Goal: Information Seeking & Learning: Understand process/instructions

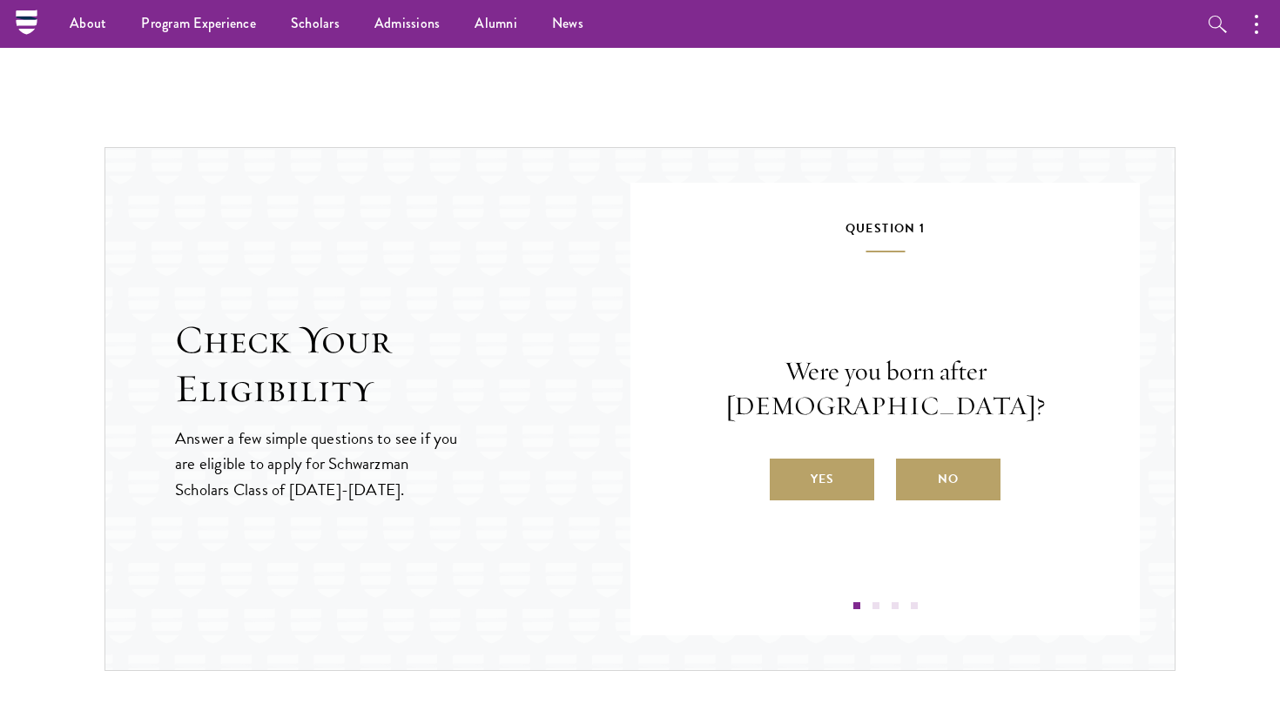
scroll to position [1689, 0]
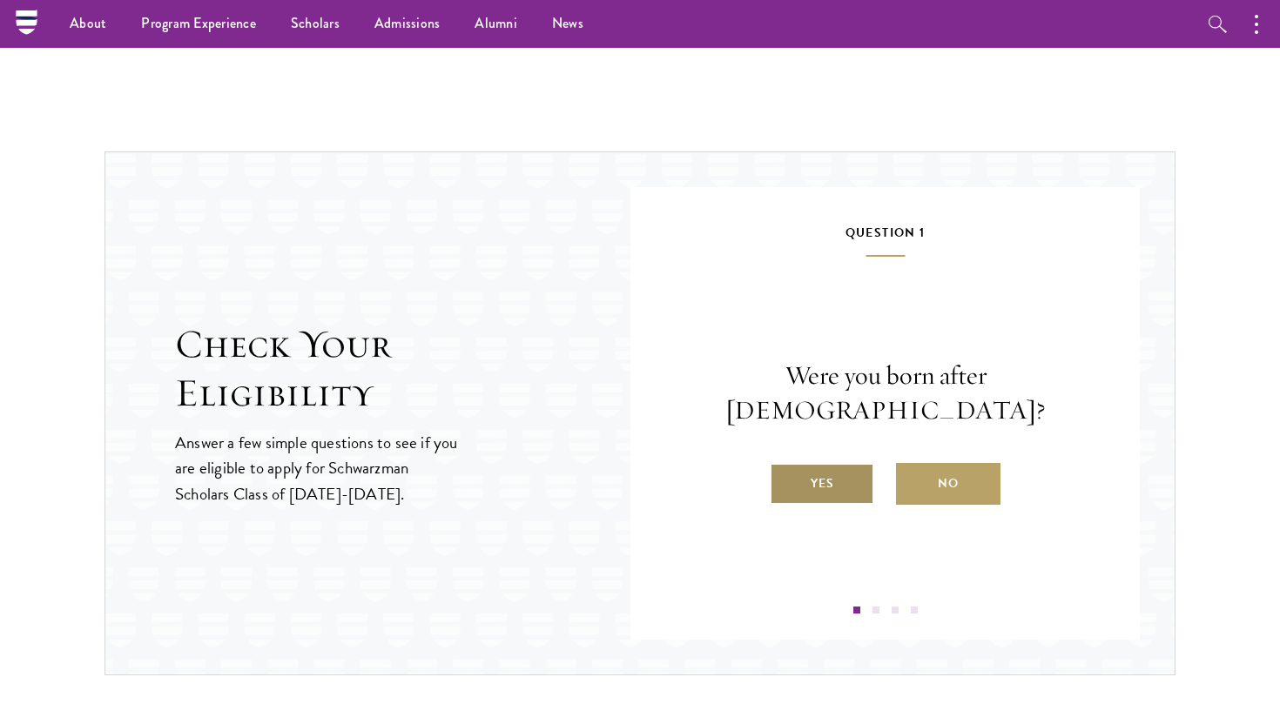
click at [860, 472] on label "Yes" at bounding box center [822, 484] width 104 height 42
click at [785, 472] on input "Yes" at bounding box center [778, 473] width 16 height 16
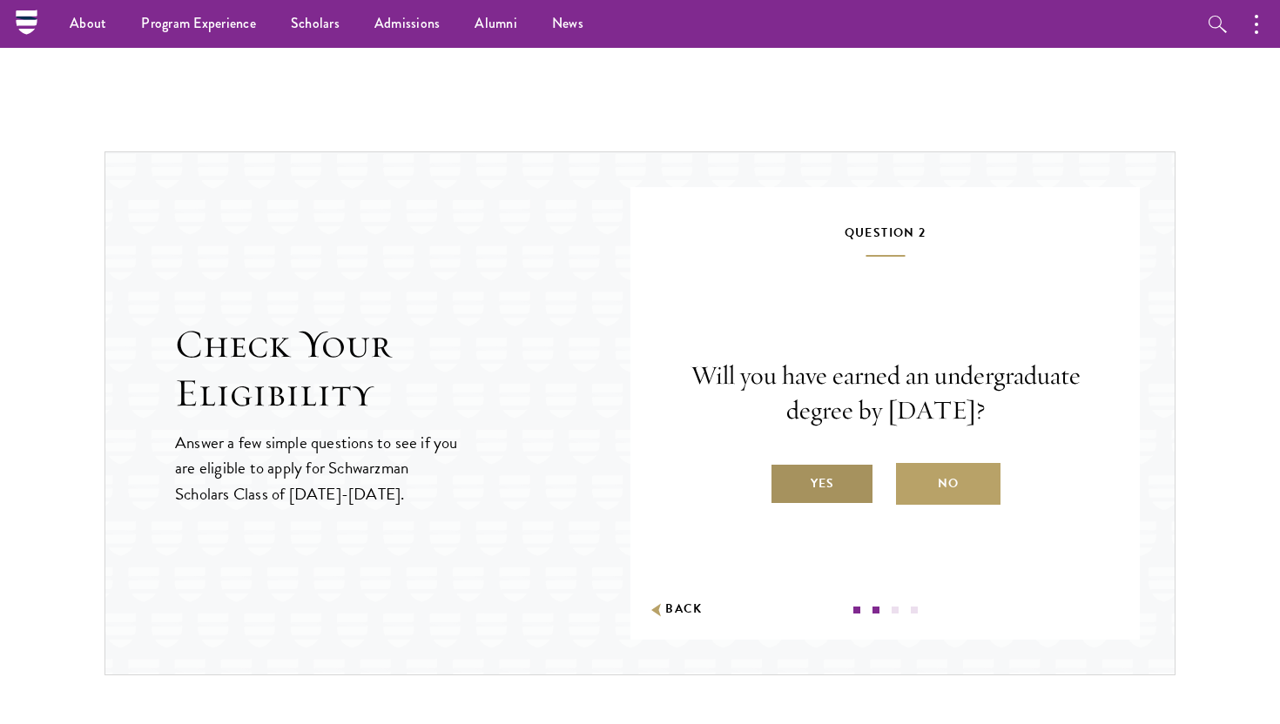
click at [853, 494] on label "Yes" at bounding box center [822, 484] width 104 height 42
click at [785, 481] on input "Yes" at bounding box center [778, 473] width 16 height 16
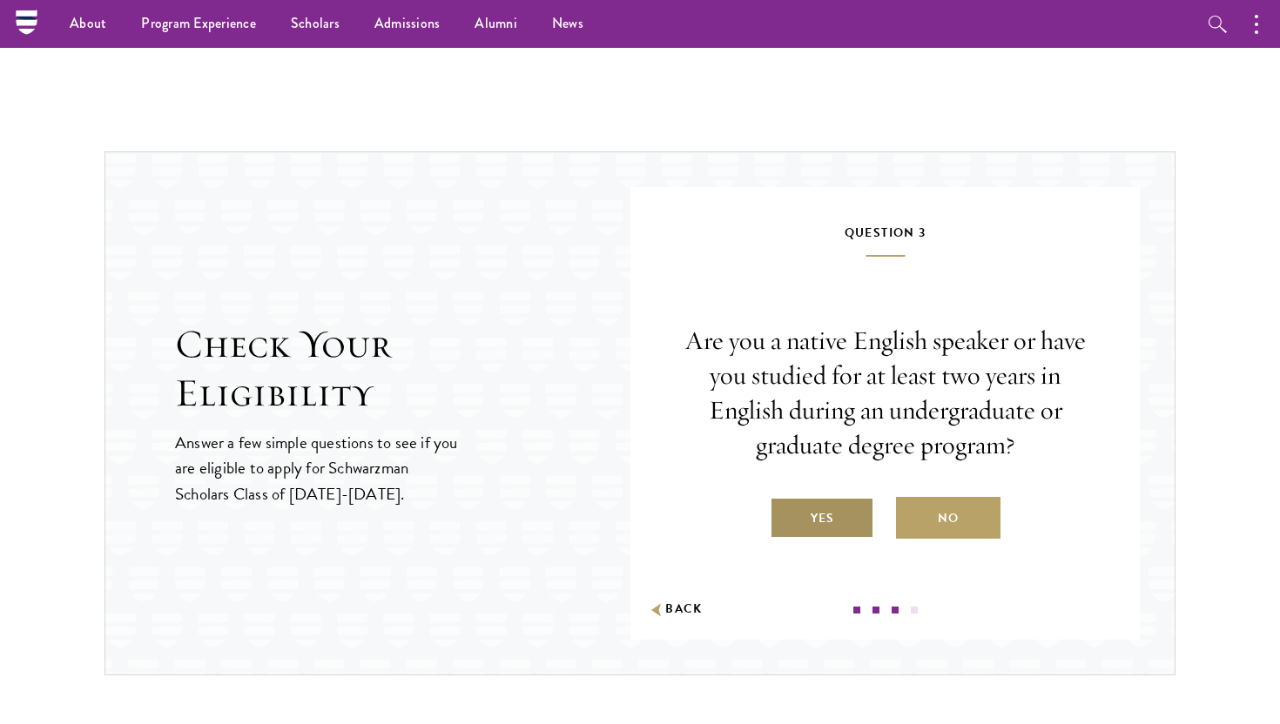
click at [851, 513] on label "Yes" at bounding box center [822, 518] width 104 height 42
click at [785, 513] on input "Yes" at bounding box center [778, 508] width 16 height 16
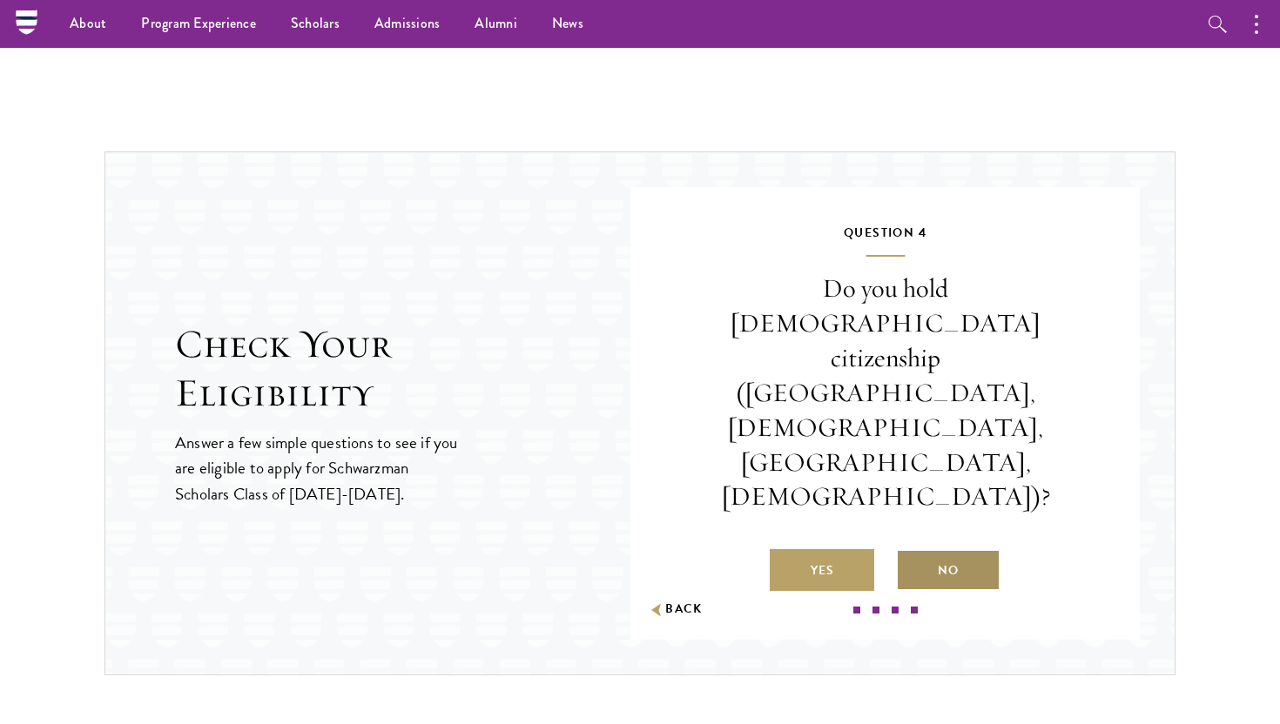
click at [901, 549] on label "No" at bounding box center [948, 570] width 104 height 42
click at [901, 552] on input "No" at bounding box center [904, 560] width 16 height 16
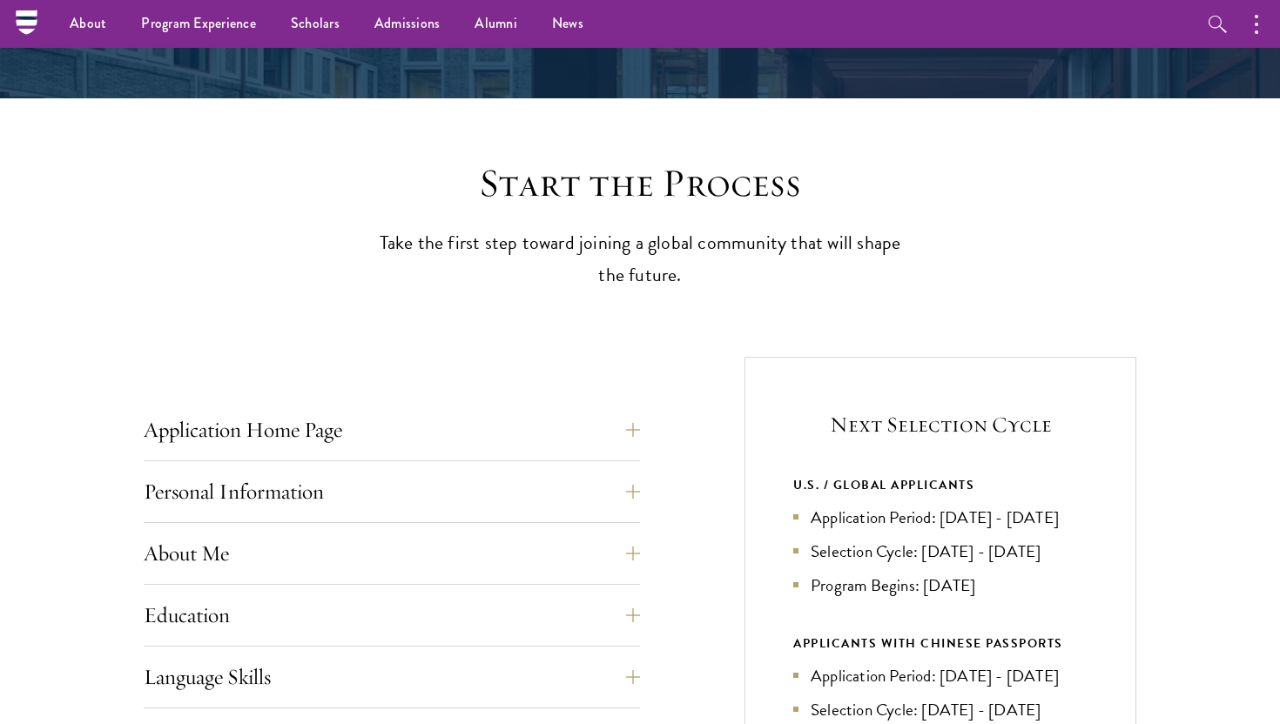
scroll to position [326, 0]
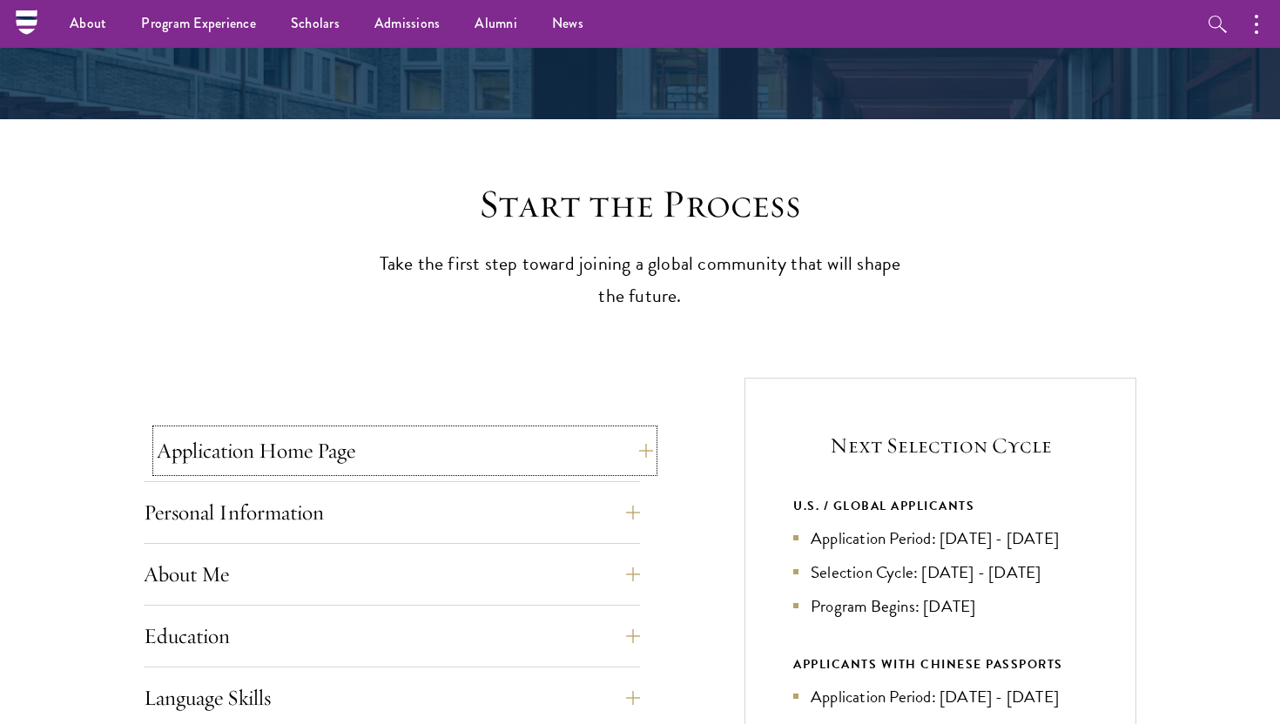
click at [384, 441] on button "Application Home Page" at bounding box center [405, 451] width 496 height 42
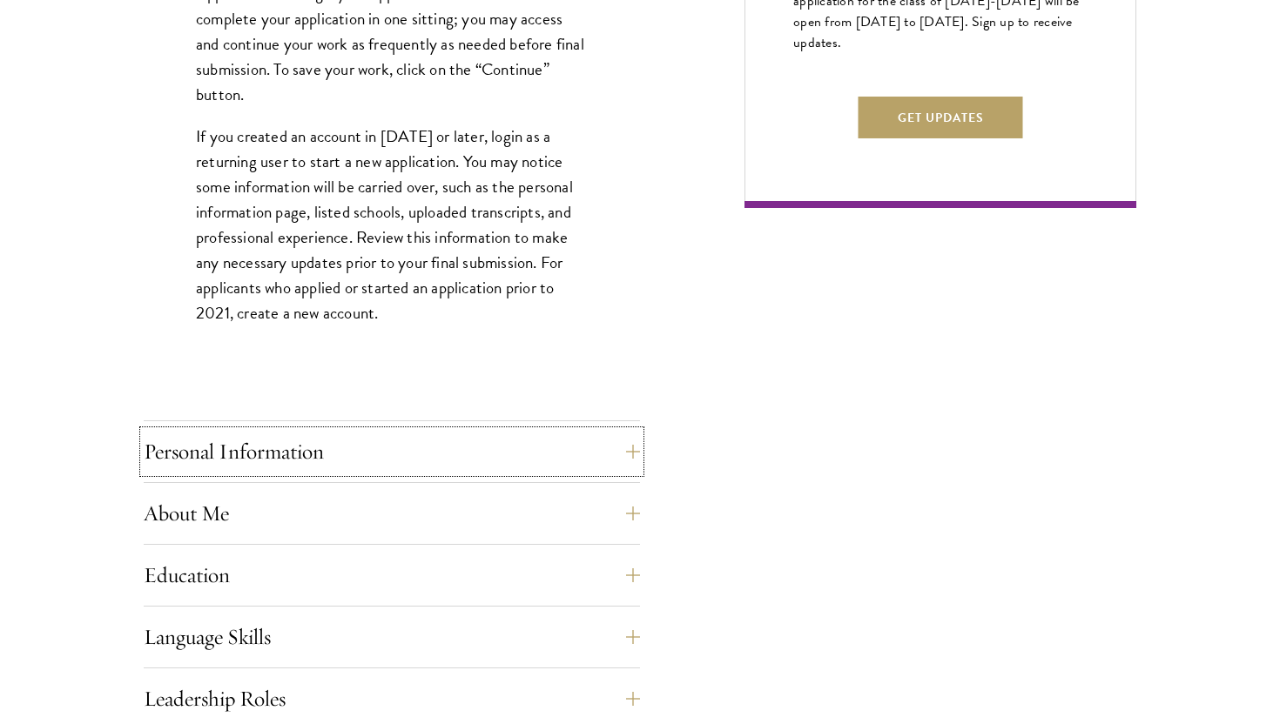
click at [400, 441] on button "Personal Information" at bounding box center [392, 452] width 496 height 42
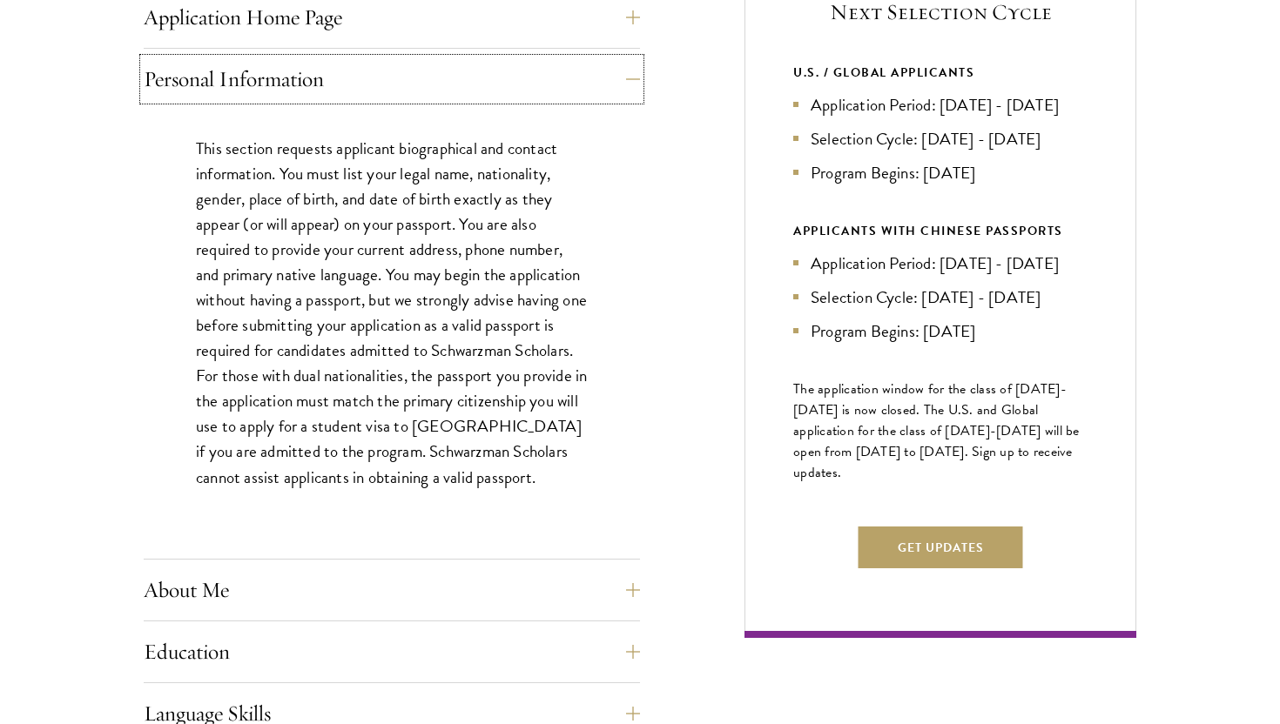
scroll to position [810, 0]
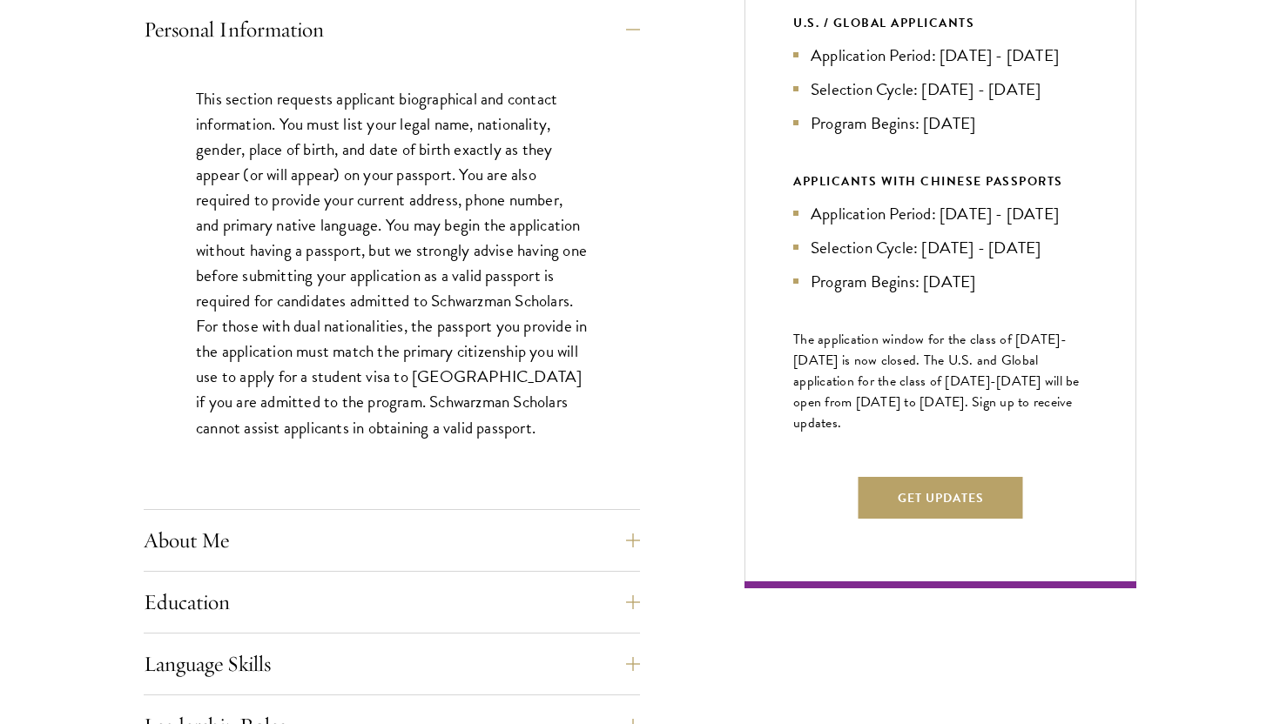
click at [400, 518] on div "Application Home Page The online application form must be completed in English.…" at bounding box center [392, 661] width 496 height 1429
click at [405, 535] on button "About Me" at bounding box center [405, 541] width 496 height 42
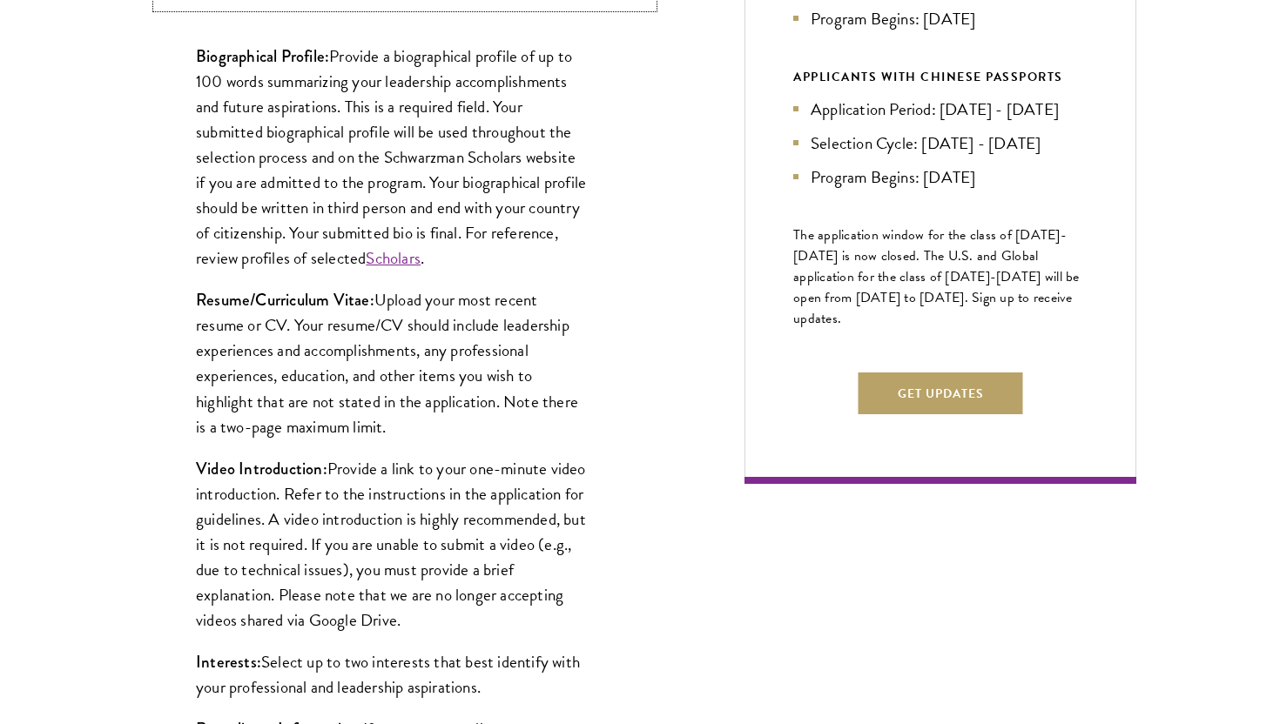
scroll to position [932, 0]
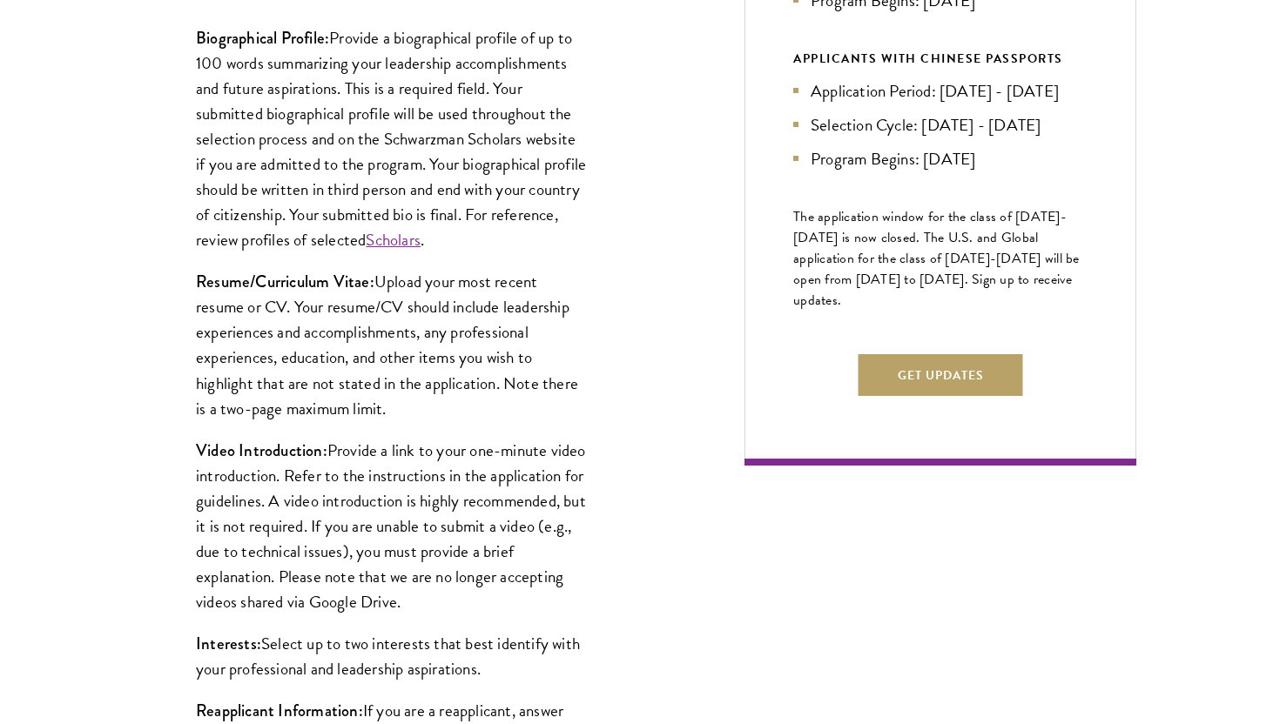
drag, startPoint x: 413, startPoint y: 396, endPoint x: 366, endPoint y: 264, distance: 140.4
click at [366, 268] on div "Biographical Profile: Provide a biographical profile of up to 100 words summari…" at bounding box center [392, 421] width 496 height 844
click at [366, 264] on div "Biographical Profile: Provide a biographical profile of up to 100 words summari…" at bounding box center [392, 421] width 496 height 844
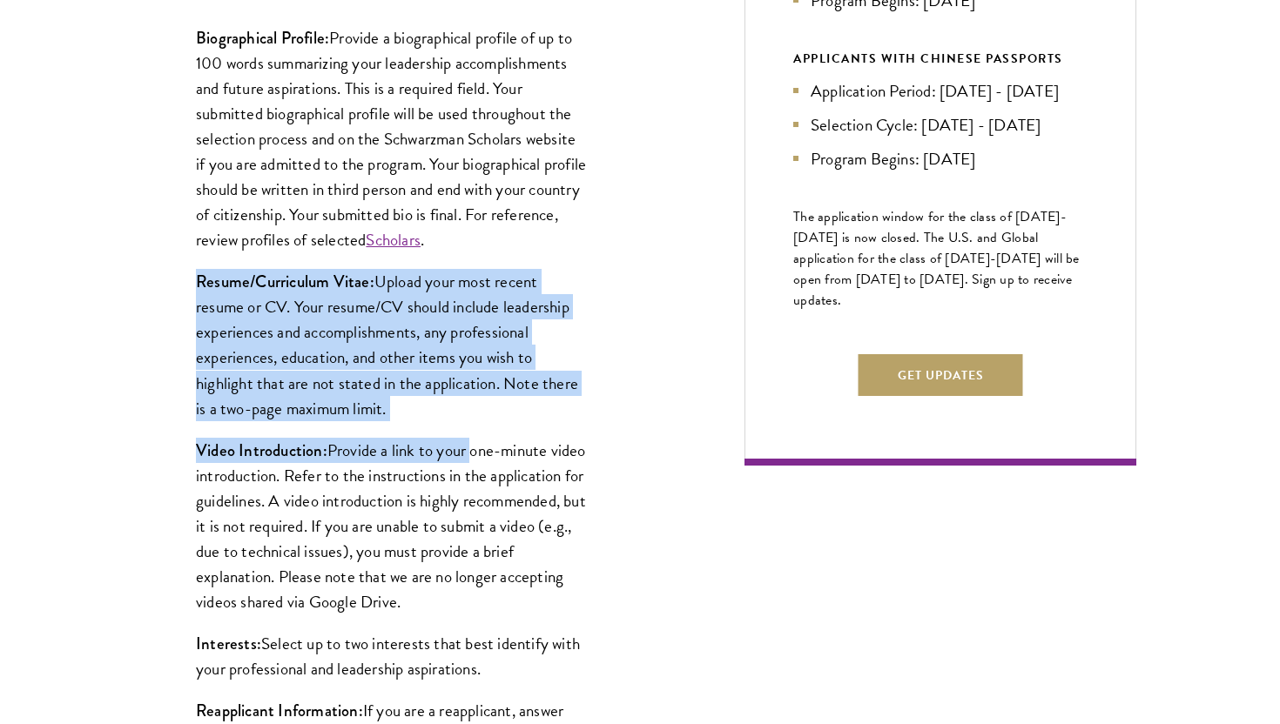
drag, startPoint x: 366, startPoint y: 264, endPoint x: 455, endPoint y: 441, distance: 198.2
click at [455, 441] on div "Biographical Profile: Provide a biographical profile of up to 100 words summari…" at bounding box center [392, 421] width 496 height 844
click at [447, 400] on p "Resume/Curriculum Vitae: Upload your most recent resume or CV. Your resume/CV s…" at bounding box center [392, 344] width 392 height 151
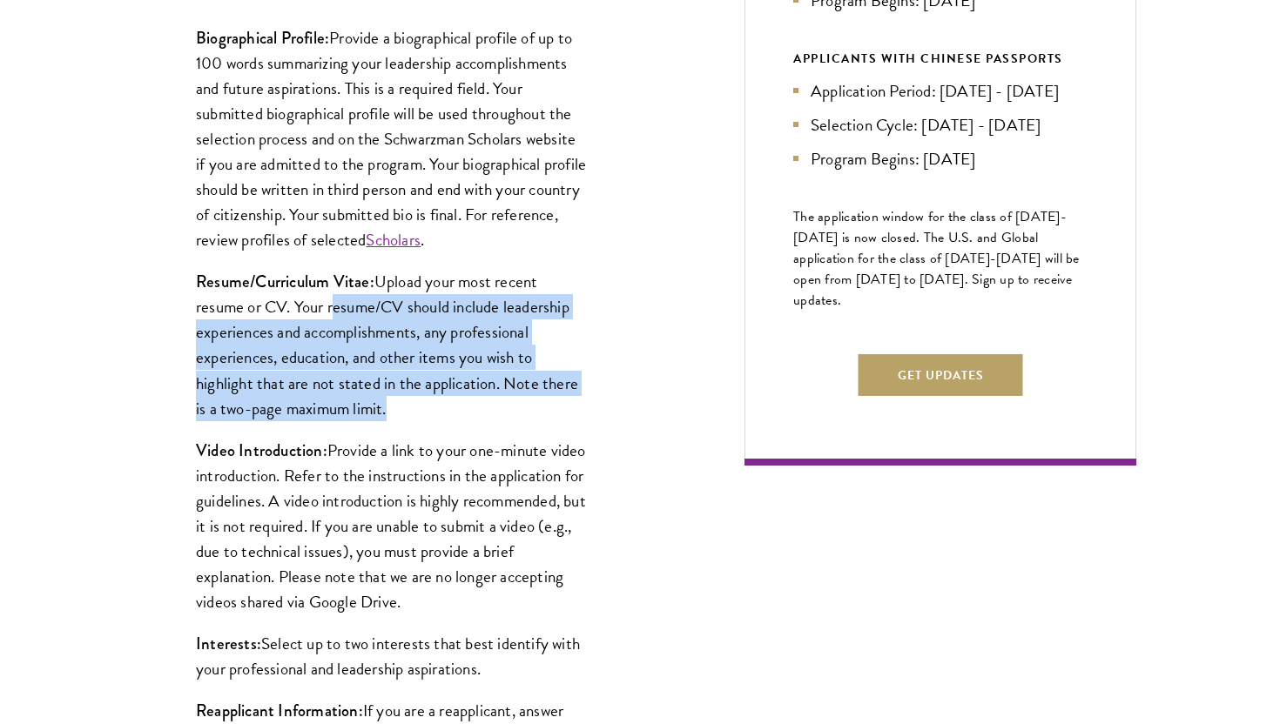
drag, startPoint x: 447, startPoint y: 400, endPoint x: 342, endPoint y: 295, distance: 147.7
click at [342, 296] on p "Resume/Curriculum Vitae: Upload your most recent resume or CV. Your resume/CV s…" at bounding box center [392, 344] width 392 height 151
click at [342, 295] on p "Resume/Curriculum Vitae: Upload your most recent resume or CV. Your resume/CV s…" at bounding box center [392, 344] width 392 height 151
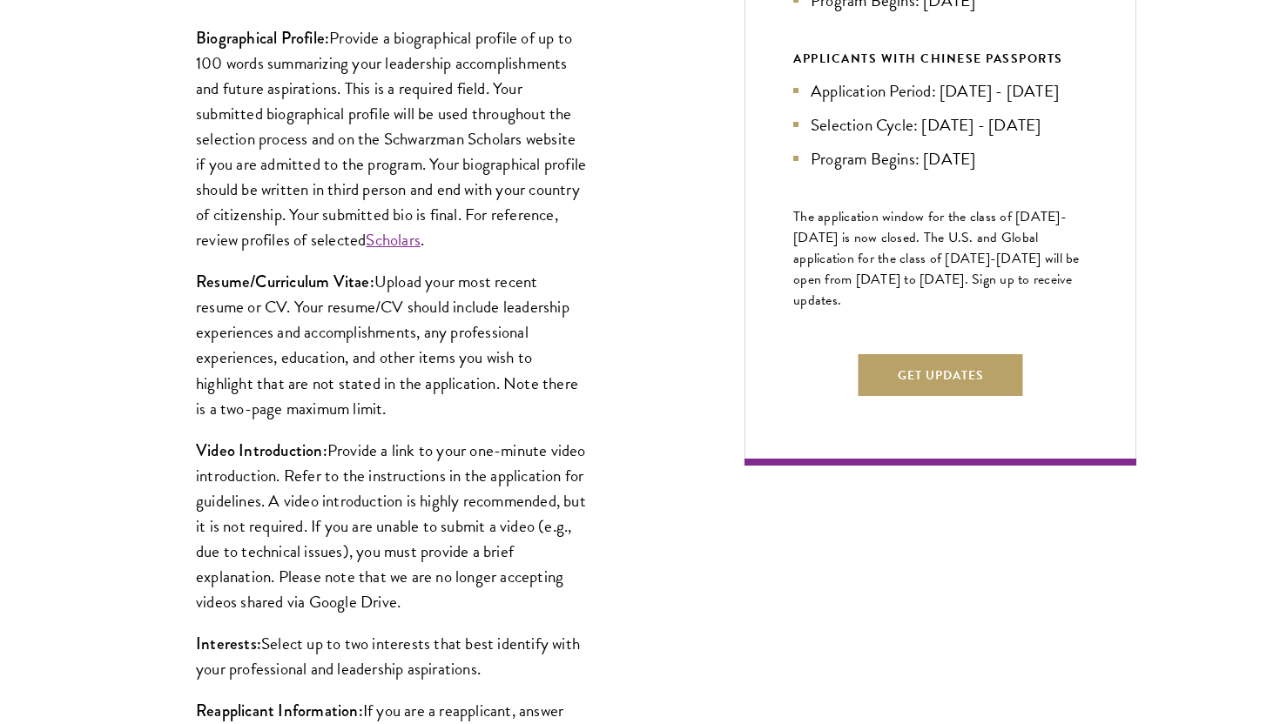
click at [288, 264] on div "Biographical Profile: Provide a biographical profile of up to 100 words summari…" at bounding box center [392, 421] width 496 height 844
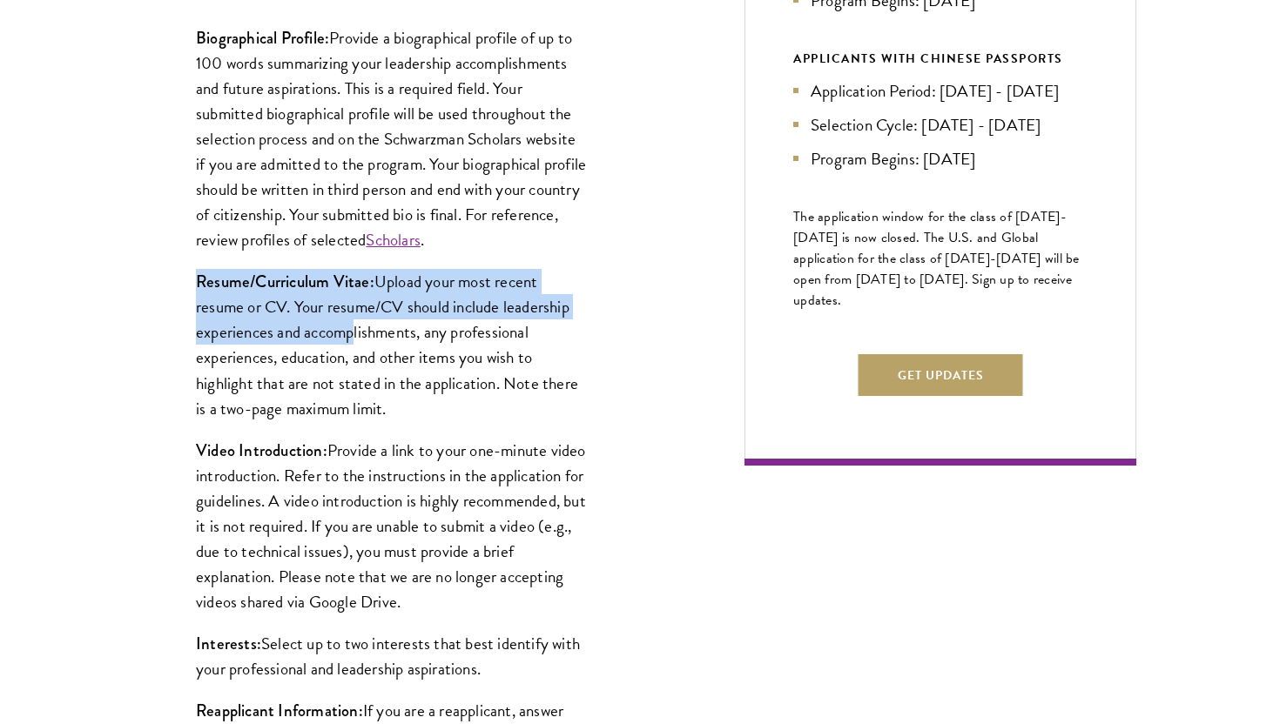
drag, startPoint x: 289, startPoint y: 266, endPoint x: 407, endPoint y: 398, distance: 176.3
click at [392, 381] on div "Biographical Profile: Provide a biographical profile of up to 100 words summari…" at bounding box center [392, 421] width 496 height 844
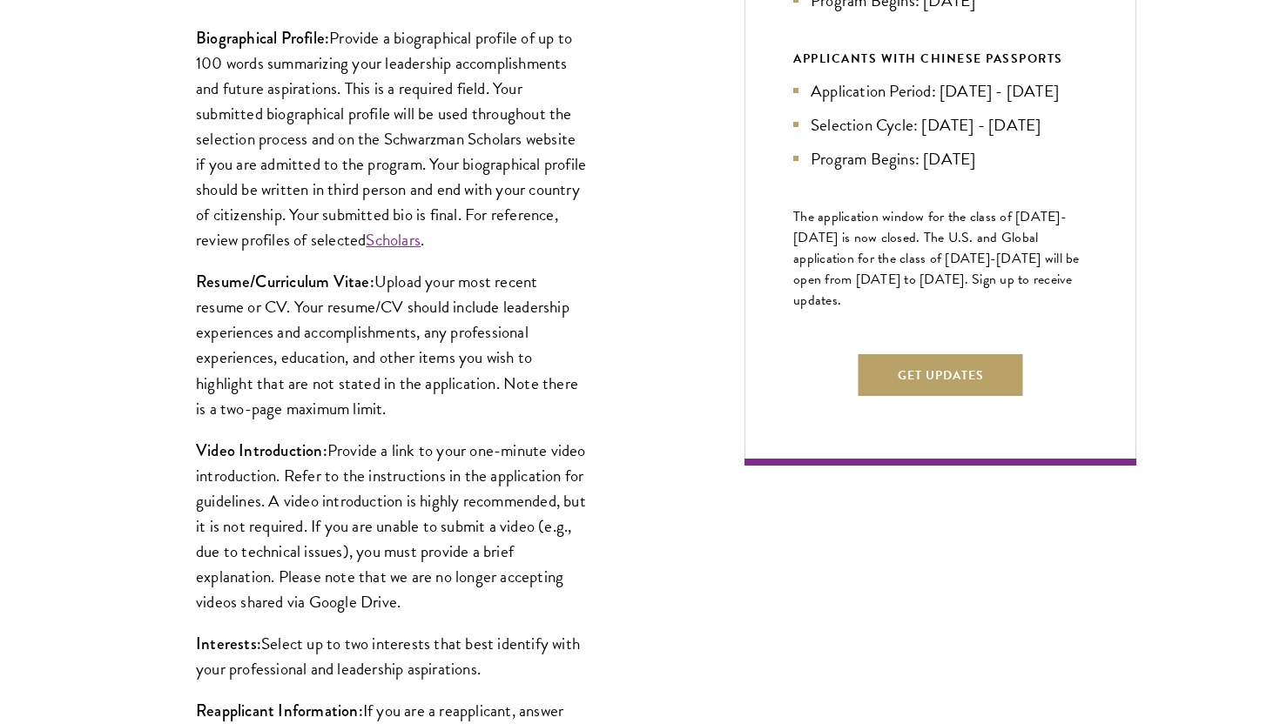
click at [407, 398] on p "Resume/Curriculum Vitae: Upload your most recent resume or CV. Your resume/CV s…" at bounding box center [392, 344] width 392 height 151
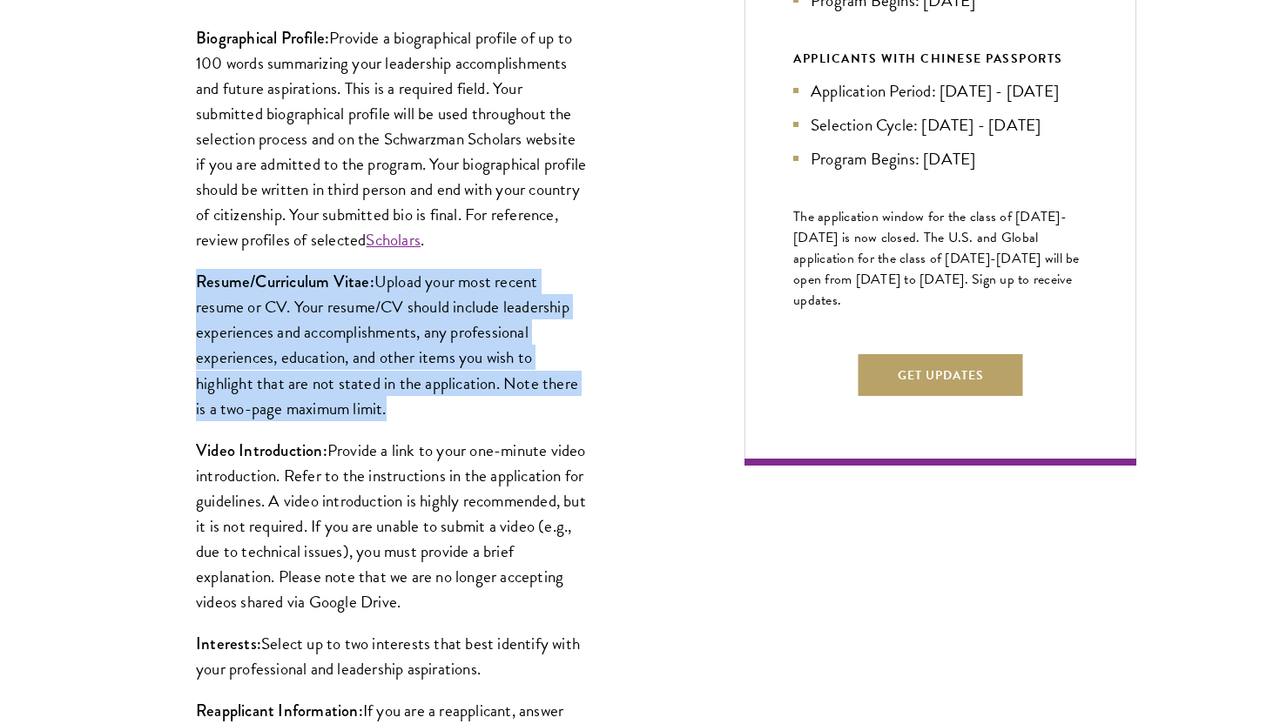
drag, startPoint x: 407, startPoint y: 399, endPoint x: 242, endPoint y: 229, distance: 236.4
click at [244, 231] on div "Biographical Profile: Provide a biographical profile of up to 100 words summari…" at bounding box center [392, 421] width 496 height 844
click at [261, 261] on div "Biographical Profile: Provide a biographical profile of up to 100 words summari…" at bounding box center [392, 421] width 496 height 844
drag, startPoint x: 261, startPoint y: 261, endPoint x: 360, endPoint y: 427, distance: 192.4
click at [360, 427] on div "Biographical Profile: Provide a biographical profile of up to 100 words summari…" at bounding box center [392, 421] width 496 height 844
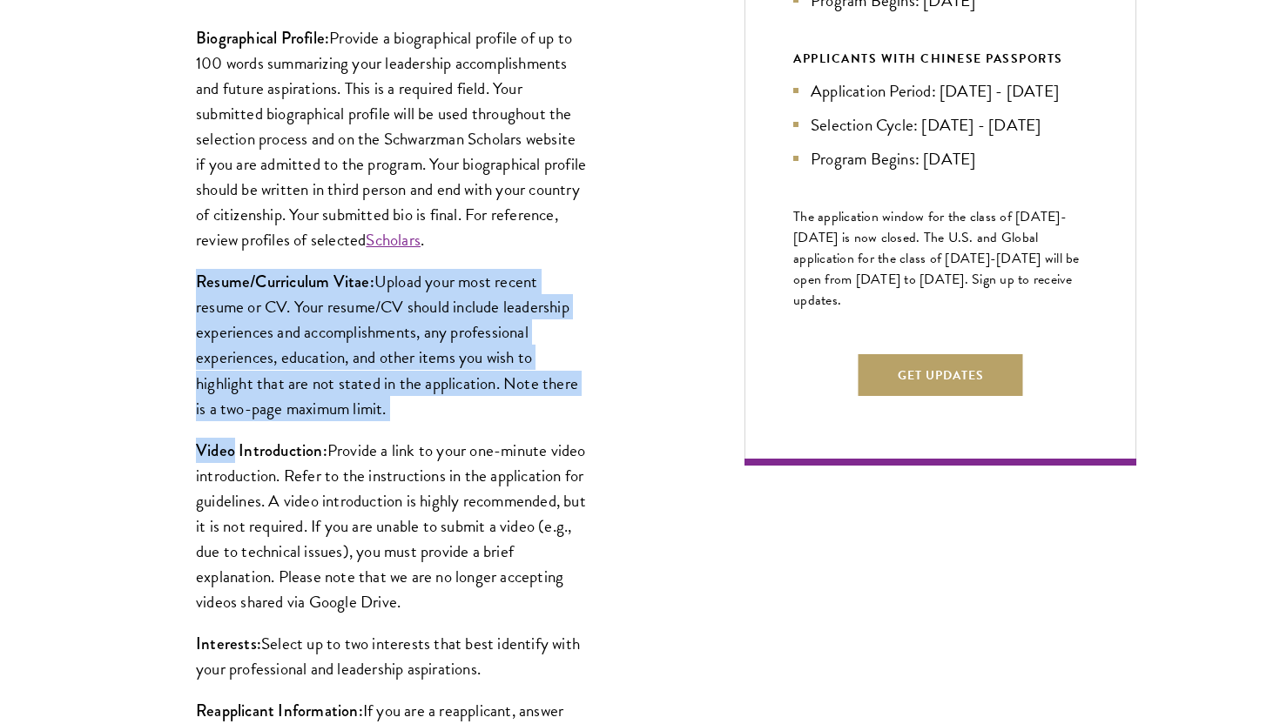
click at [360, 427] on div "Biographical Profile: Provide a biographical profile of up to 100 words summari…" at bounding box center [392, 421] width 496 height 844
drag, startPoint x: 387, startPoint y: 395, endPoint x: 161, endPoint y: 279, distance: 254.6
click at [161, 282] on div "Biographical Profile: Provide a biographical profile of up to 100 words summari…" at bounding box center [392, 421] width 496 height 844
click at [161, 279] on div "Biographical Profile: Provide a biographical profile of up to 100 words summari…" at bounding box center [392, 421] width 496 height 844
drag, startPoint x: 161, startPoint y: 279, endPoint x: 390, endPoint y: 421, distance: 269.8
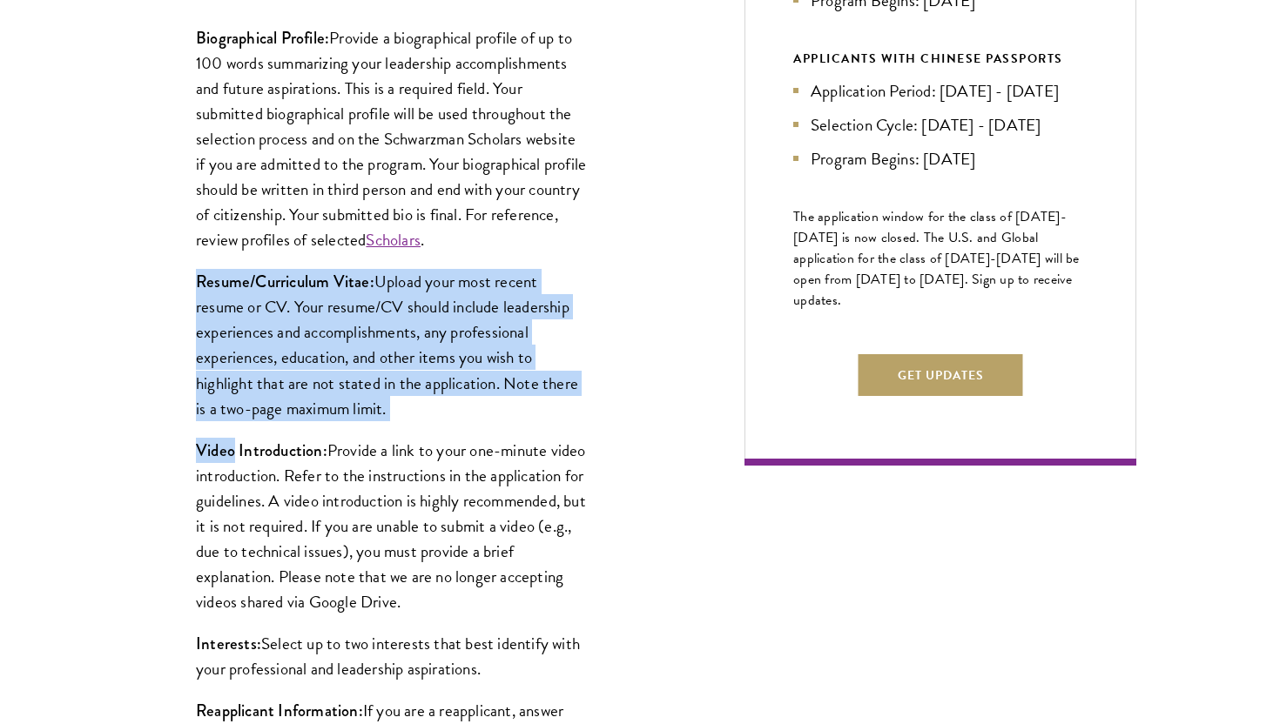
click at [390, 421] on div "Biographical Profile: Provide a biographical profile of up to 100 words summari…" at bounding box center [392, 421] width 496 height 844
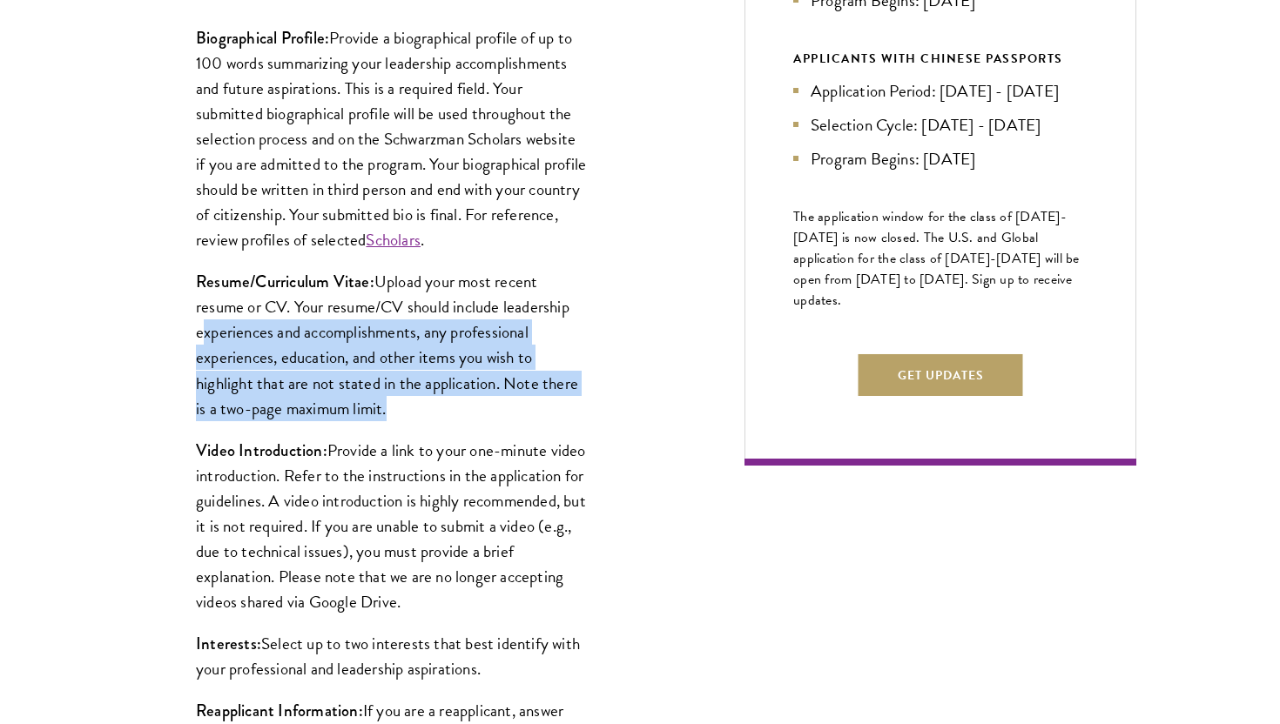
drag, startPoint x: 405, startPoint y: 414, endPoint x: 131, endPoint y: 331, distance: 285.6
click at [129, 335] on div "Start the Process Take the first step toward joining a global community that wi…" at bounding box center [640, 636] width 1280 height 2124
click at [131, 331] on div "Start the Process Take the first step toward joining a global community that wi…" at bounding box center [640, 636] width 1280 height 2124
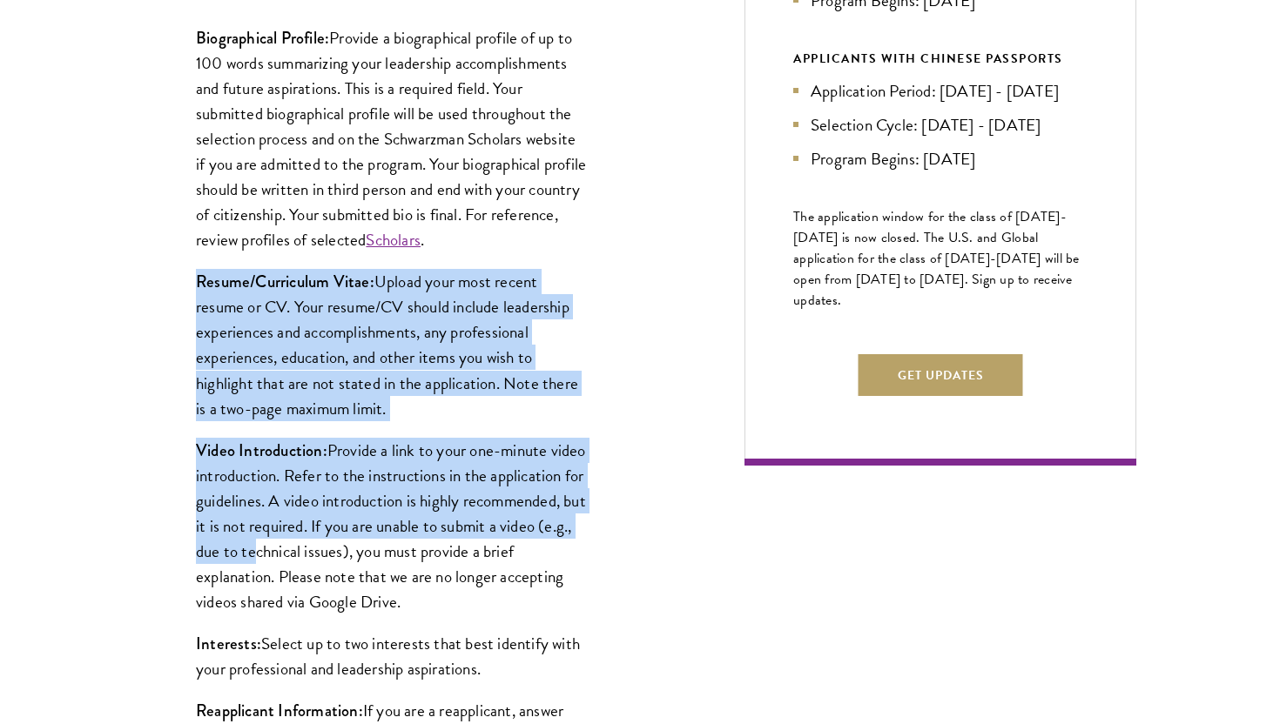
drag, startPoint x: 137, startPoint y: 278, endPoint x: 407, endPoint y: 556, distance: 387.9
click at [399, 552] on div "Start the Process Take the first step toward joining a global community that wi…" at bounding box center [640, 636] width 1280 height 2124
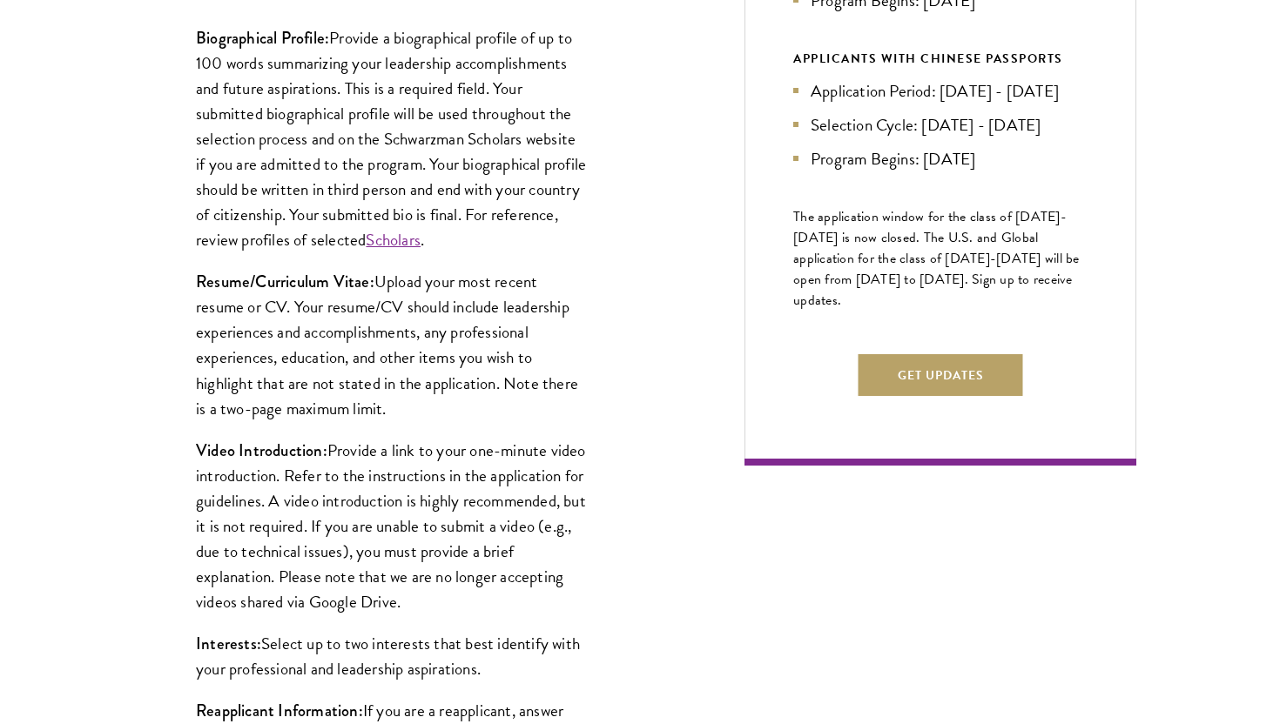
click at [407, 556] on p "Video Introduction: Provide a link to your one-minute video introduction. Refer…" at bounding box center [392, 526] width 392 height 177
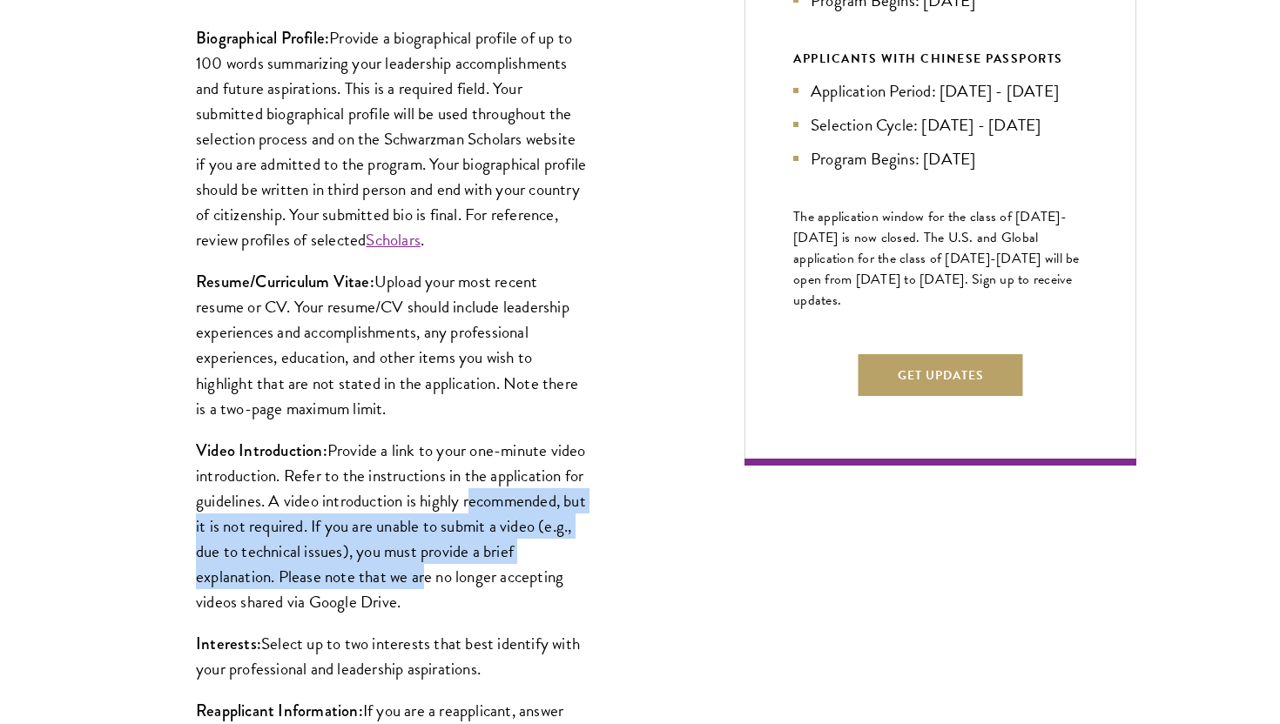
drag, startPoint x: 379, startPoint y: 546, endPoint x: 195, endPoint y: 506, distance: 188.0
click at [195, 509] on div "Biographical Profile: Provide a biographical profile of up to 100 words summari…" at bounding box center [392, 421] width 496 height 844
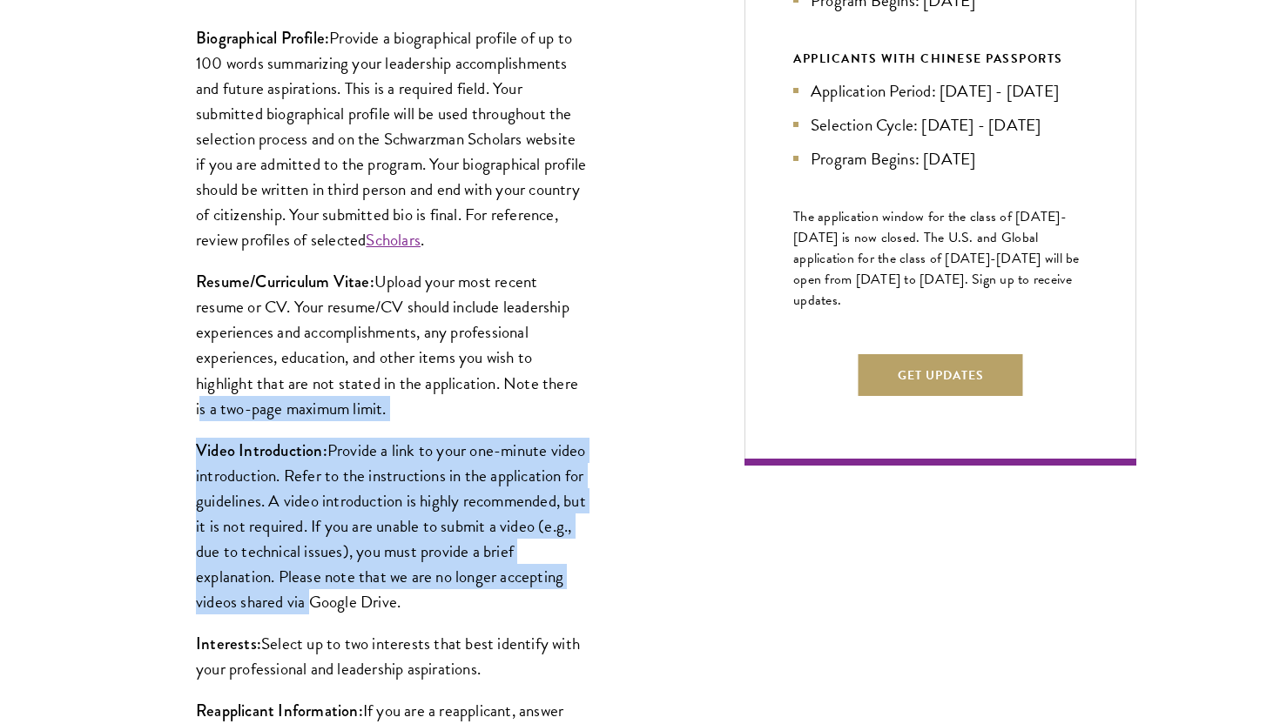
drag, startPoint x: 138, startPoint y: 414, endPoint x: 445, endPoint y: 614, distance: 366.1
click at [438, 609] on div "Start the Process Take the first step toward joining a global community that wi…" at bounding box center [640, 636] width 1280 height 2124
click at [445, 614] on p "Video Introduction: Provide a link to your one-minute video introduction. Refer…" at bounding box center [392, 526] width 392 height 177
drag, startPoint x: 568, startPoint y: 613, endPoint x: 83, endPoint y: 458, distance: 509.9
click at [83, 459] on div "Start the Process Take the first step toward joining a global community that wi…" at bounding box center [640, 636] width 1280 height 2124
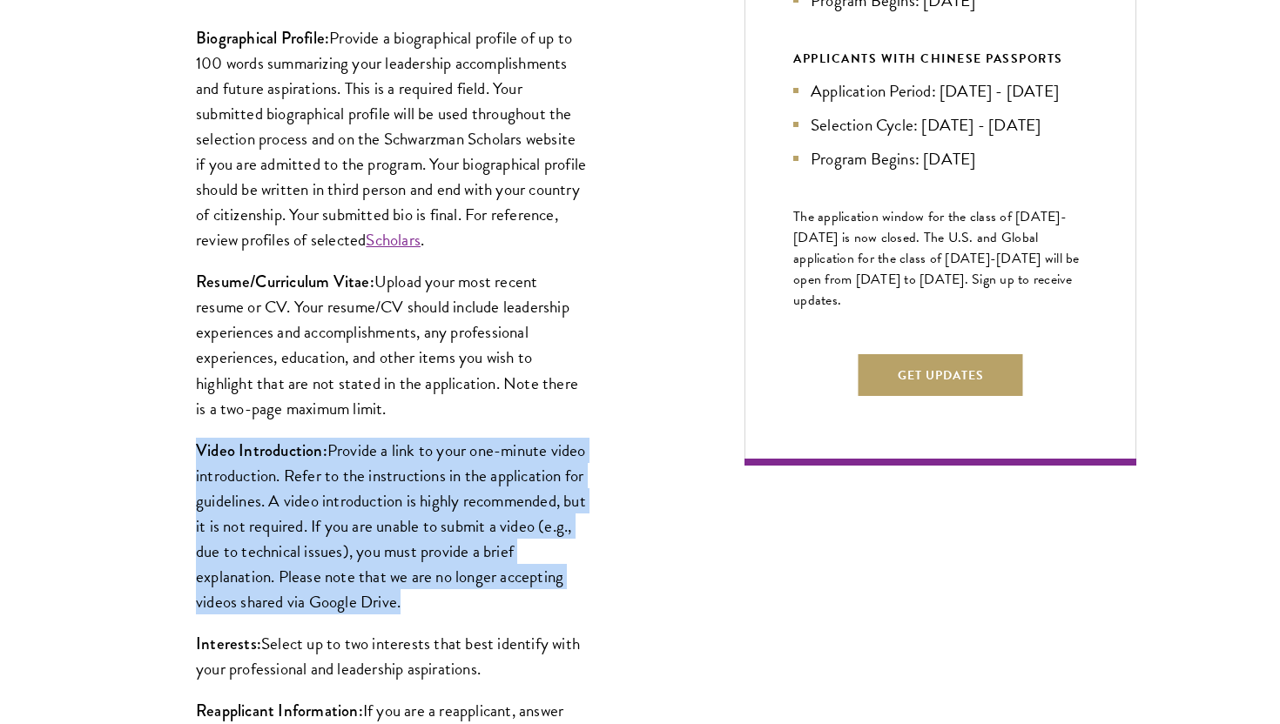
click at [83, 458] on div "Start the Process Take the first step toward joining a global community that wi…" at bounding box center [640, 636] width 1280 height 2124
drag, startPoint x: 83, startPoint y: 458, endPoint x: 455, endPoint y: 619, distance: 405.9
click at [452, 617] on div "Start the Process Take the first step toward joining a global community that wi…" at bounding box center [640, 636] width 1280 height 2124
click at [588, 608] on div "Biographical Profile: Provide a biographical profile of up to 100 words summari…" at bounding box center [392, 421] width 496 height 844
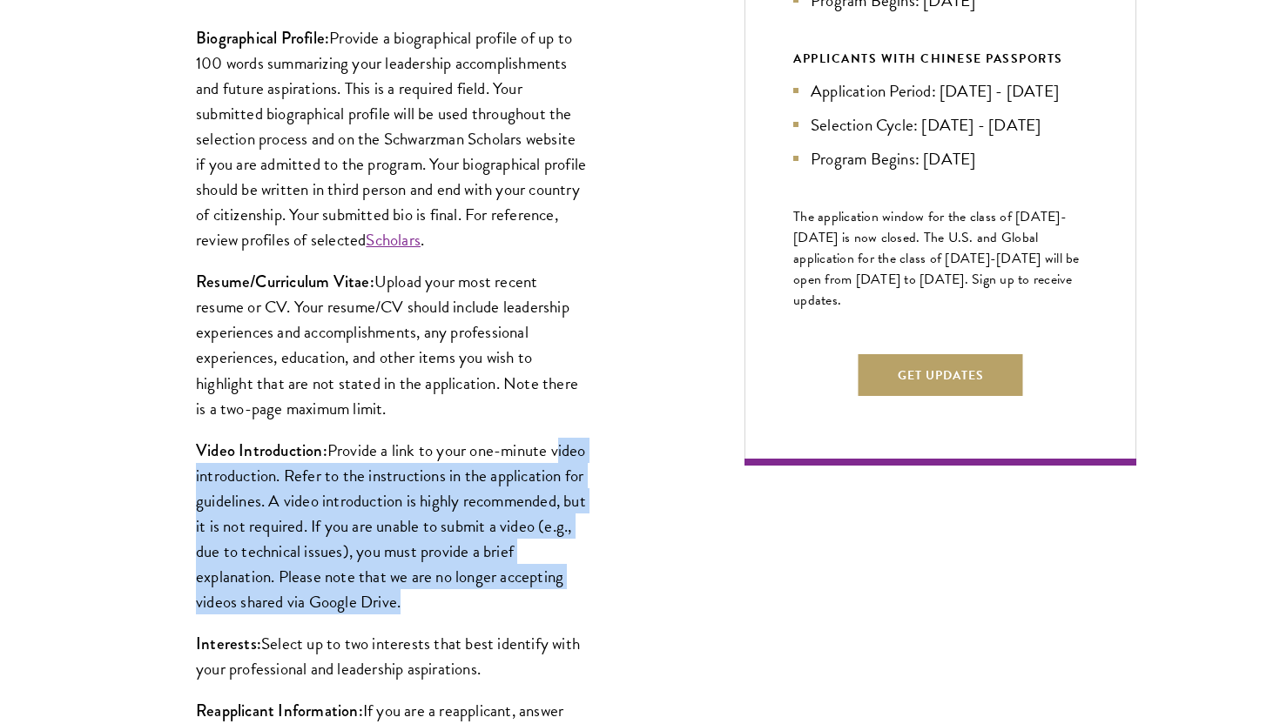
drag, startPoint x: 588, startPoint y: 608, endPoint x: 90, endPoint y: 473, distance: 516.8
click at [90, 473] on div "Start the Process Take the first step toward joining a global community that wi…" at bounding box center [640, 636] width 1280 height 2124
drag, startPoint x: 151, startPoint y: 453, endPoint x: 602, endPoint y: 673, distance: 501.9
click at [602, 674] on div "Biographical Profile: Provide a biographical profile of up to 100 words summari…" at bounding box center [392, 421] width 496 height 844
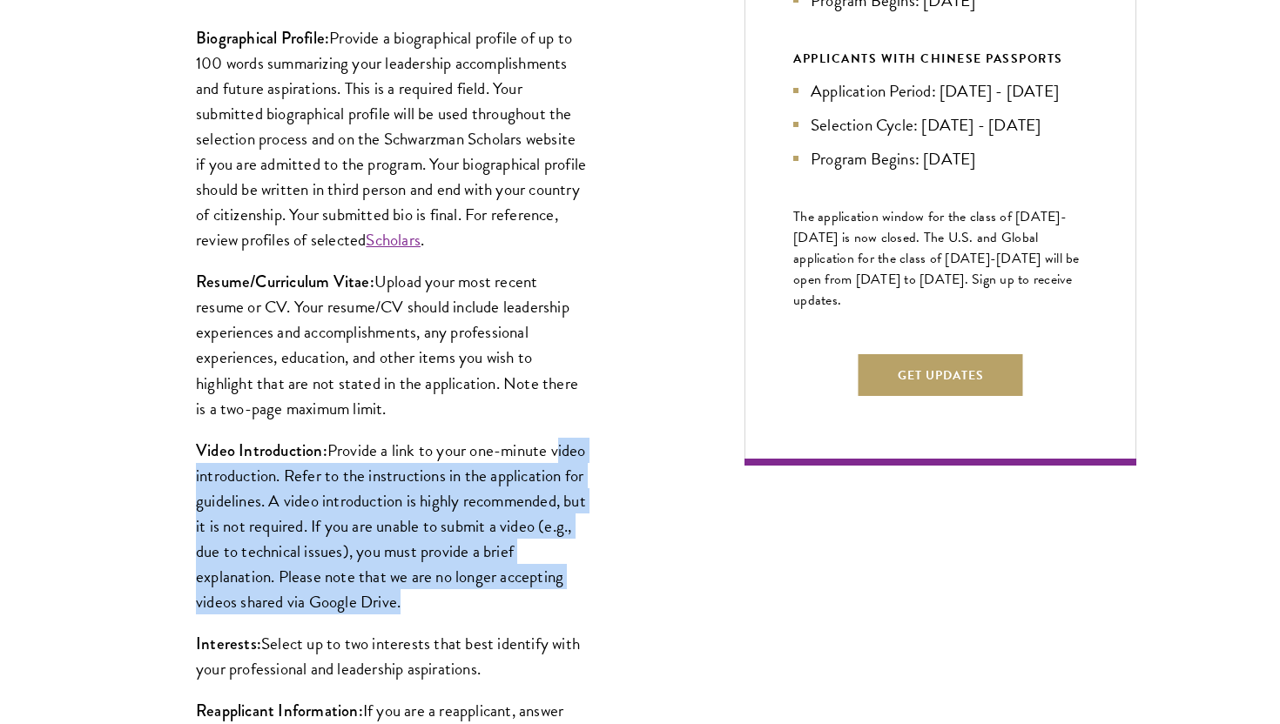
click at [568, 578] on p "Video Introduction: Provide a link to your one-minute video introduction. Refer…" at bounding box center [392, 526] width 392 height 177
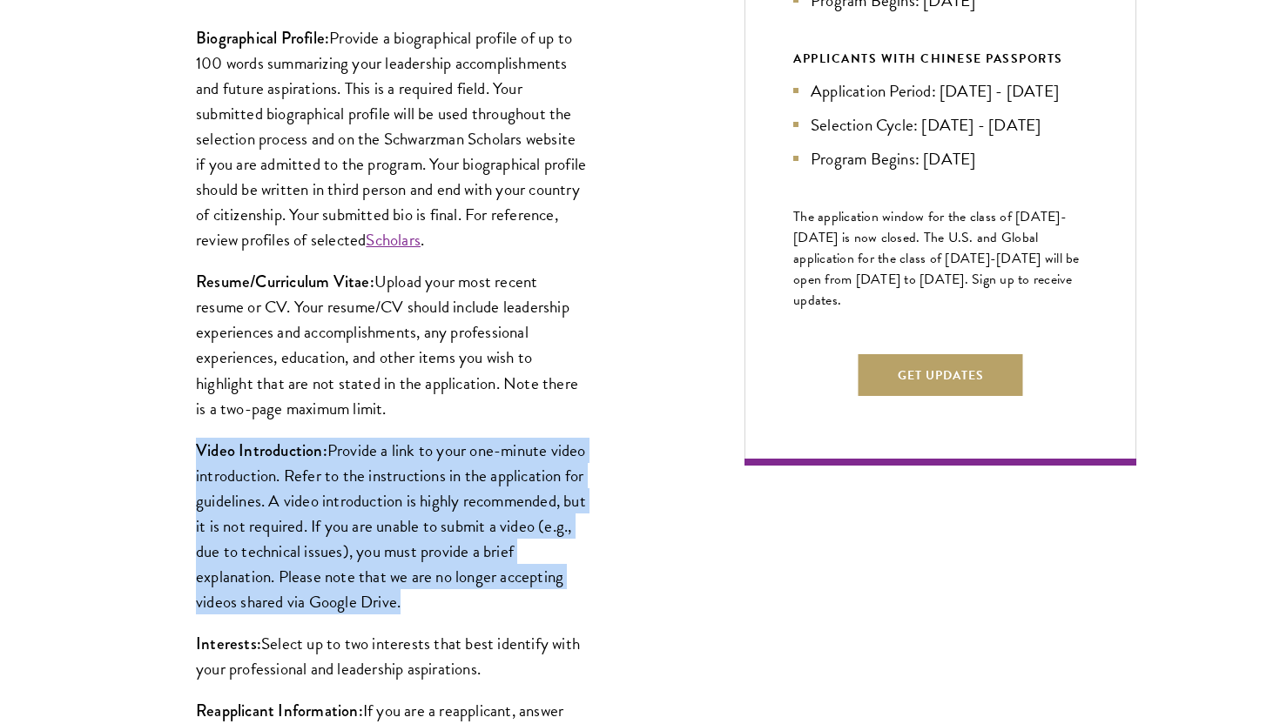
drag, startPoint x: 573, startPoint y: 616, endPoint x: 91, endPoint y: 442, distance: 512.8
click at [91, 442] on div "Start the Process Take the first step toward joining a global community that wi…" at bounding box center [640, 636] width 1280 height 2124
drag, startPoint x: 91, startPoint y: 442, endPoint x: 521, endPoint y: 605, distance: 460.6
click at [521, 605] on div "Start the Process Take the first step toward joining a global community that wi…" at bounding box center [640, 636] width 1280 height 2124
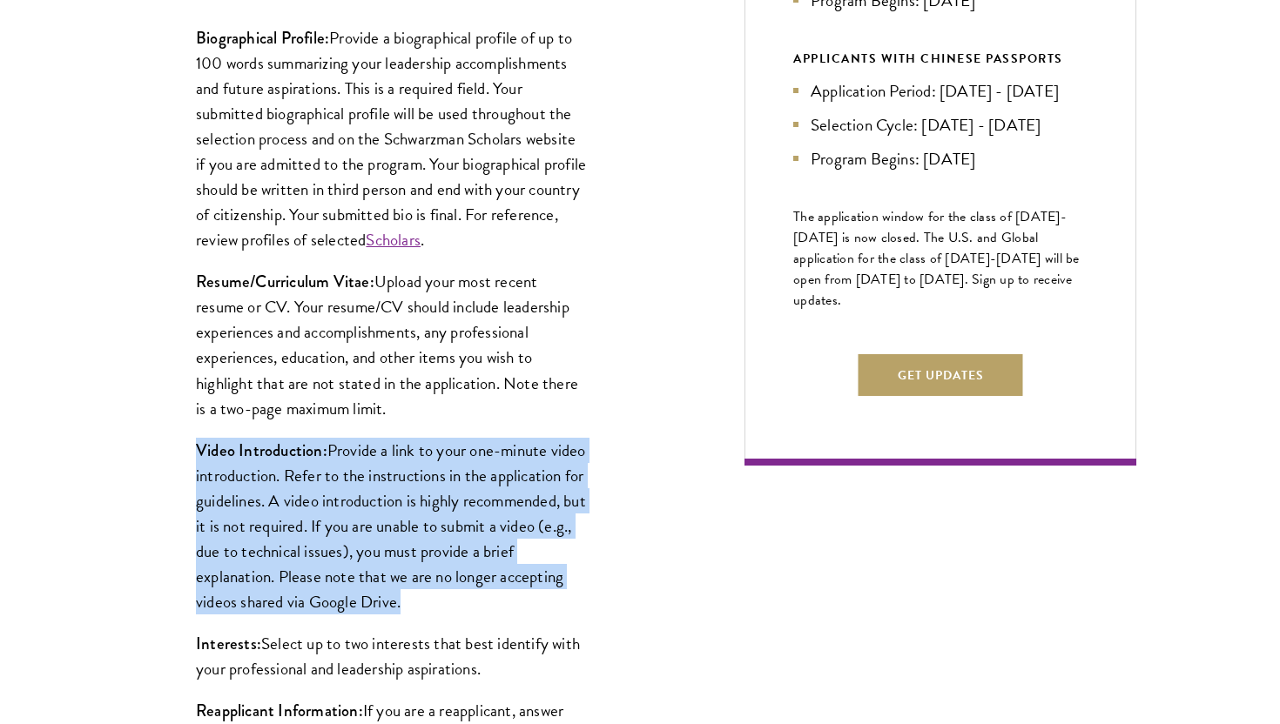
click at [521, 605] on p "Video Introduction: Provide a link to your one-minute video introduction. Refer…" at bounding box center [392, 526] width 392 height 177
drag, startPoint x: 521, startPoint y: 605, endPoint x: 140, endPoint y: 443, distance: 414.3
click at [141, 443] on div "Start the Process Take the first step toward joining a global community that wi…" at bounding box center [640, 636] width 1280 height 2124
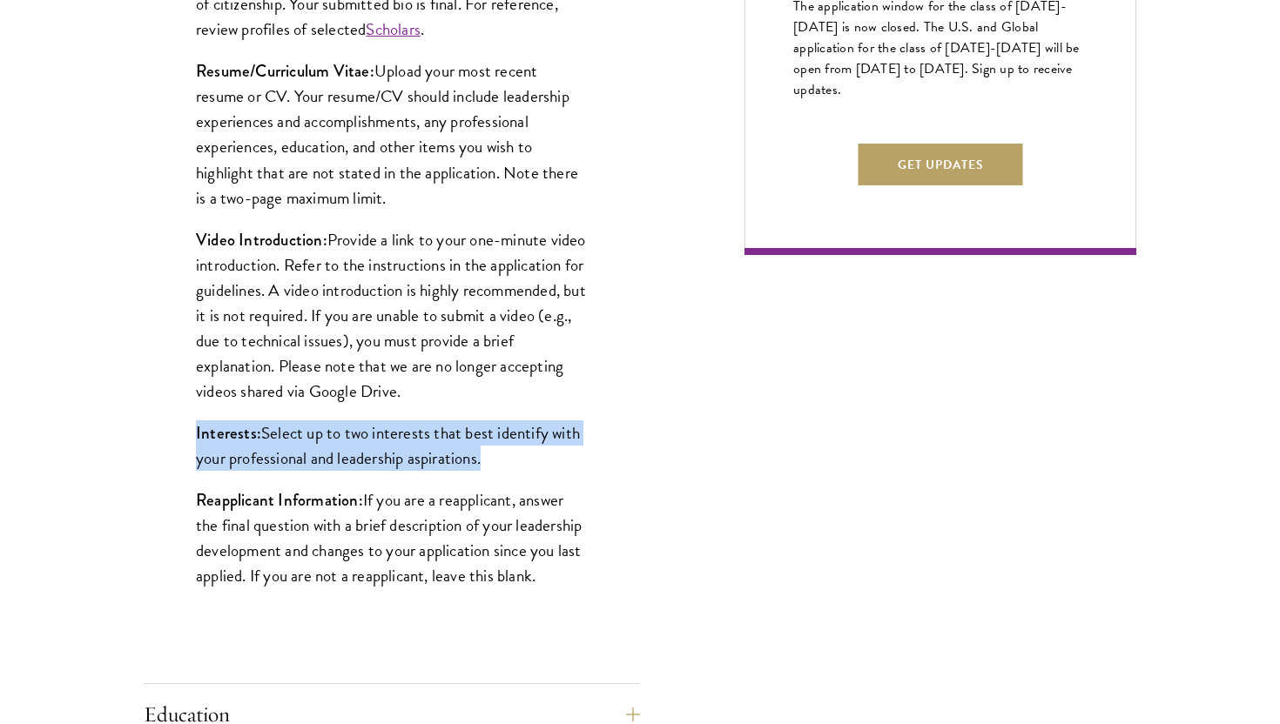
drag, startPoint x: 141, startPoint y: 440, endPoint x: 532, endPoint y: 467, distance: 391.9
click at [532, 467] on div "Start the Process Take the first step toward joining a global community that wi…" at bounding box center [640, 426] width 1280 height 2124
click at [532, 468] on p "Interests: Select up to two interests that best identify with your professional…" at bounding box center [392, 445] width 392 height 50
drag, startPoint x: 532, startPoint y: 468, endPoint x: 112, endPoint y: 433, distance: 421.1
click at [108, 432] on div "Start the Process Take the first step toward joining a global community that wi…" at bounding box center [640, 426] width 1280 height 2124
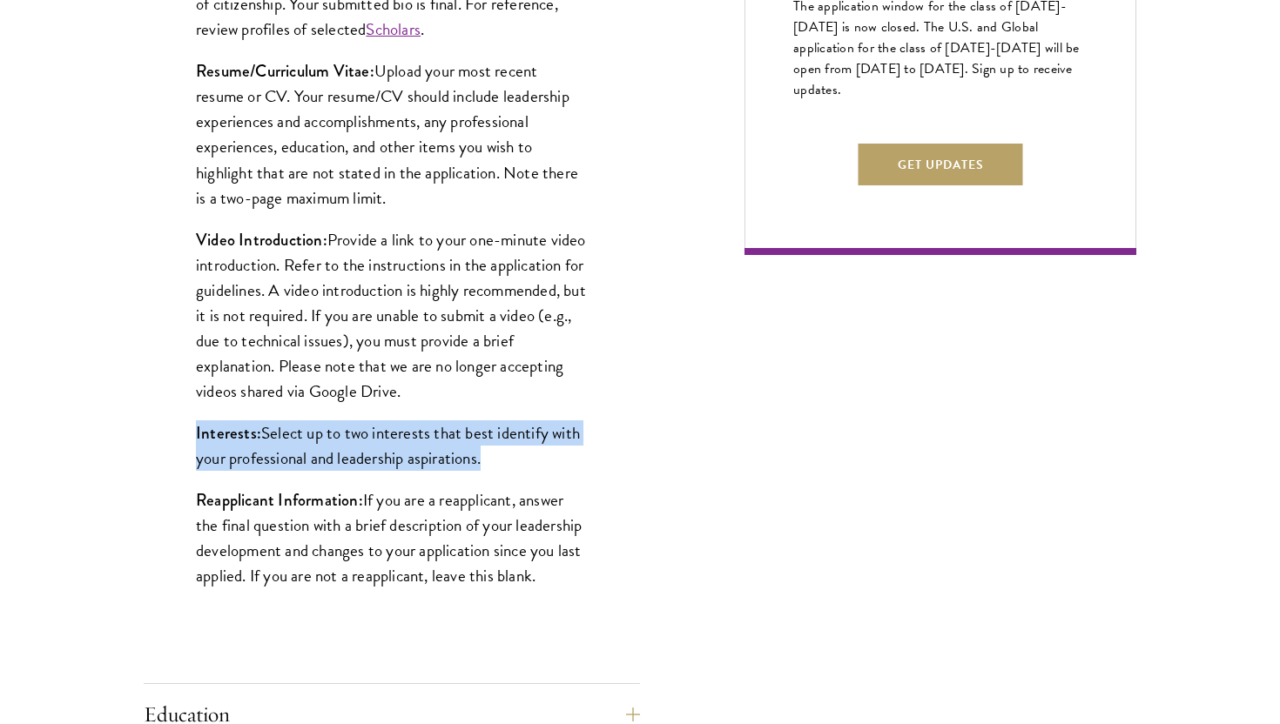
click at [112, 433] on div "Start the Process Take the first step toward joining a global community that wi…" at bounding box center [640, 426] width 1280 height 2124
drag, startPoint x: 112, startPoint y: 433, endPoint x: 492, endPoint y: 474, distance: 381.8
click at [492, 474] on div "Start the Process Take the first step toward joining a global community that wi…" at bounding box center [640, 426] width 1280 height 2124
click at [492, 474] on div "Biographical Profile: Provide a biographical profile of up to 100 words summari…" at bounding box center [392, 210] width 496 height 844
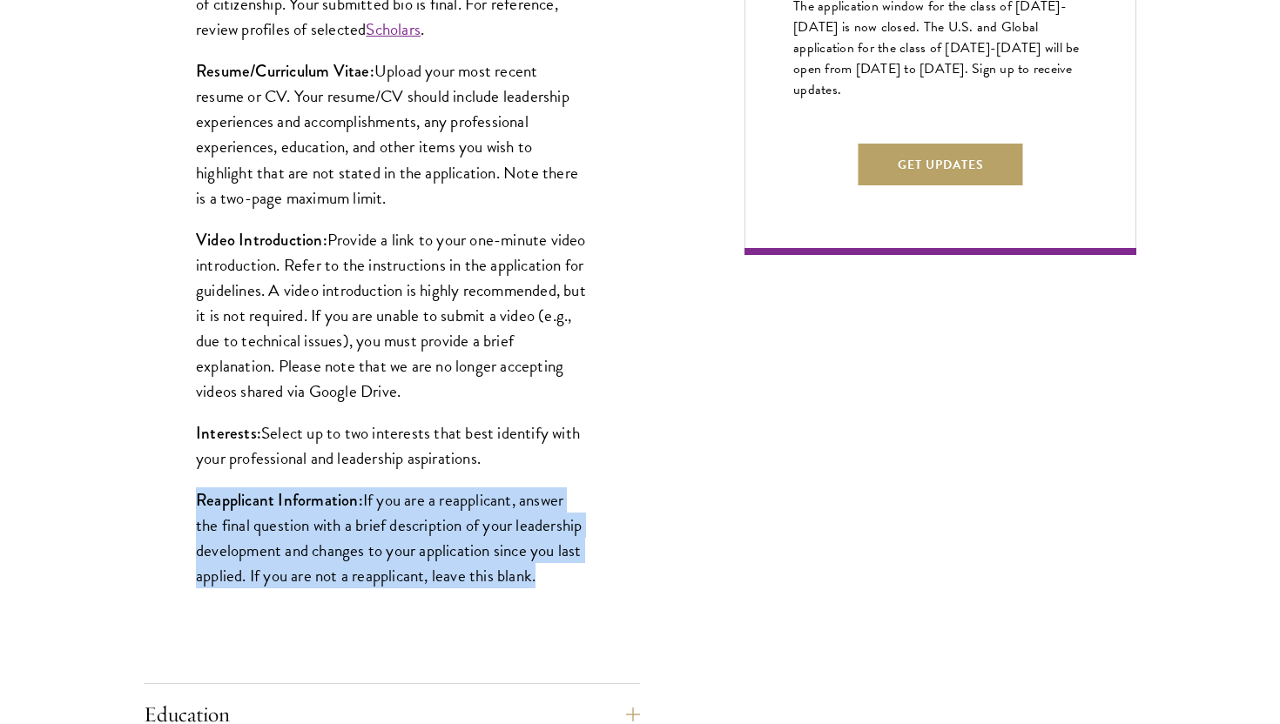
drag, startPoint x: 492, startPoint y: 474, endPoint x: 513, endPoint y: 584, distance: 112.5
click at [511, 573] on div "Biographical Profile: Provide a biographical profile of up to 100 words summari…" at bounding box center [392, 210] width 496 height 844
click at [513, 584] on p "Reapplicant Information: If you are a reapplicant, answer the final question wi…" at bounding box center [392, 538] width 392 height 101
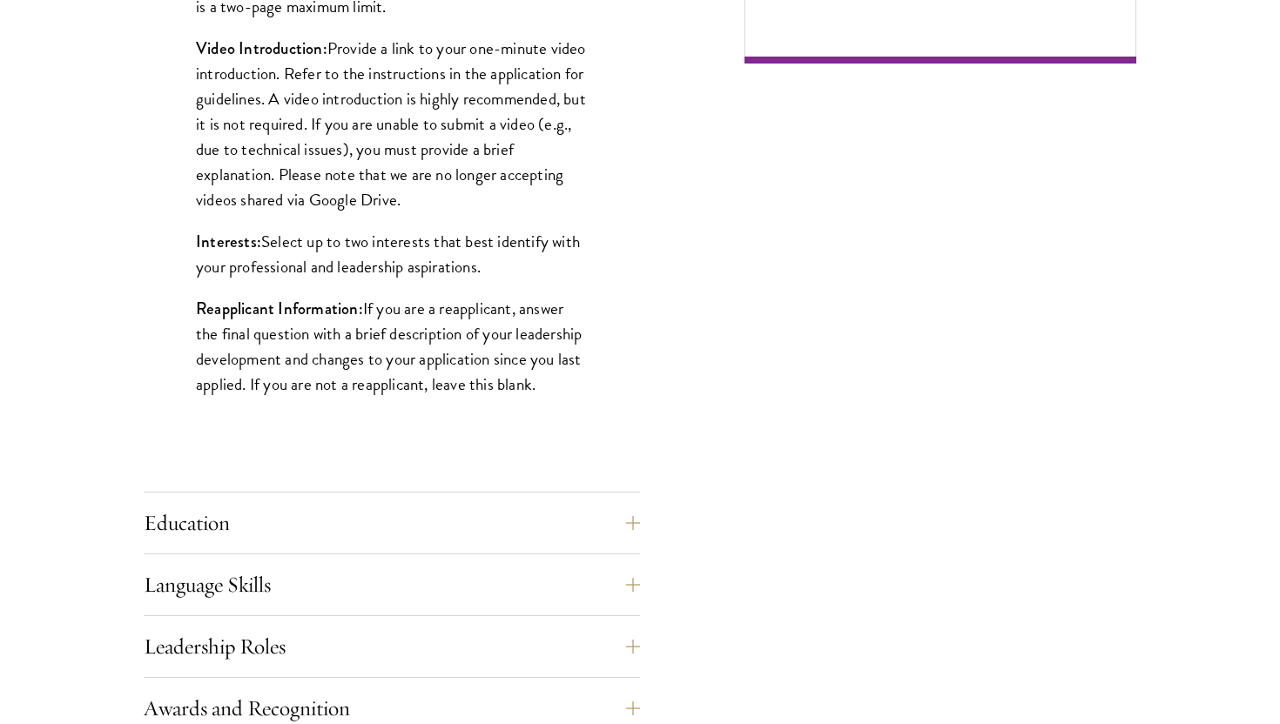
scroll to position [1516, 0]
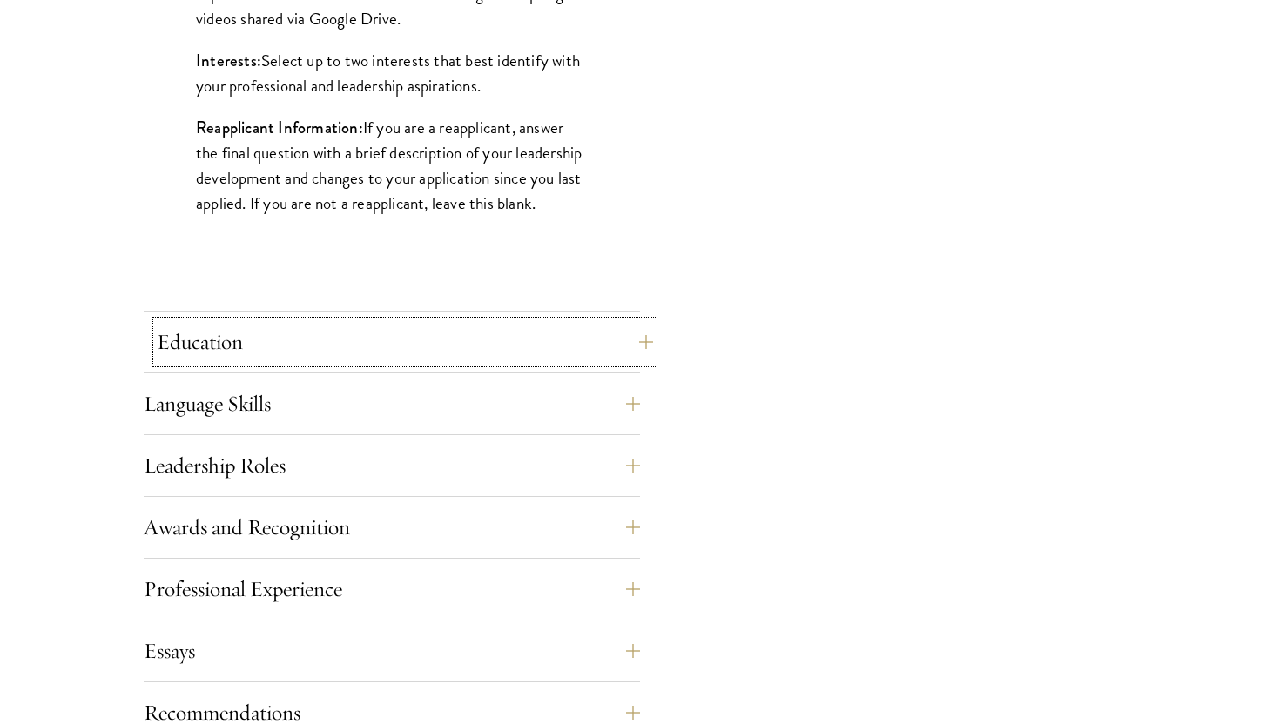
click at [353, 336] on button "Education" at bounding box center [405, 342] width 496 height 42
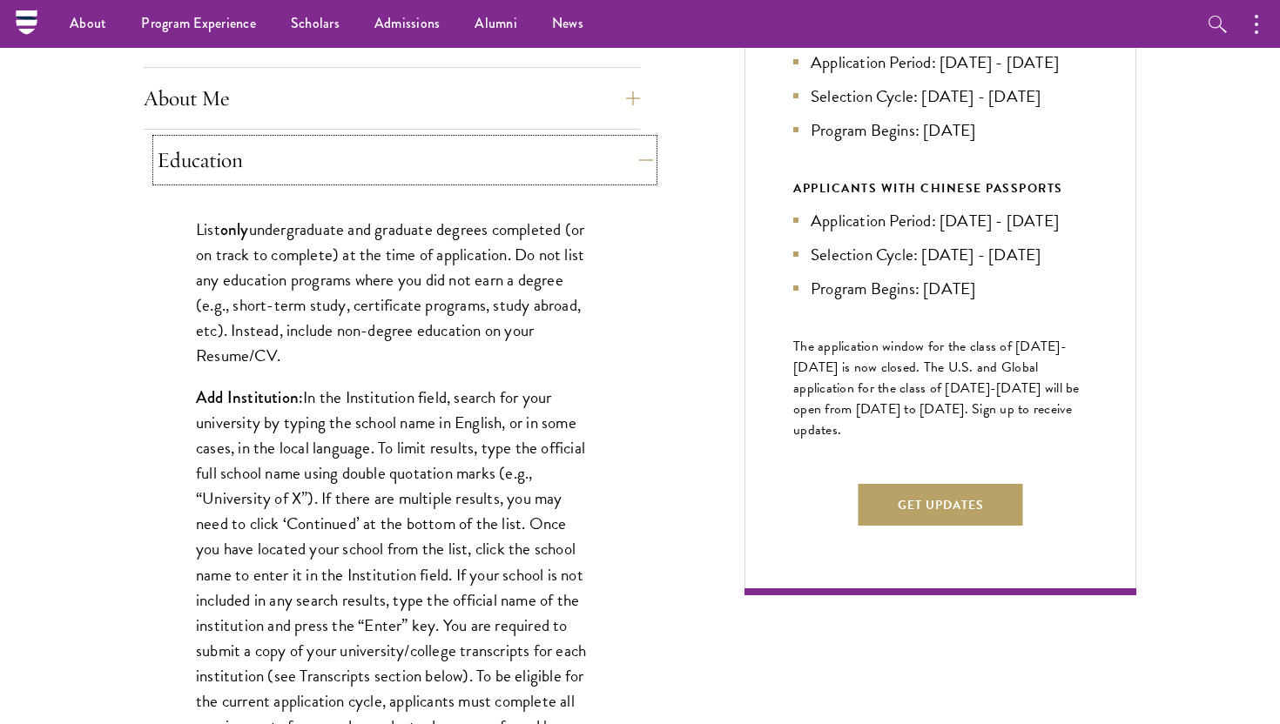
scroll to position [793, 0]
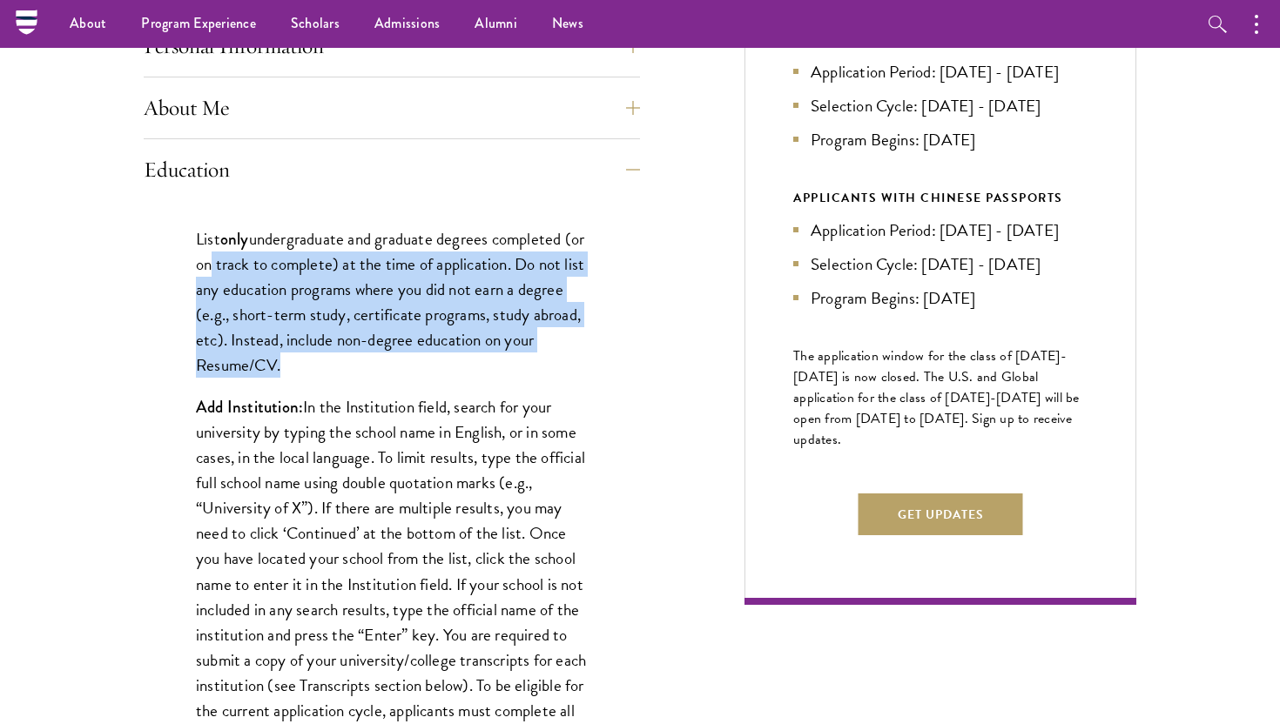
drag, startPoint x: 370, startPoint y: 394, endPoint x: 226, endPoint y: 252, distance: 201.9
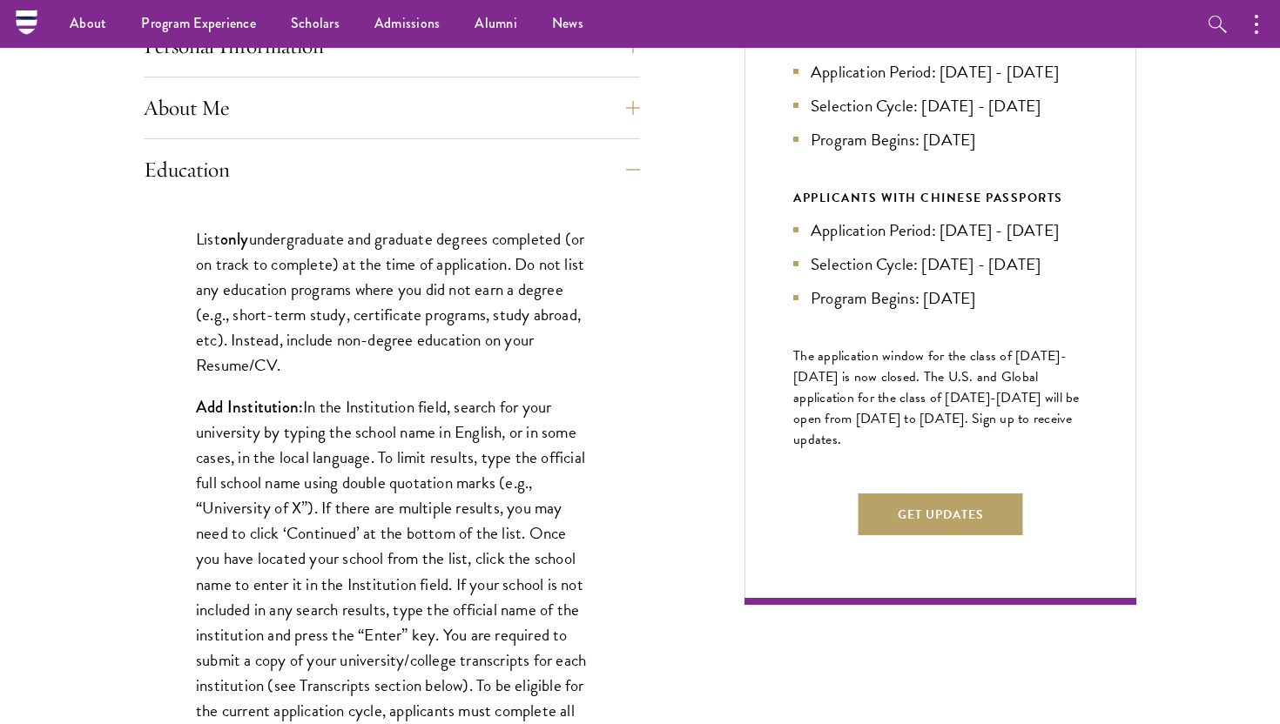
click at [243, 276] on p "List only undergraduate and graduate degrees completed (or on track to complete…" at bounding box center [392, 301] width 392 height 151
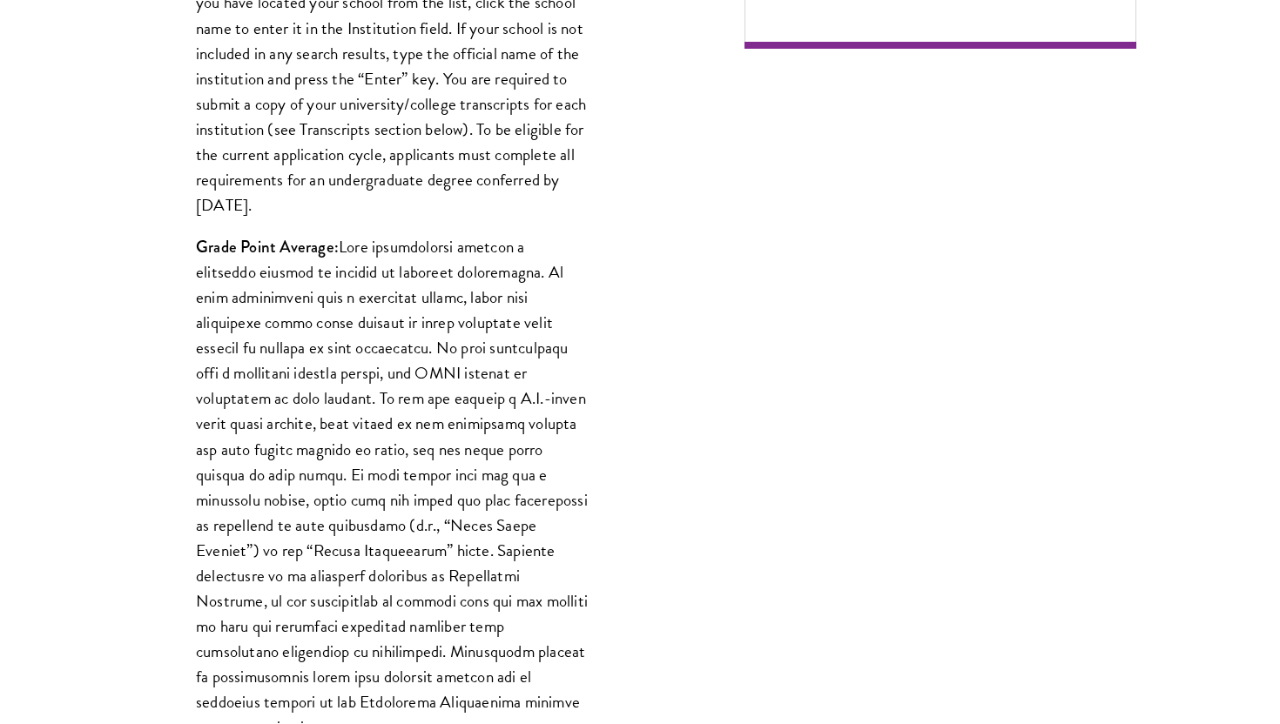
scroll to position [1350, 0]
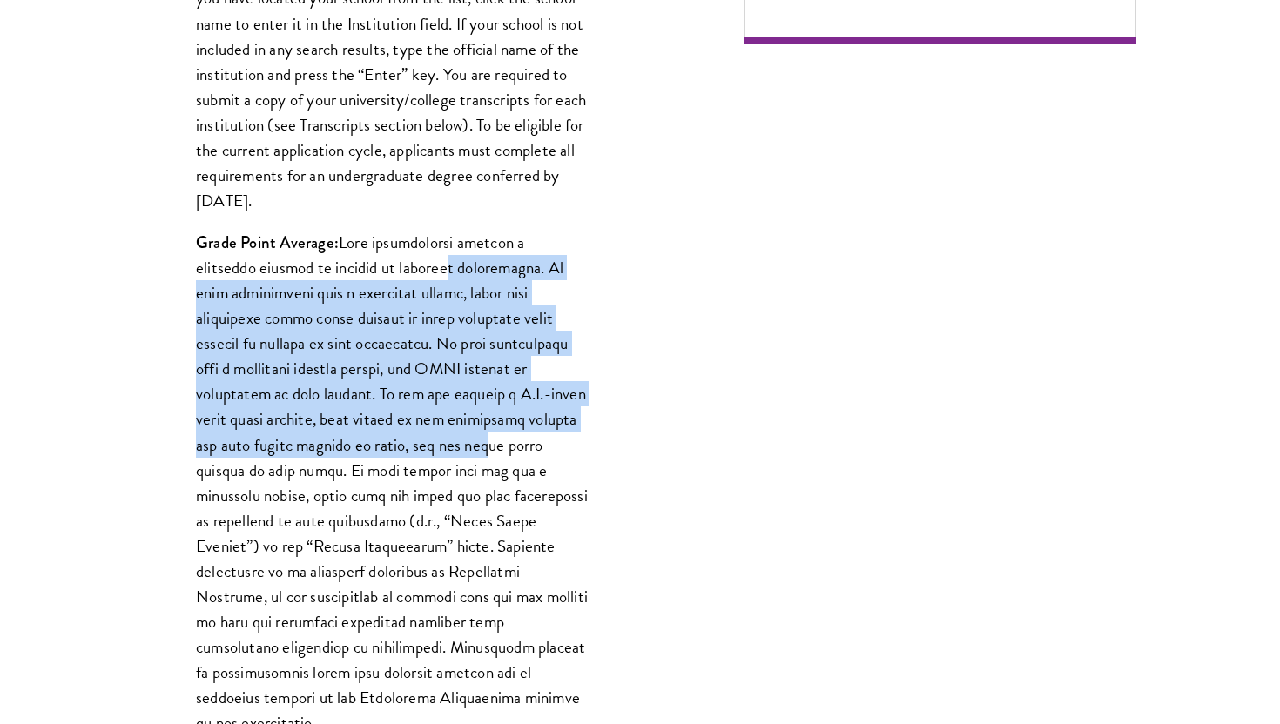
drag, startPoint x: 395, startPoint y: 268, endPoint x: 434, endPoint y: 525, distance: 259.8
click at [434, 518] on p "Grade Point Average:" at bounding box center [392, 483] width 392 height 506
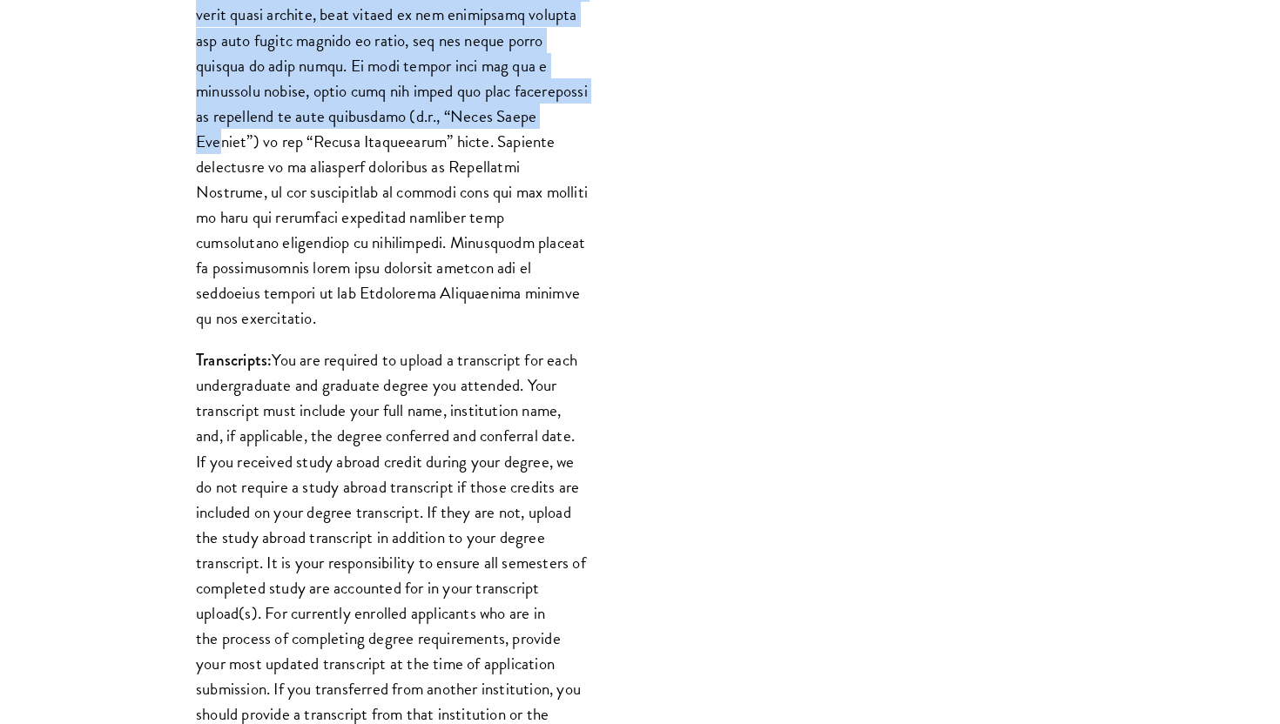
click at [434, 526] on p "Transcripts: You are required to upload a transcript for each undergraduate and…" at bounding box center [392, 549] width 392 height 405
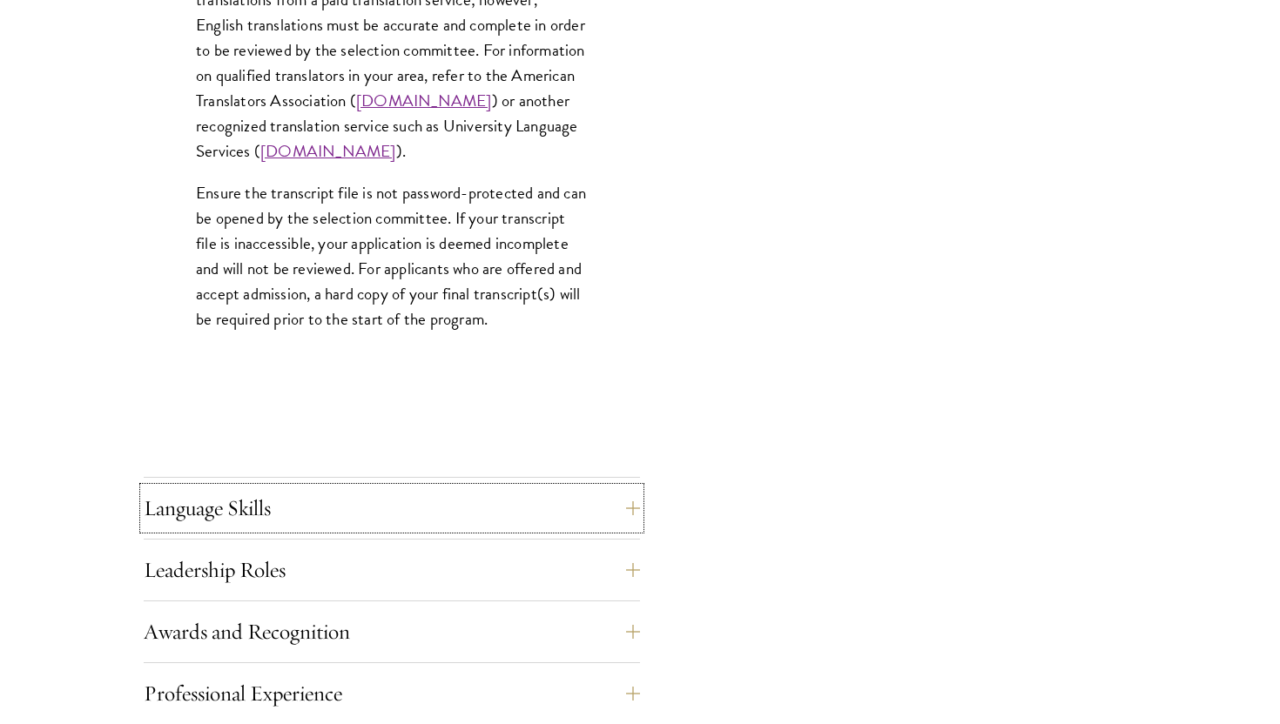
click at [434, 526] on button "Language Skills" at bounding box center [392, 509] width 496 height 42
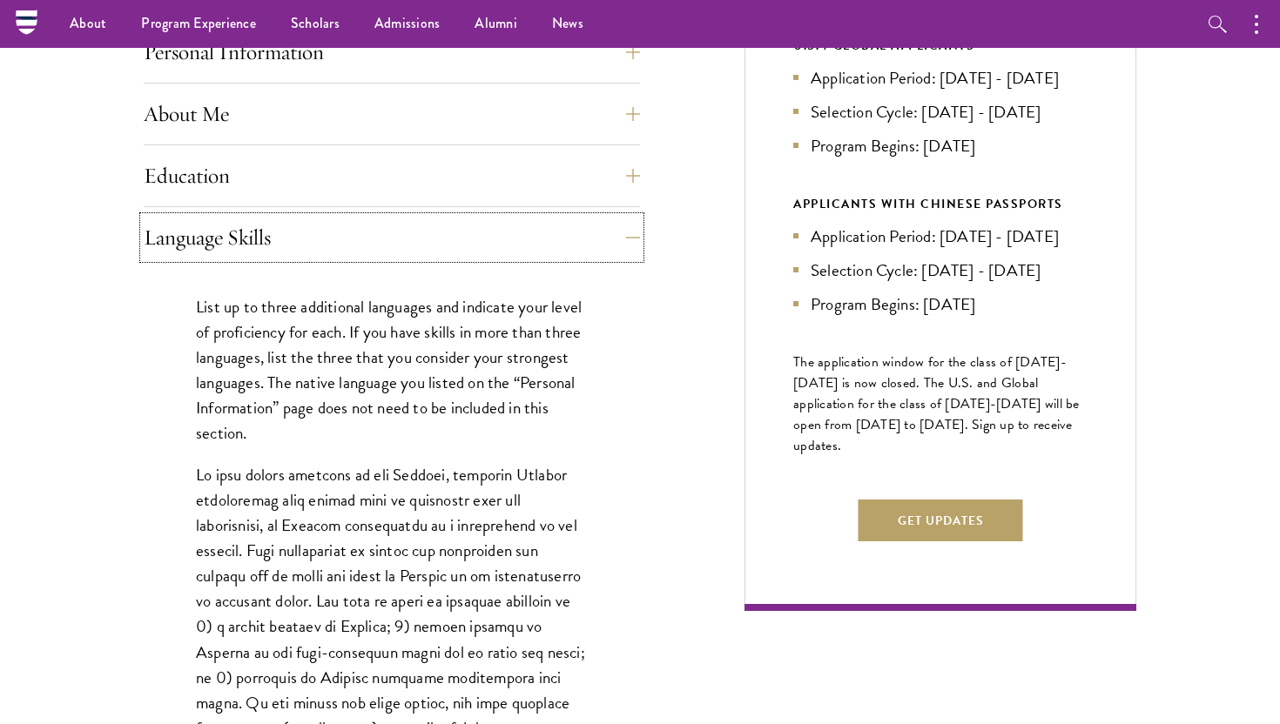
scroll to position [743, 0]
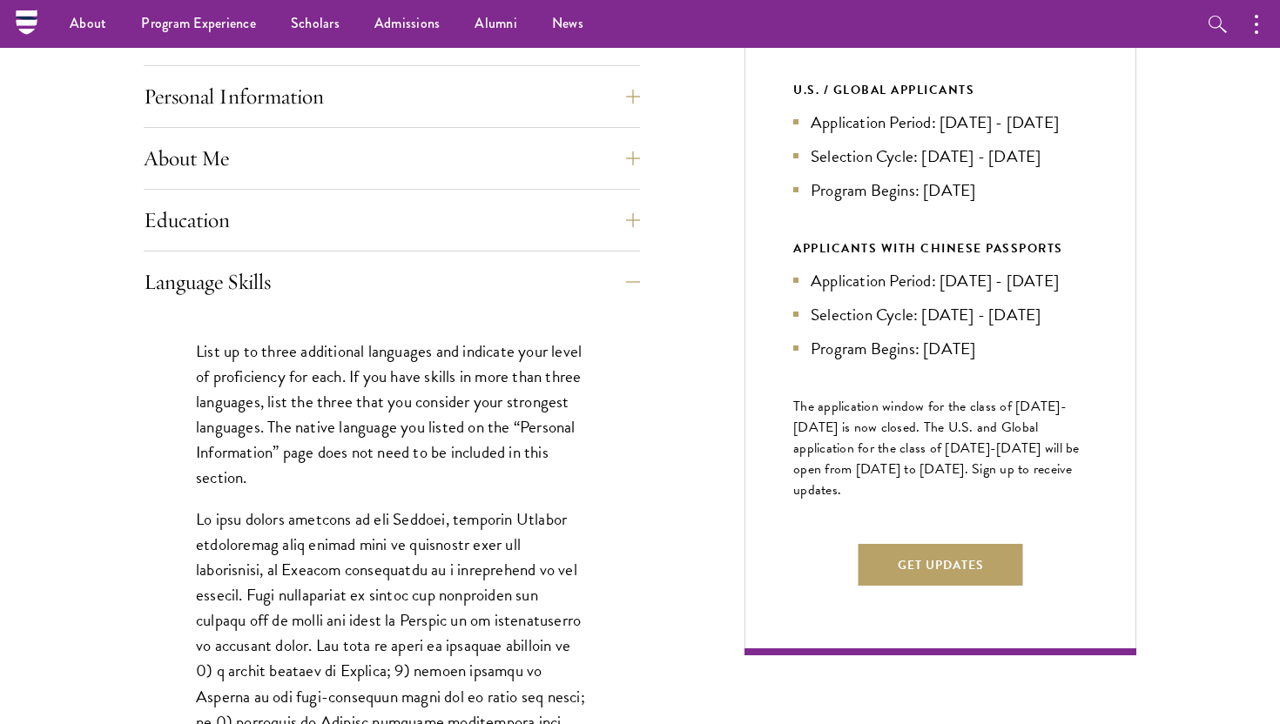
click at [235, 420] on p "List up to three additional languages and indicate your level of proficiency fo…" at bounding box center [392, 414] width 392 height 151
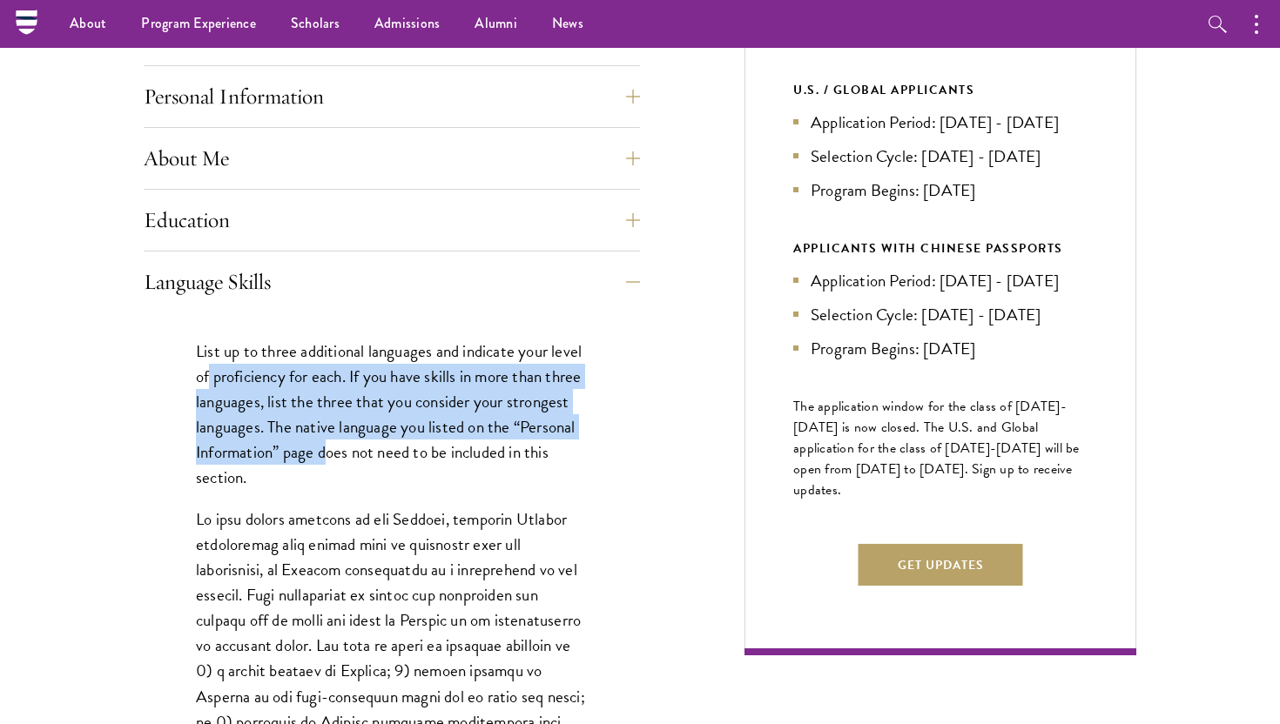
drag, startPoint x: 325, startPoint y: 461, endPoint x: 207, endPoint y: 375, distance: 145.2
click at [207, 375] on p "List up to three additional languages and indicate your level of proficiency fo…" at bounding box center [392, 414] width 392 height 151
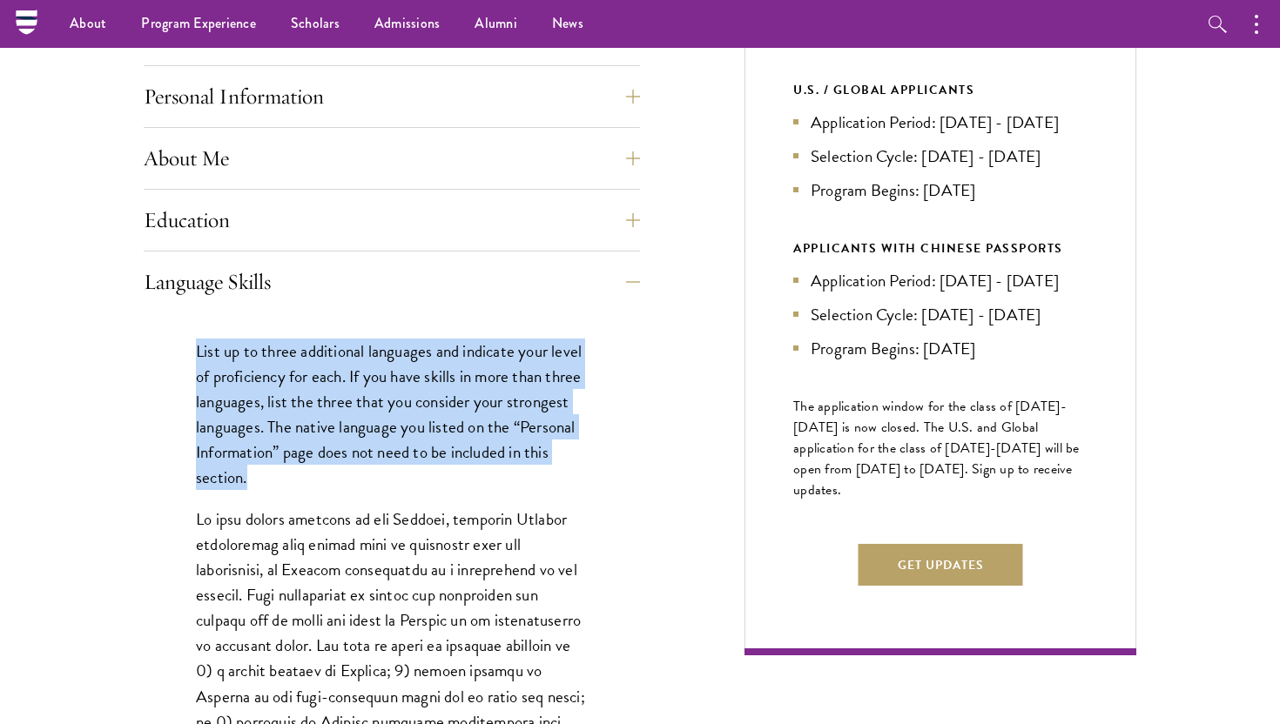
drag, startPoint x: 183, startPoint y: 349, endPoint x: 336, endPoint y: 503, distance: 217.3
drag, startPoint x: 336, startPoint y: 500, endPoint x: 192, endPoint y: 358, distance: 201.9
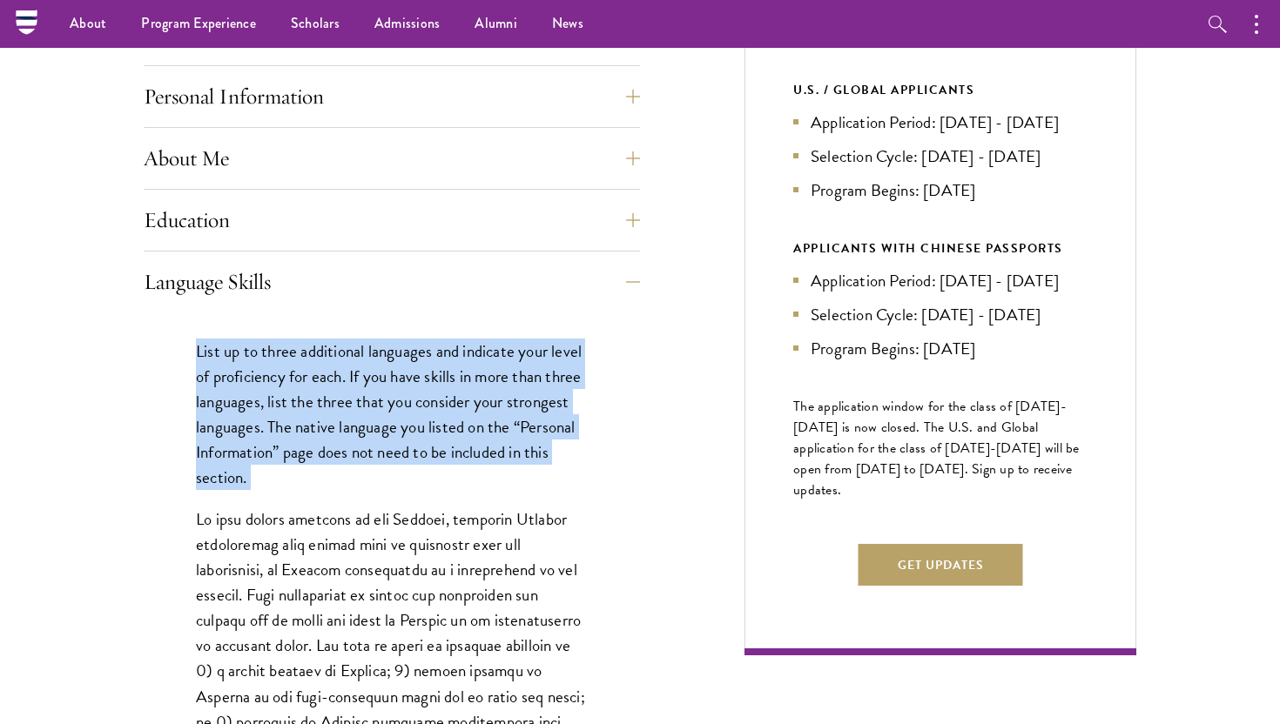
drag, startPoint x: 192, startPoint y: 358, endPoint x: 298, endPoint y: 473, distance: 155.9
click at [298, 473] on p "List up to three additional languages and indicate your level of proficiency fo…" at bounding box center [392, 414] width 392 height 151
drag, startPoint x: 298, startPoint y: 473, endPoint x: 183, endPoint y: 335, distance: 179.2
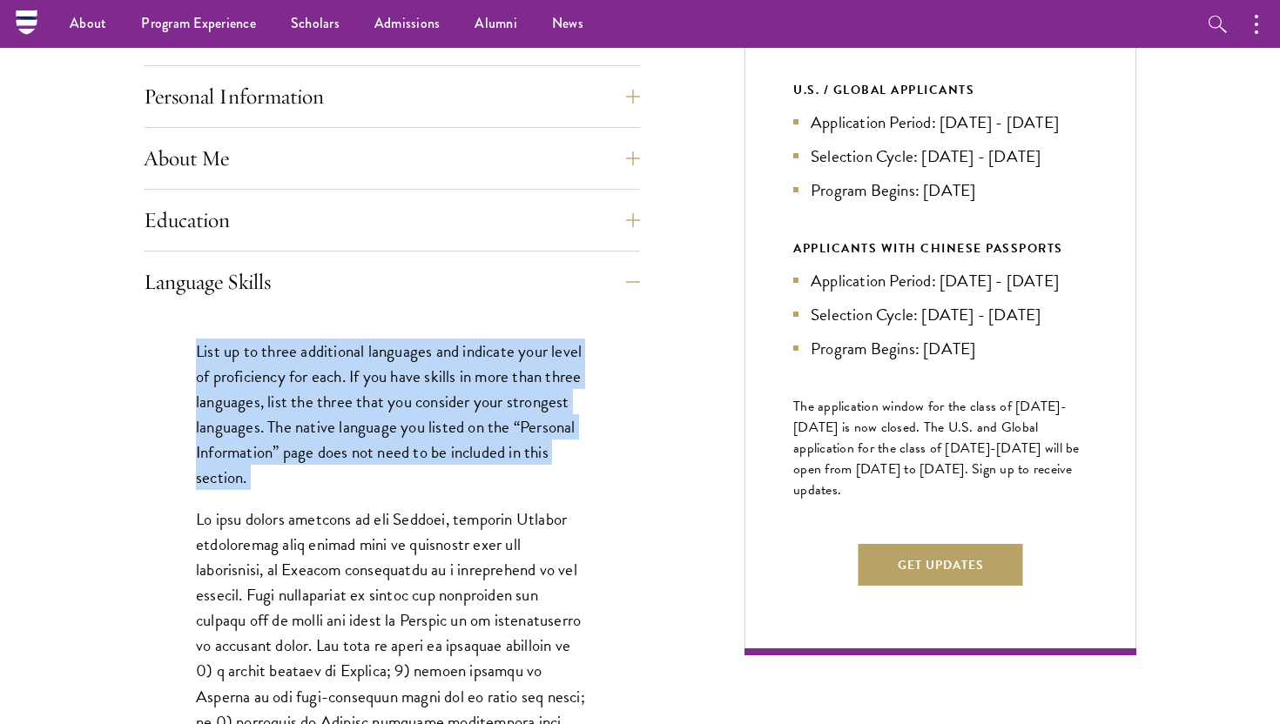
click at [196, 353] on p "List up to three additional languages and indicate your level of proficiency fo…" at bounding box center [392, 414] width 392 height 151
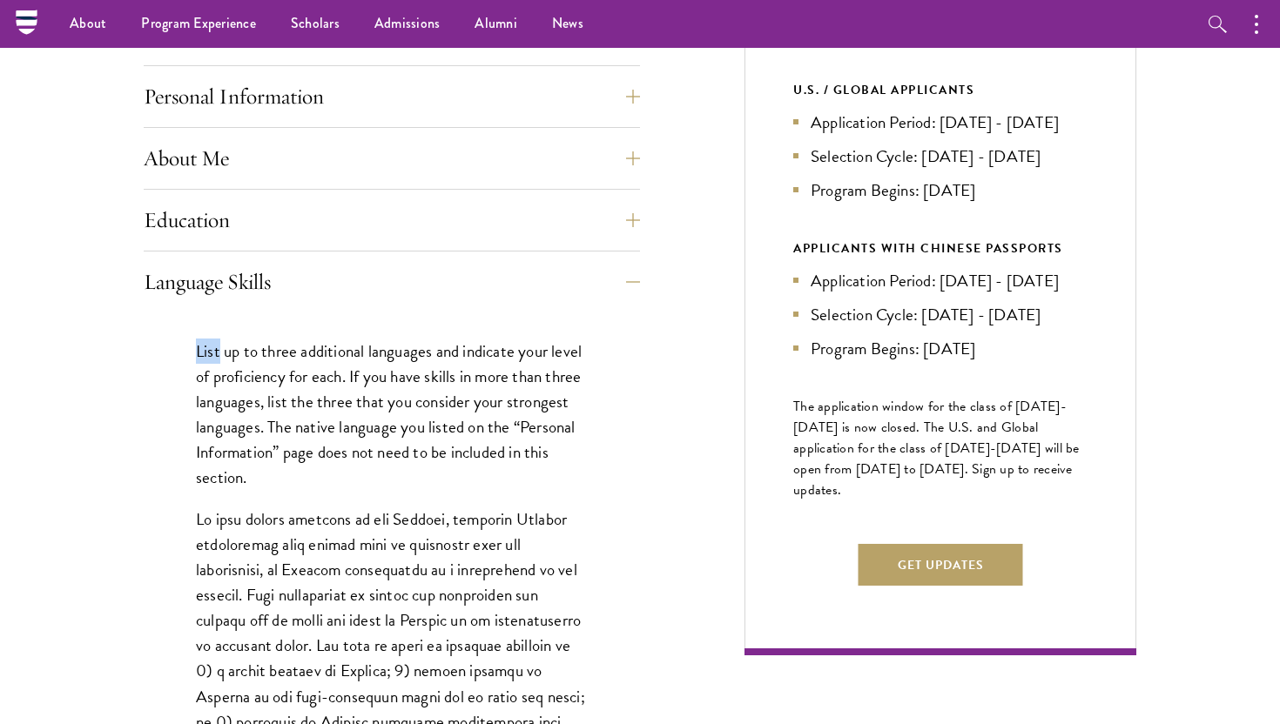
click at [196, 353] on p "List up to three additional languages and indicate your level of proficiency fo…" at bounding box center [392, 414] width 392 height 151
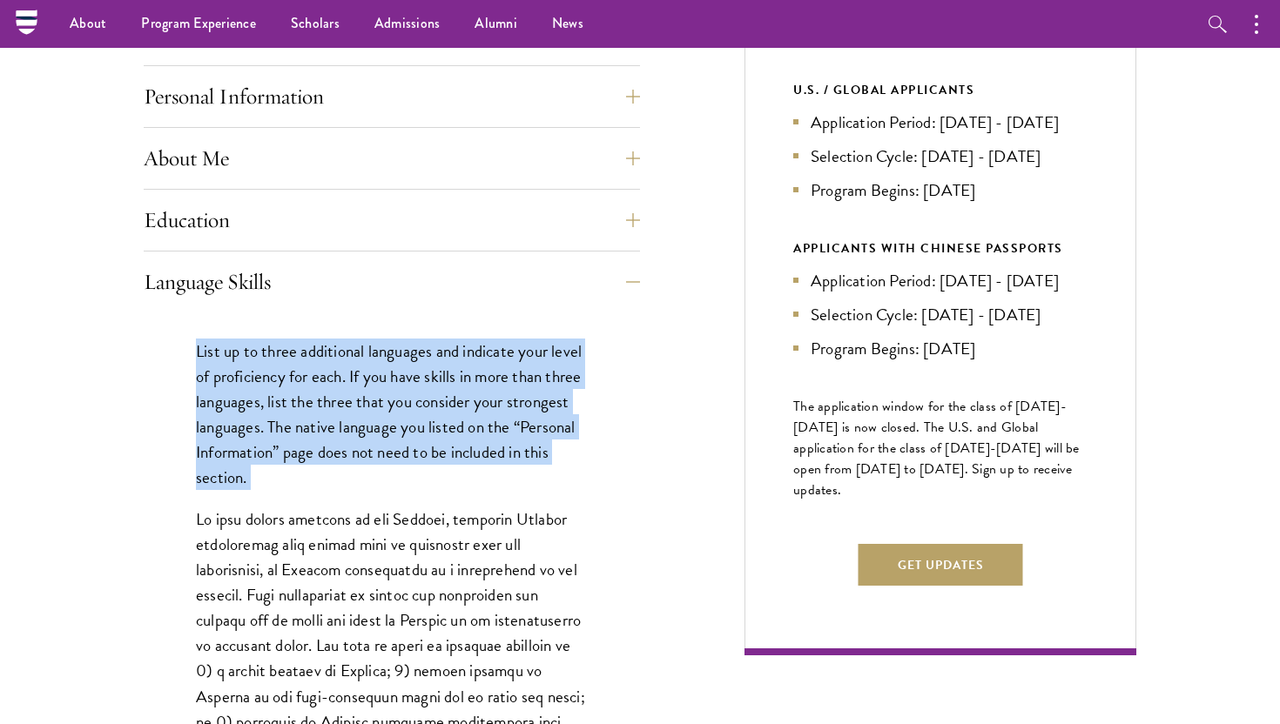
drag
click at [269, 488] on p "List up to three additional languages and indicate your level of proficiency fo…" at bounding box center [392, 414] width 392 height 151
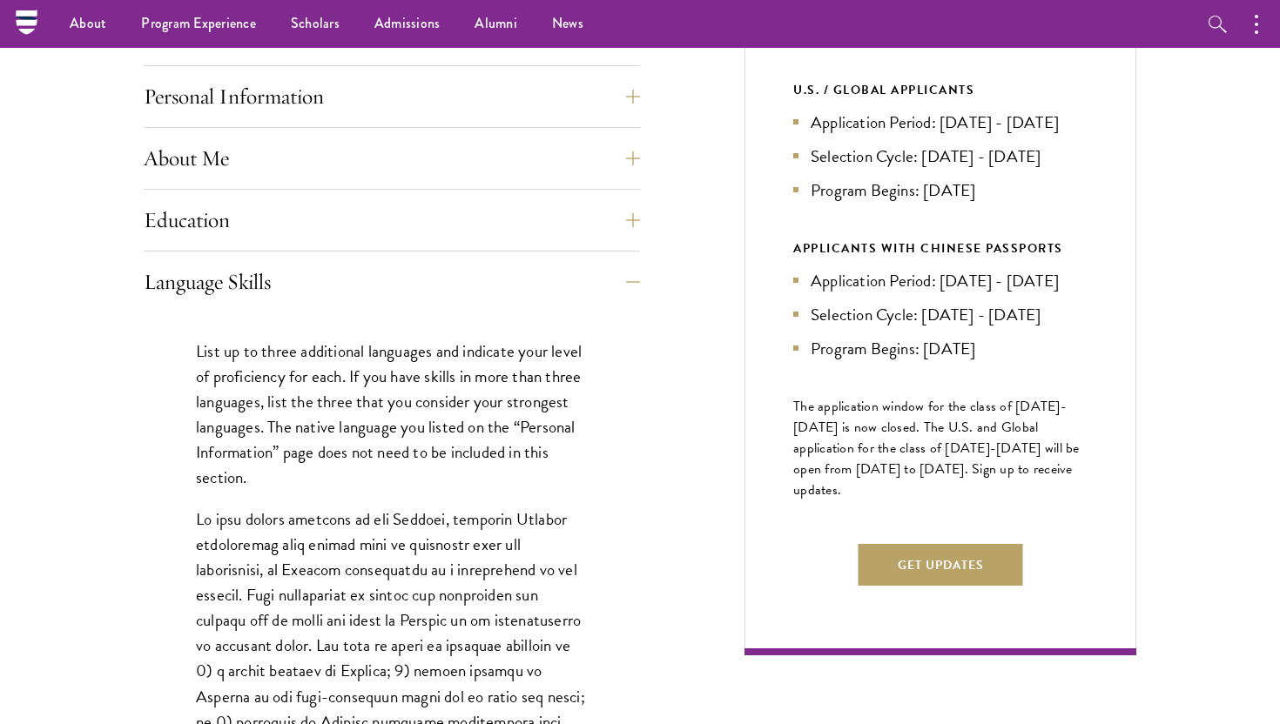
click at [220, 425] on p "List up to three additional languages and indicate your level of proficiency fo…" at bounding box center [392, 414] width 392 height 151
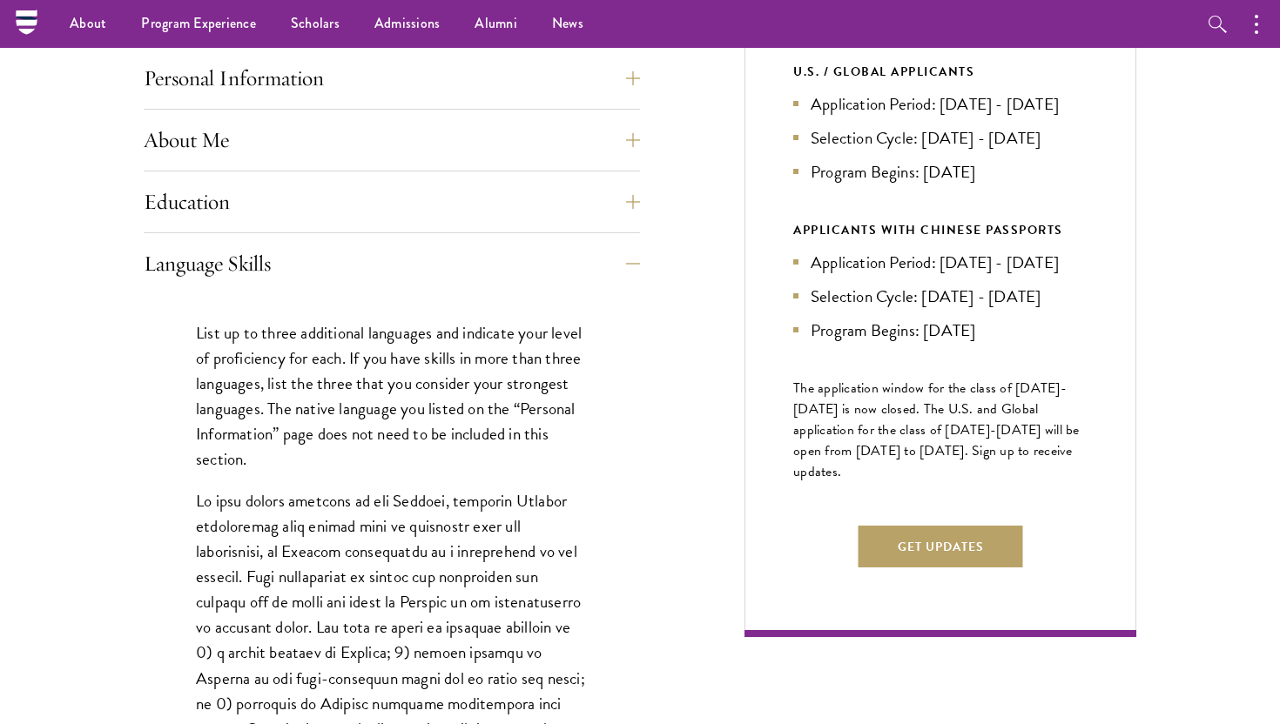
scroll to position [770, 0]
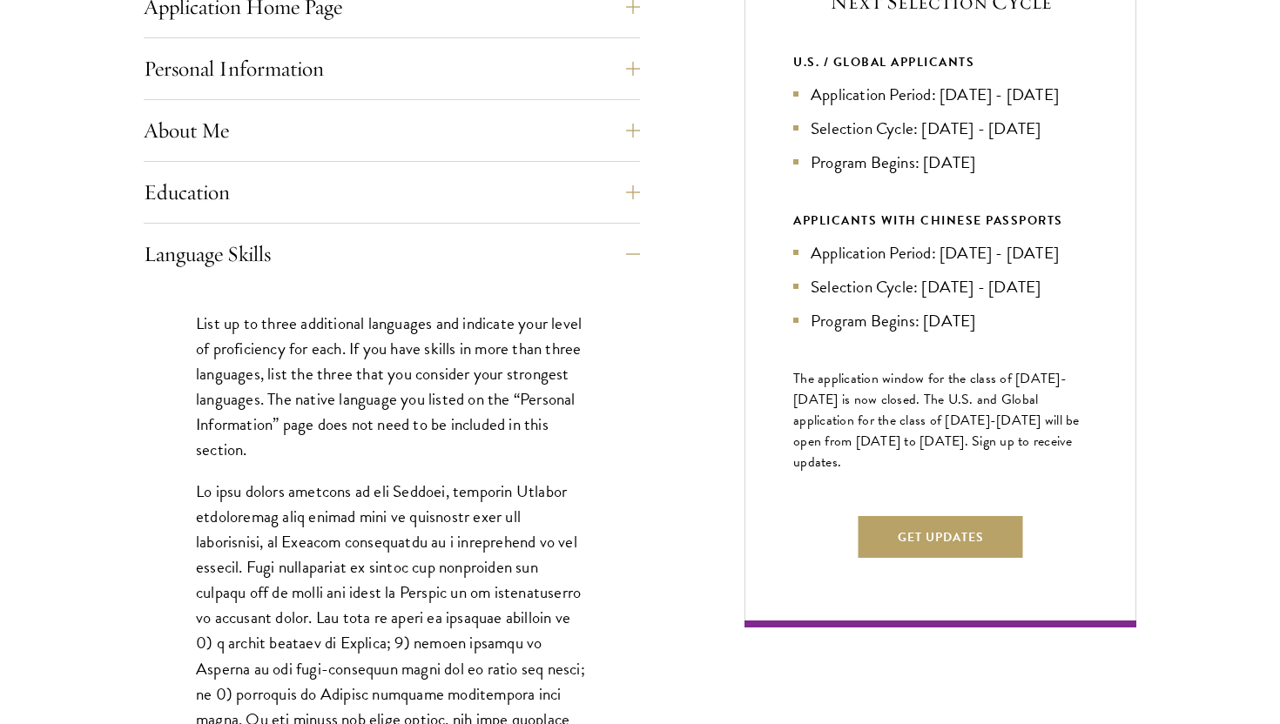
click at [245, 479] on p at bounding box center [392, 732] width 392 height 506
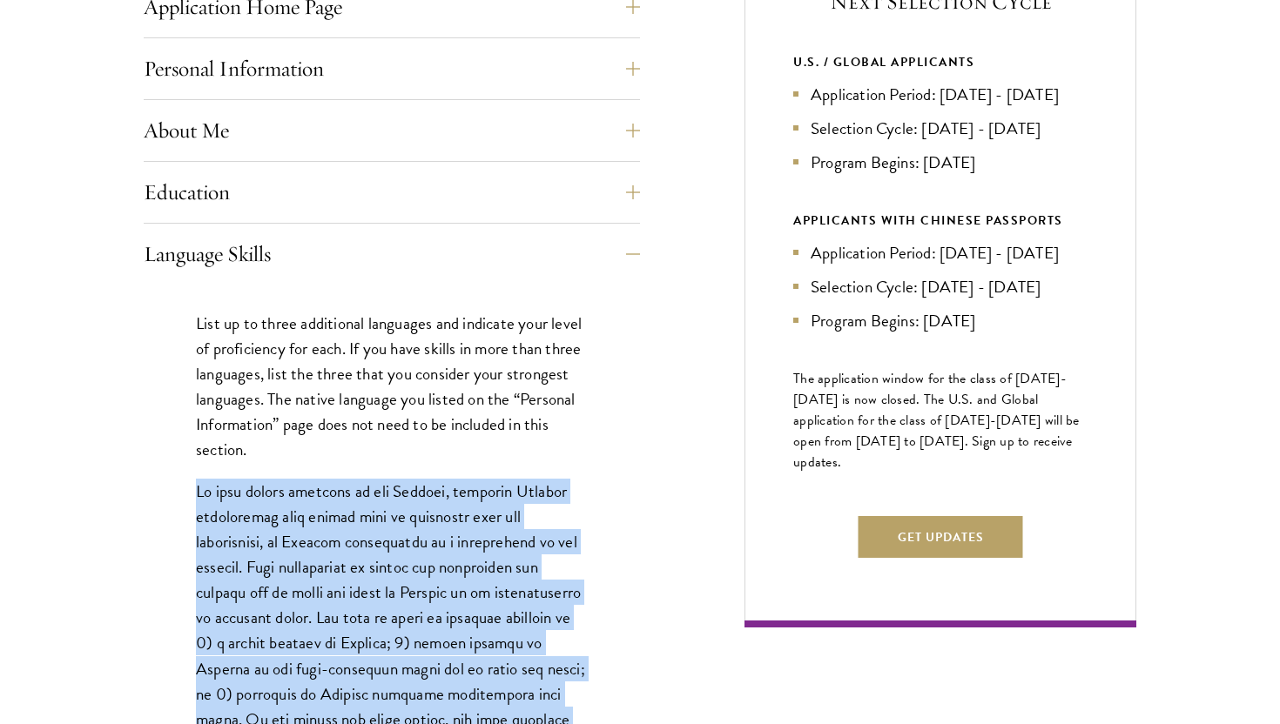
click at [245, 481] on p at bounding box center [392, 732] width 392 height 506
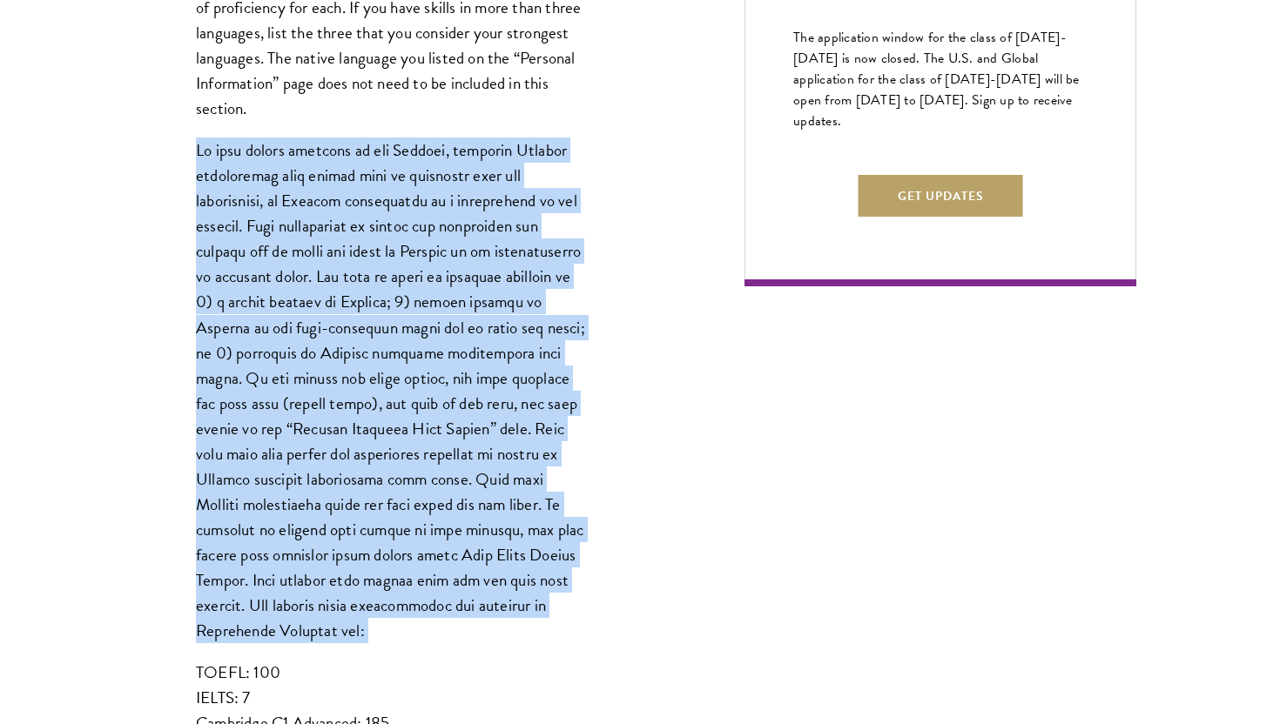
click at [255, 528] on p at bounding box center [392, 391] width 392 height 506
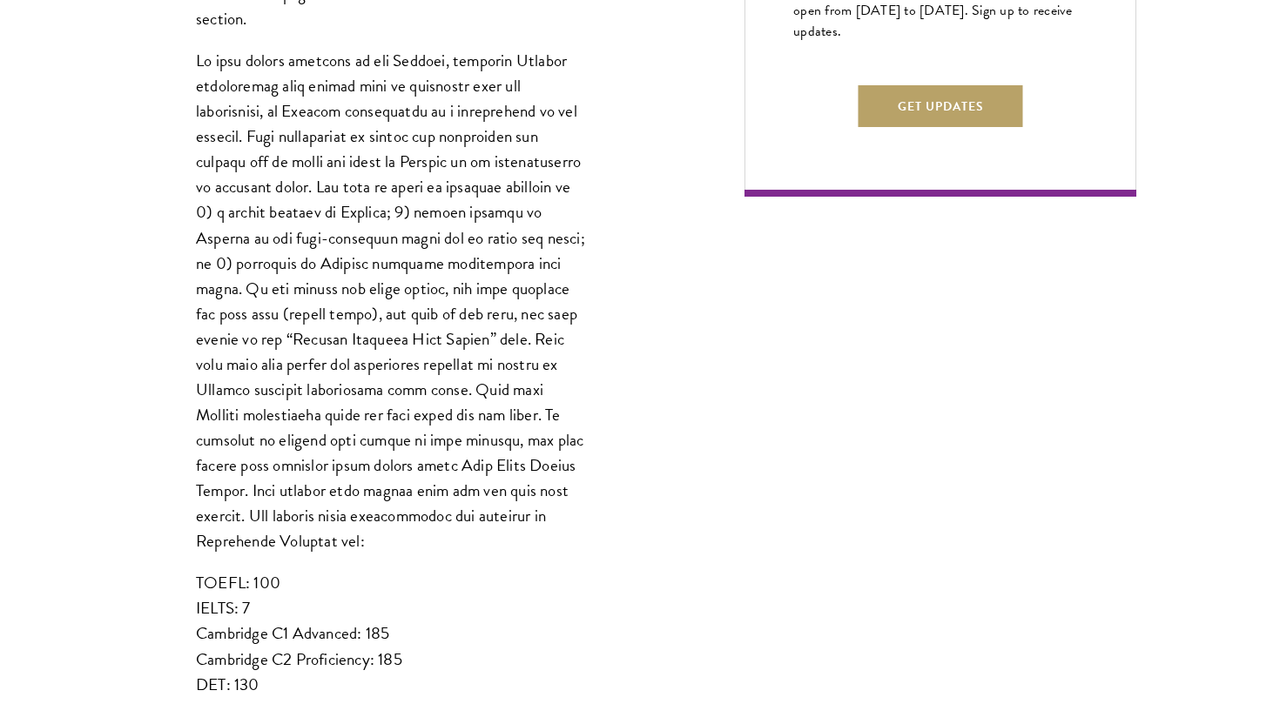
scroll to position [1328, 0]
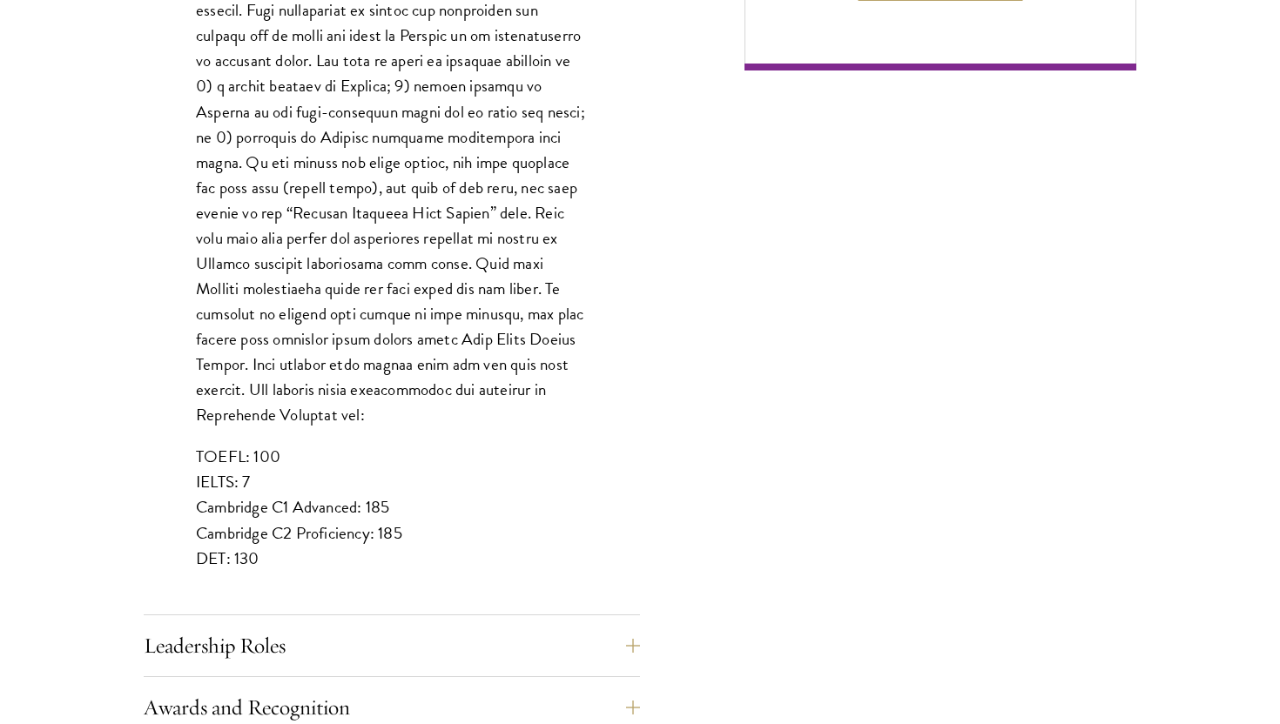
click at [255, 528] on p "TOEFL: 100 IELTS: 7 Cambridge C1 Advanced: 185 Cambridge C2 Proficiency: 185 DE…" at bounding box center [392, 507] width 392 height 126
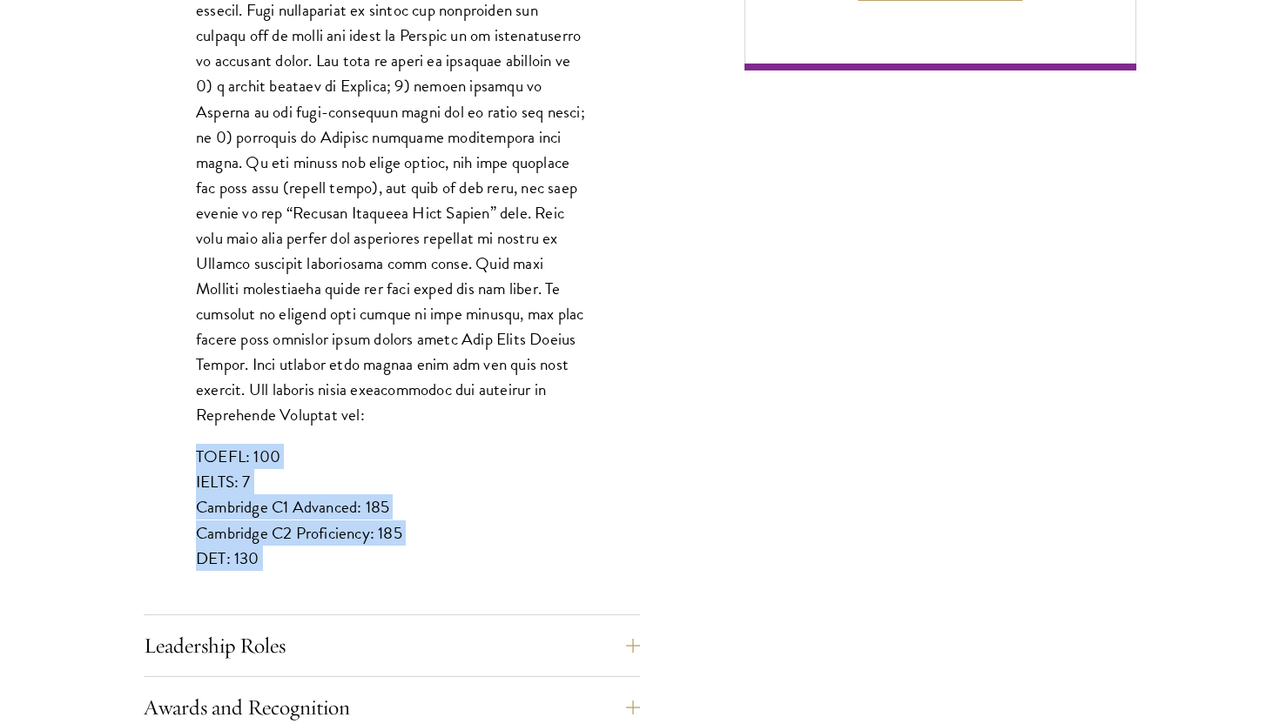
drag, startPoint x: 255, startPoint y: 528, endPoint x: 216, endPoint y: 427, distance: 108.3
click at [216, 444] on p "TOEFL: 100 IELTS: 7 Cambridge C1 Advanced: 185 Cambridge C2 Proficiency: 185 DE…" at bounding box center [392, 507] width 392 height 126
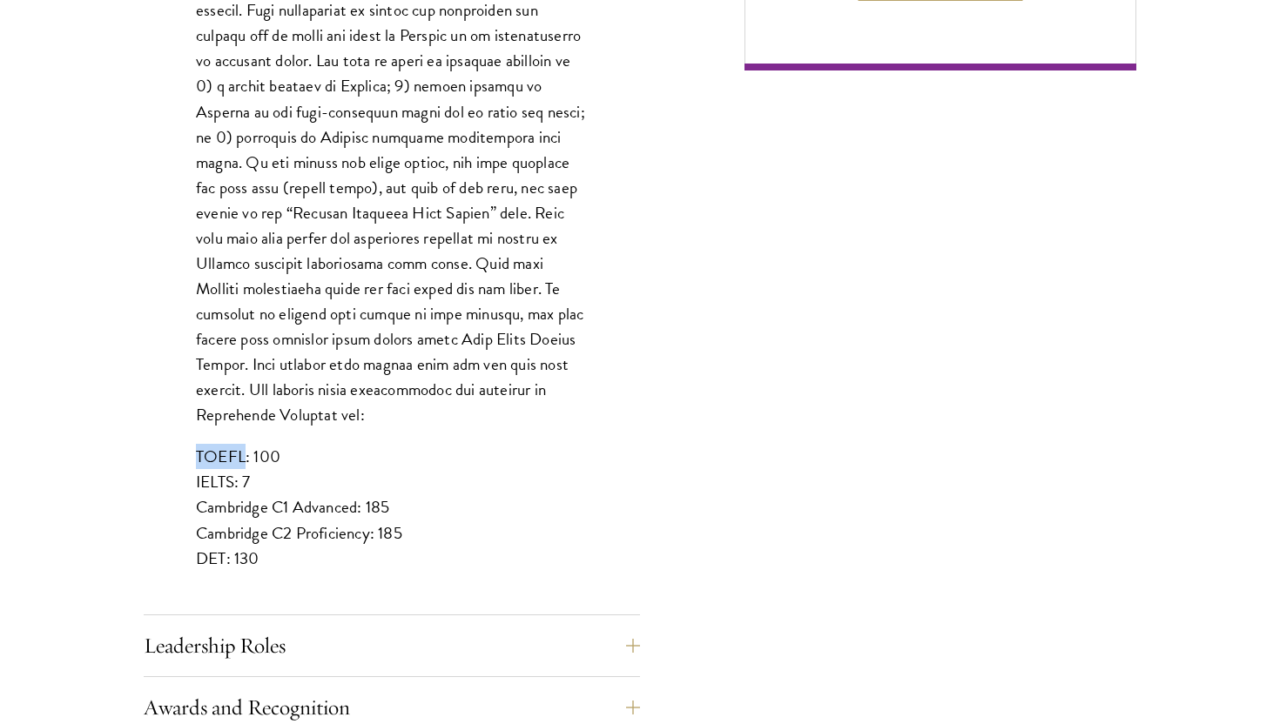
click at [216, 444] on p "TOEFL: 100 IELTS: 7 Cambridge C1 Advanced: 185 Cambridge C2 Proficiency: 185 DE…" at bounding box center [392, 507] width 392 height 126
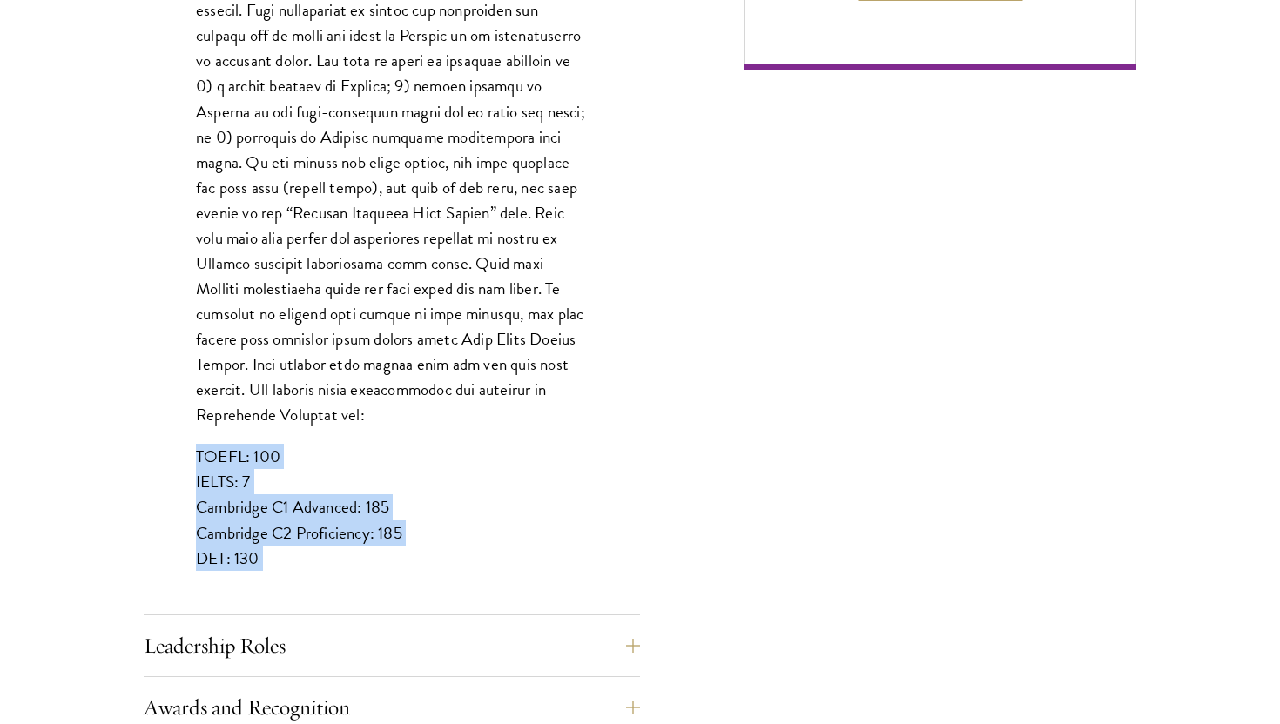
drag, startPoint x: 216, startPoint y: 427, endPoint x: 331, endPoint y: 588, distance: 197.8
click at [328, 579] on div "List up to three additional languages and indicate your level of proficiency fo…" at bounding box center [392, 171] width 496 height 887
click at [331, 588] on div "List up to three additional languages and indicate your level of proficiency fo…" at bounding box center [392, 171] width 496 height 887
drag, startPoint x: 330, startPoint y: 575, endPoint x: 204, endPoint y: 428, distance: 193.9
click at [205, 428] on div "List up to three additional languages and indicate your level of proficiency fo…" at bounding box center [392, 171] width 496 height 887
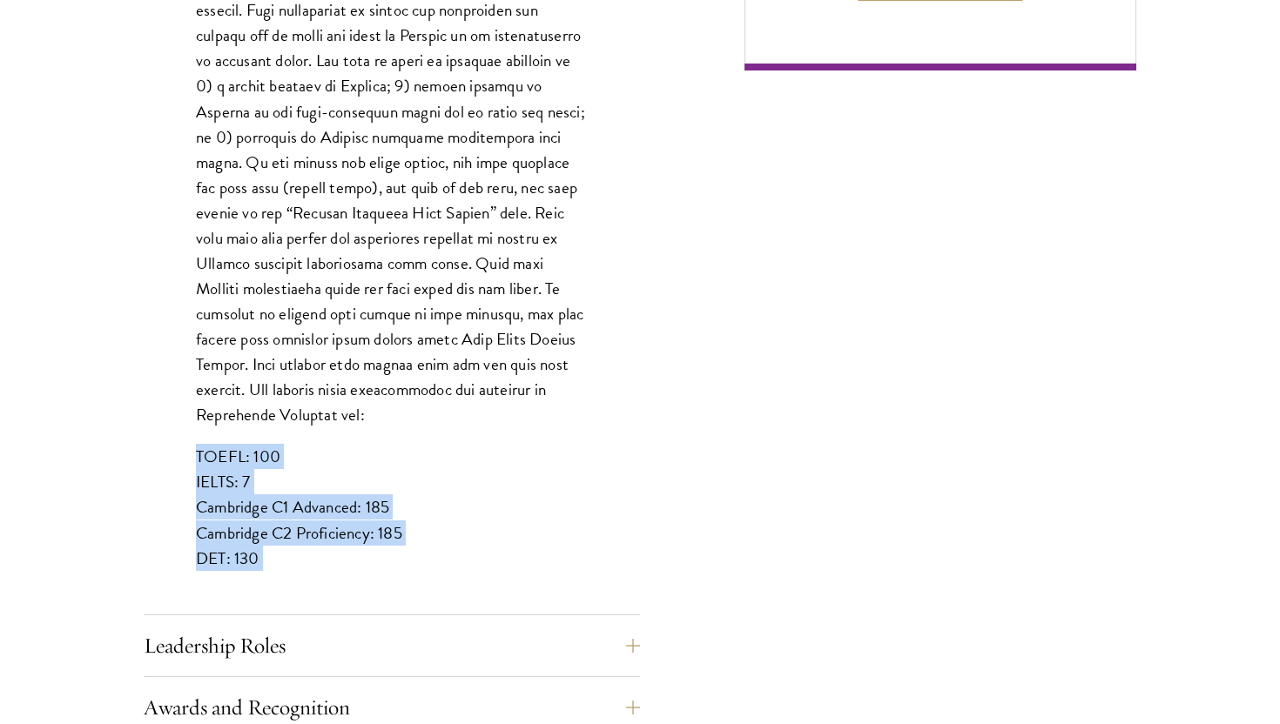
click at [204, 444] on p "TOEFL: 100 IELTS: 7 Cambridge C1 Advanced: 185 Cambridge C2 Proficiency: 185 DE…" at bounding box center [392, 507] width 392 height 126
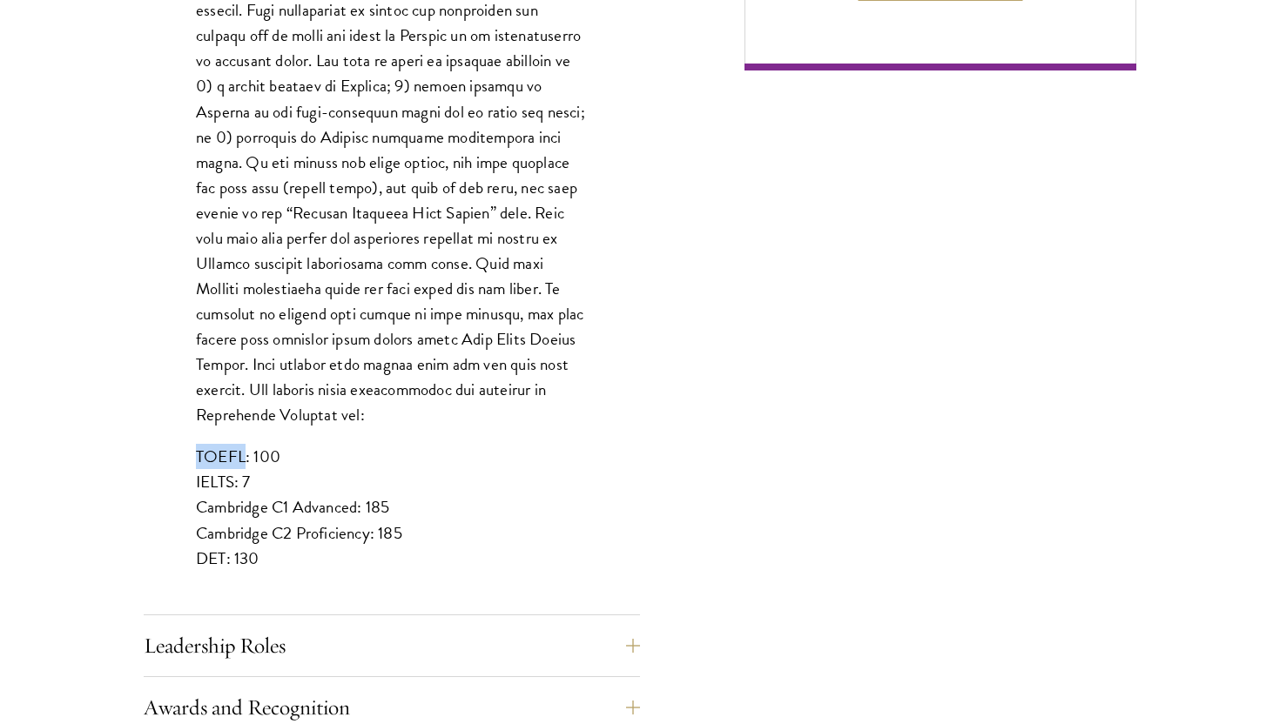
click at [204, 444] on p "TOEFL: 100 IELTS: 7 Cambridge C1 Advanced: 185 Cambridge C2 Proficiency: 185 DE…" at bounding box center [392, 507] width 392 height 126
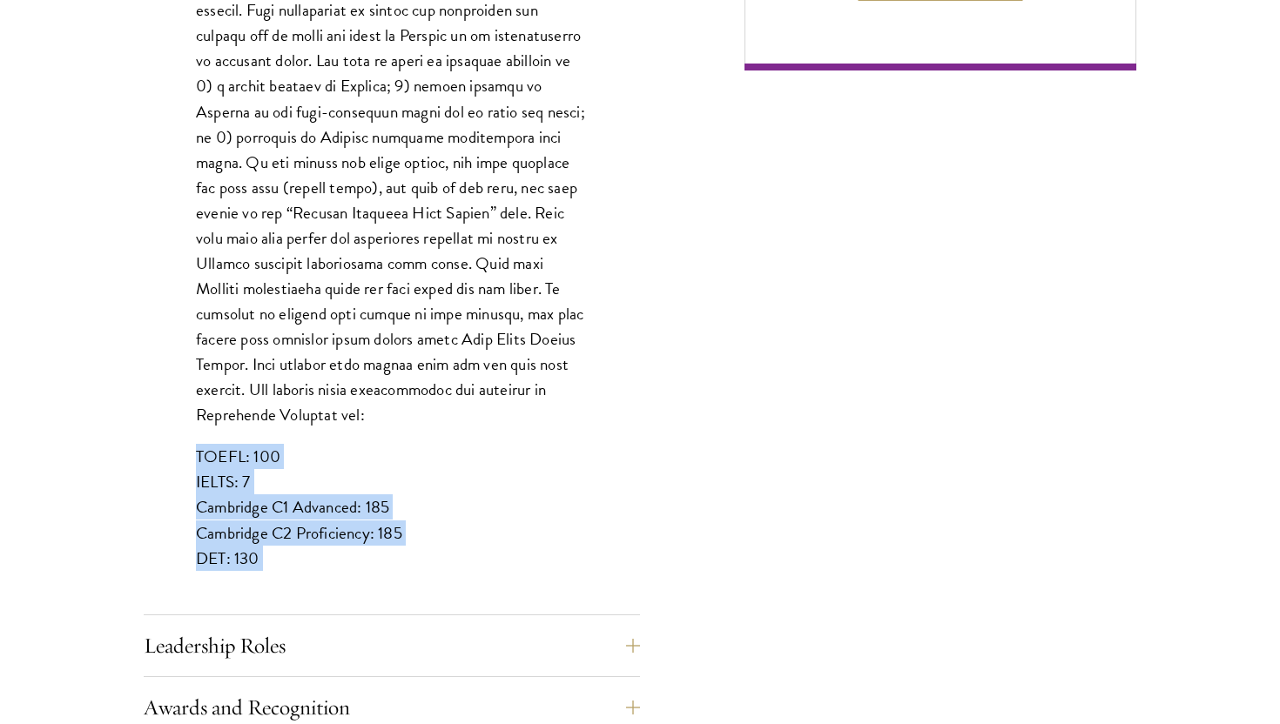
drag, startPoint x: 204, startPoint y: 428, endPoint x: 317, endPoint y: 549, distance: 165.7
click at [313, 547] on div "List up to three additional languages and indicate your level of proficiency fo…" at bounding box center [392, 171] width 496 height 887
click at [317, 549] on div "List up to three additional languages and indicate your level of proficiency fo…" at bounding box center [392, 171] width 496 height 887
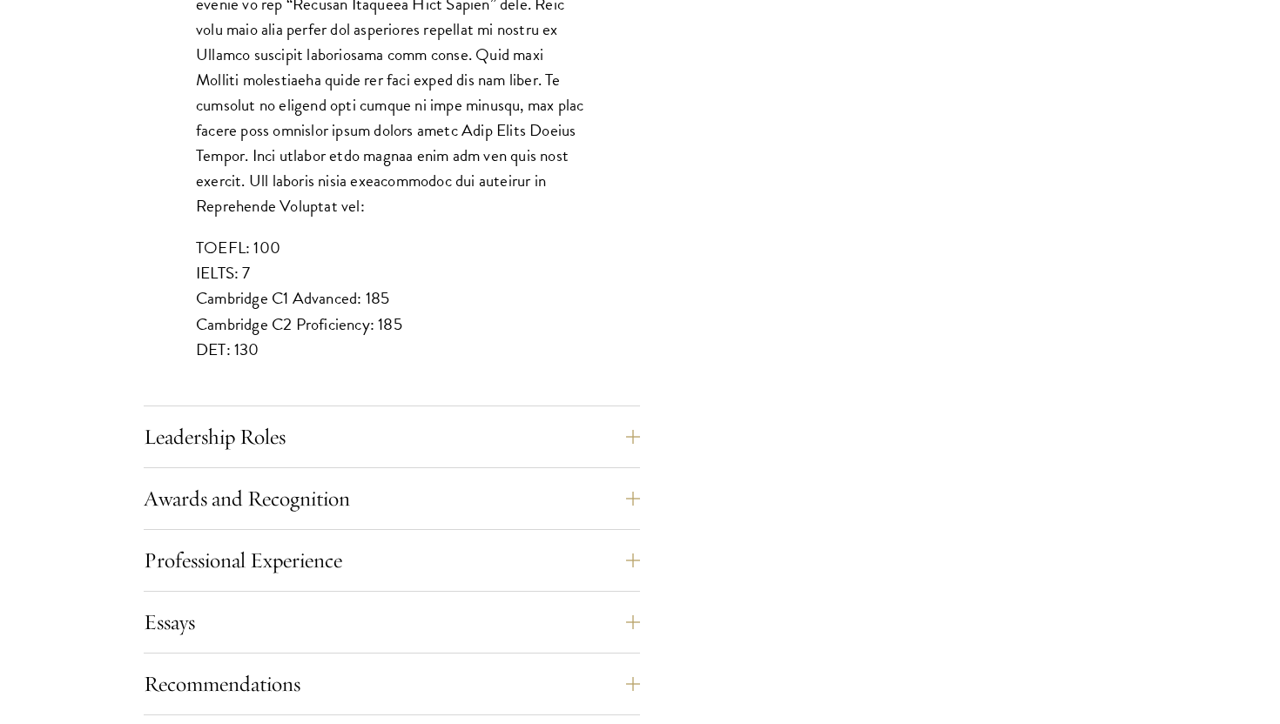
scroll to position [1594, 0]
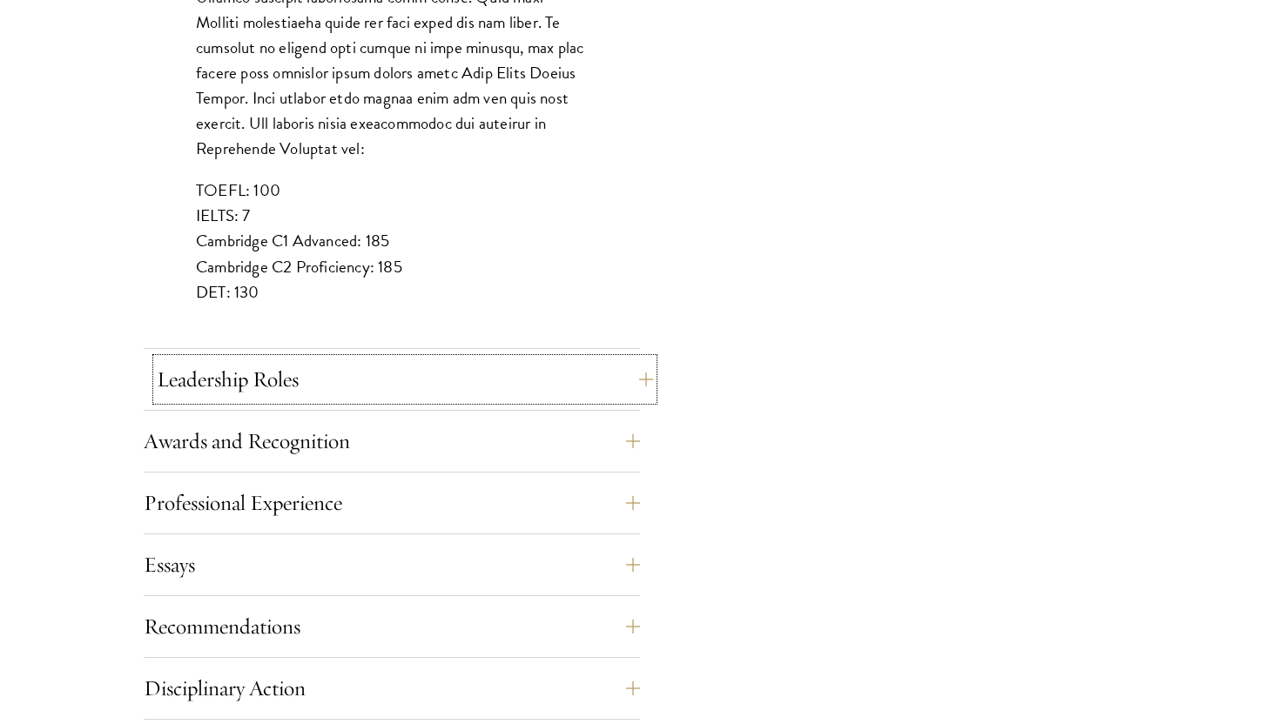
click at [252, 369] on button "Leadership Roles" at bounding box center [405, 380] width 496 height 42
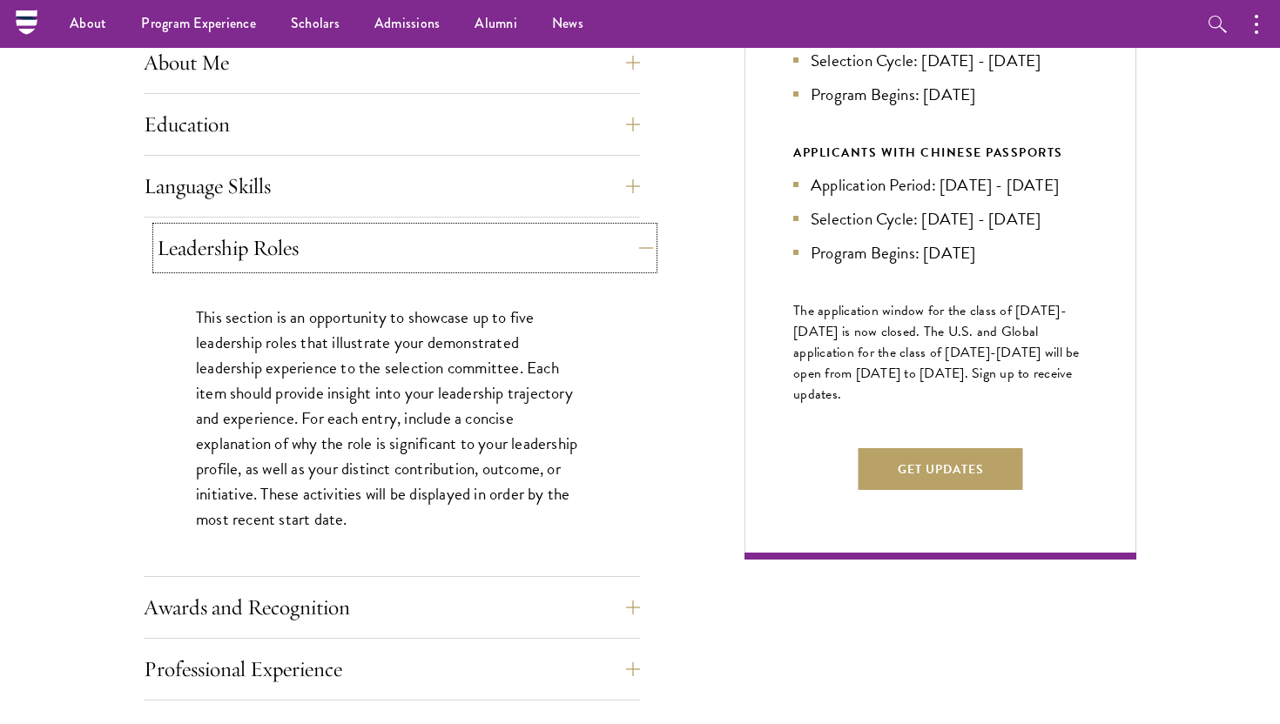
scroll to position [837, 0]
click at [242, 282] on div "This section is an opportunity to showcase up to five leadership roles that ill…" at bounding box center [392, 428] width 496 height 298
drag, startPoint x: 227, startPoint y: 250, endPoint x: 230, endPoint y: 349, distance: 99.3
click at [228, 349] on div "Leadership Roles This section is an opportunity to showcase up to five leadersh…" at bounding box center [392, 403] width 496 height 350
click at [230, 349] on p "This section is an opportunity to showcase up to five leadership roles that ill…" at bounding box center [392, 420] width 392 height 228
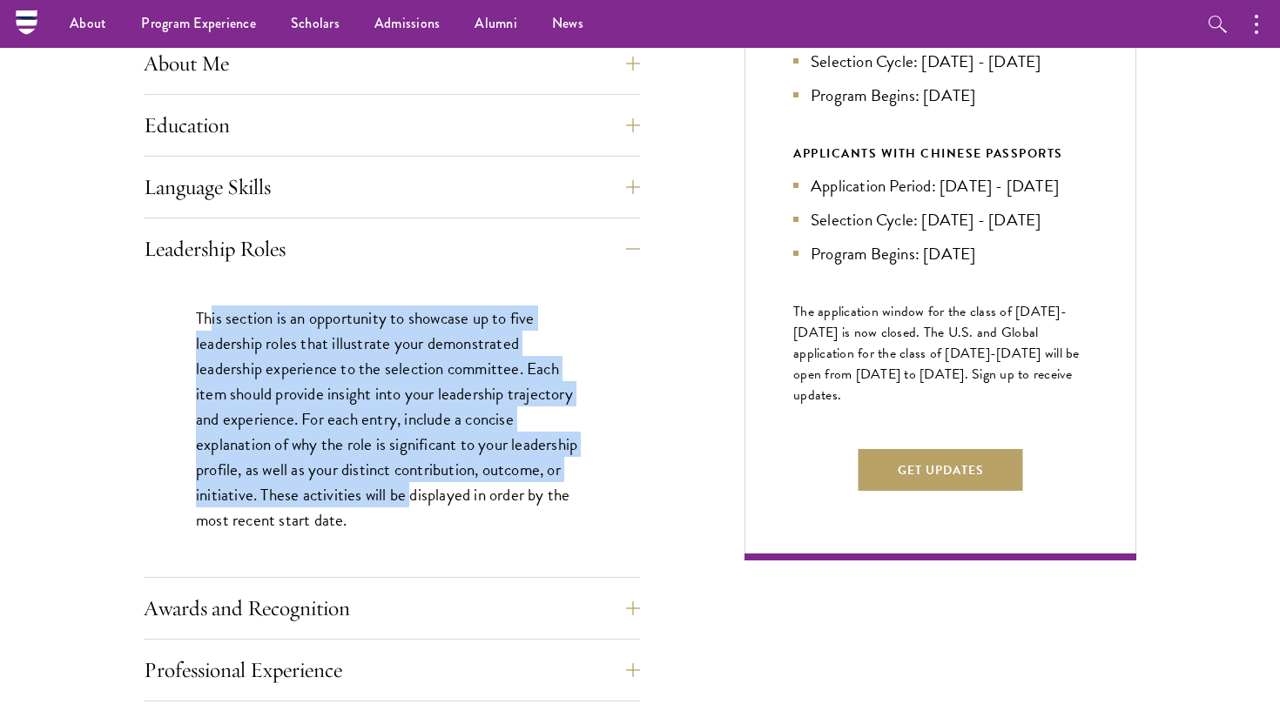
drag, startPoint x: 210, startPoint y: 330, endPoint x: 412, endPoint y: 501, distance: 264.4
click at [412, 501] on p "This section is an opportunity to showcase up to five leadership roles that ill…" at bounding box center [392, 420] width 392 height 228
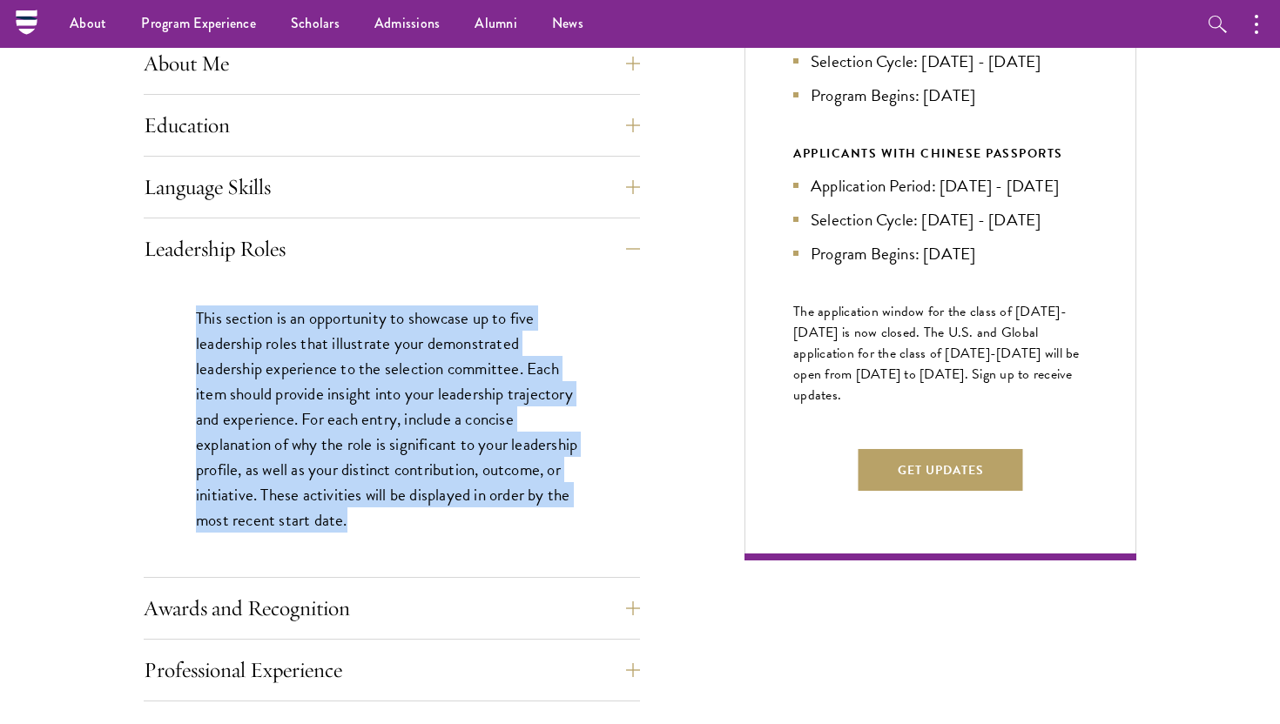
drag, startPoint x: 393, startPoint y: 525, endPoint x: 161, endPoint y: 306, distance: 318.4
click at [158, 306] on div "This section is an opportunity to showcase up to five leadership roles that ill…" at bounding box center [392, 428] width 496 height 298
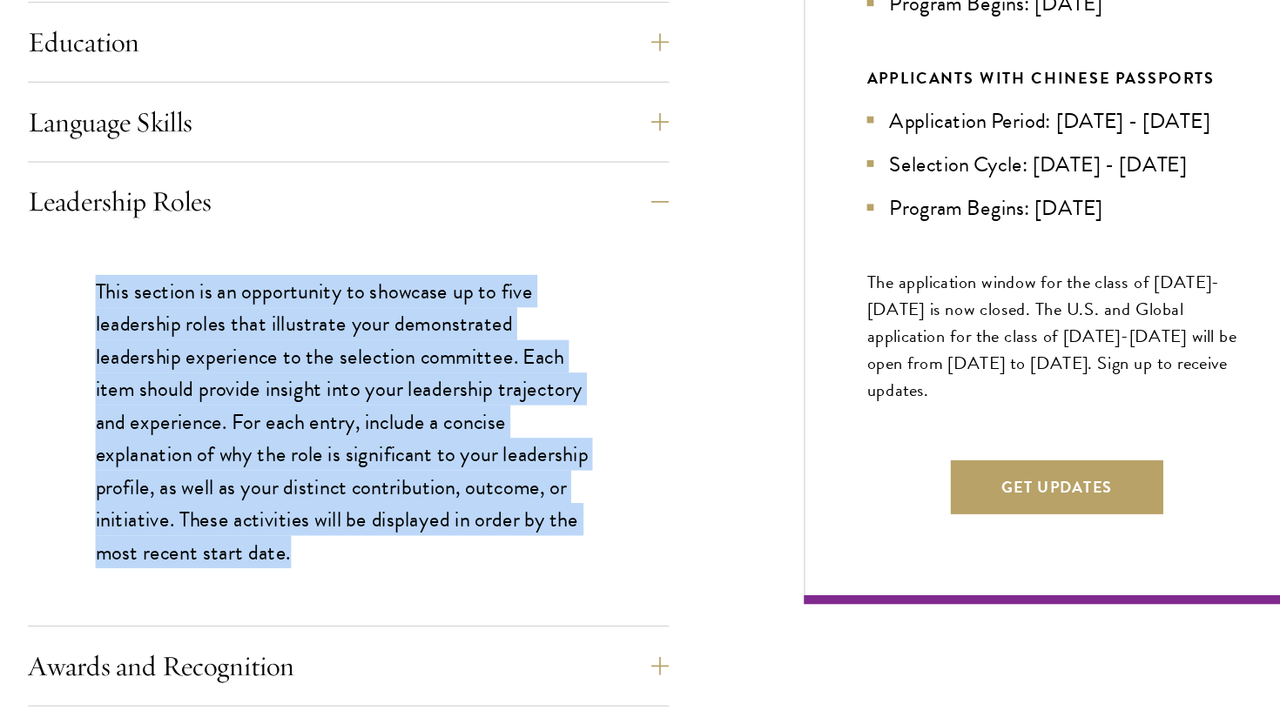
click at [540, 411] on p "This section is an opportunity to showcase up to five leadership roles that ill…" at bounding box center [392, 420] width 392 height 228
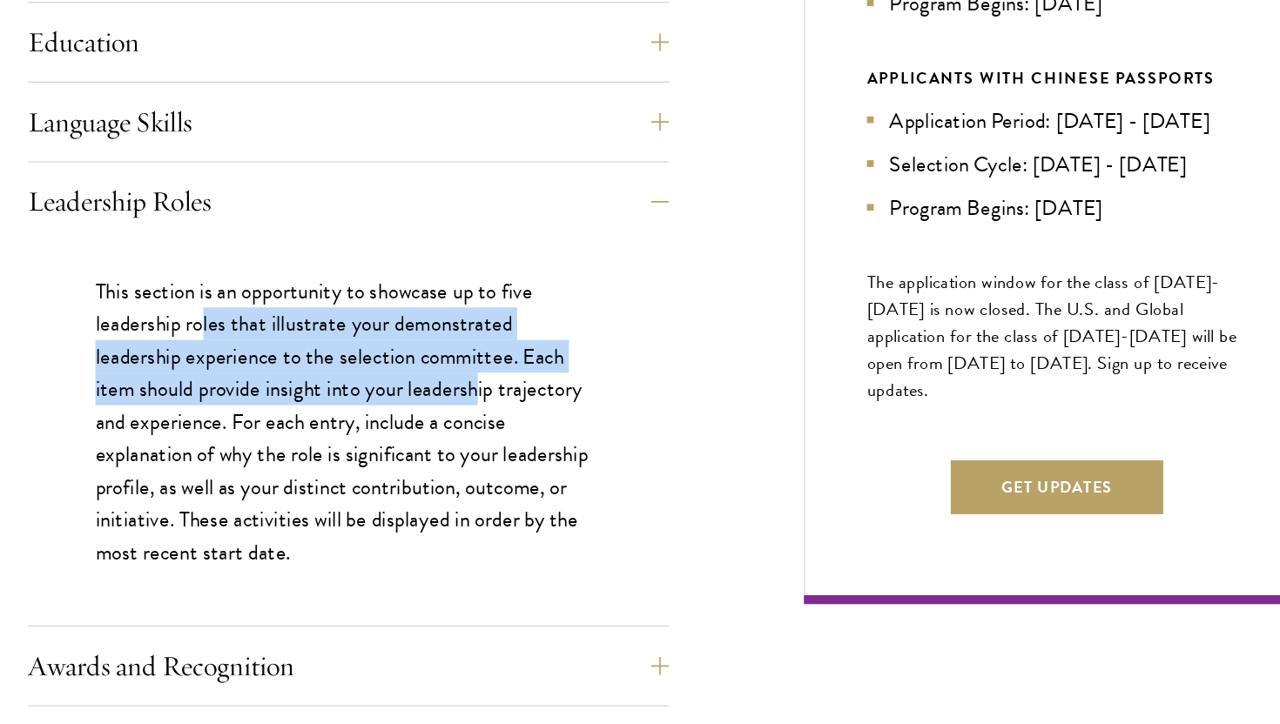
drag, startPoint x: 491, startPoint y: 406, endPoint x: 266, endPoint y: 329, distance: 237.3
click at [272, 329] on p "This section is an opportunity to showcase up to five leadership roles that ill…" at bounding box center [392, 420] width 392 height 228
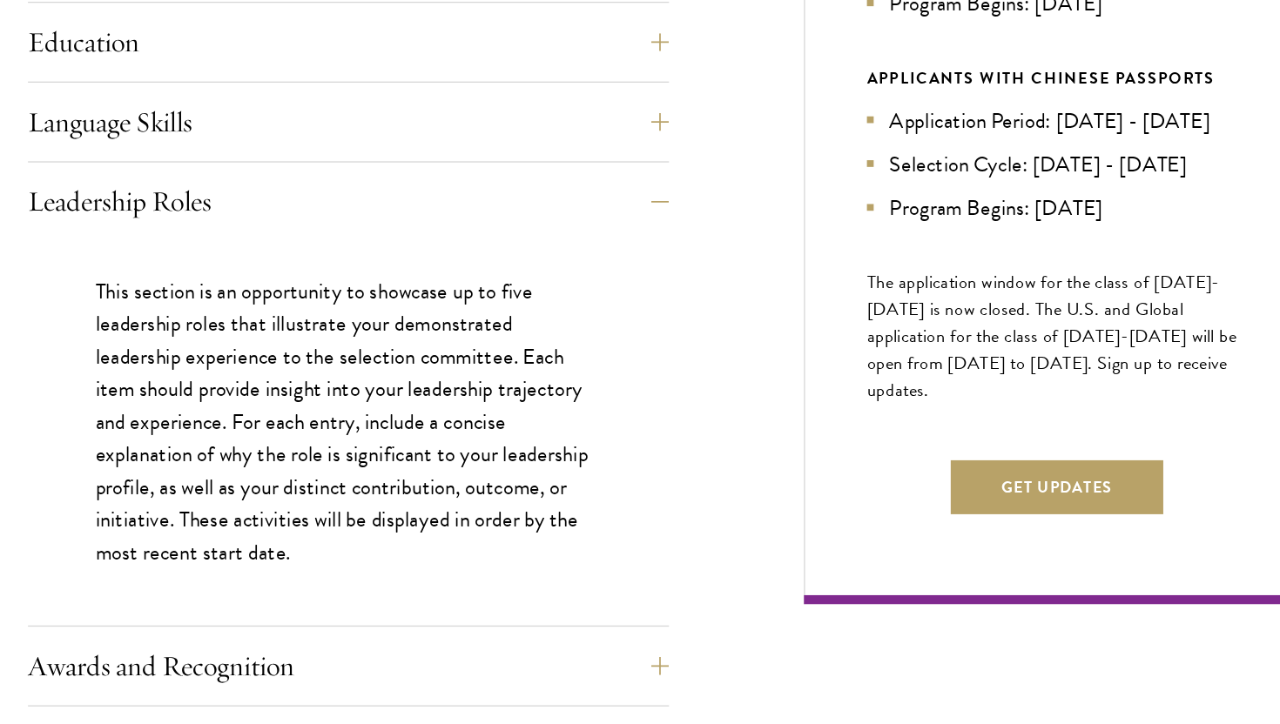
click at [266, 329] on p "This section is an opportunity to showcase up to five leadership roles that ill…" at bounding box center [392, 420] width 392 height 228
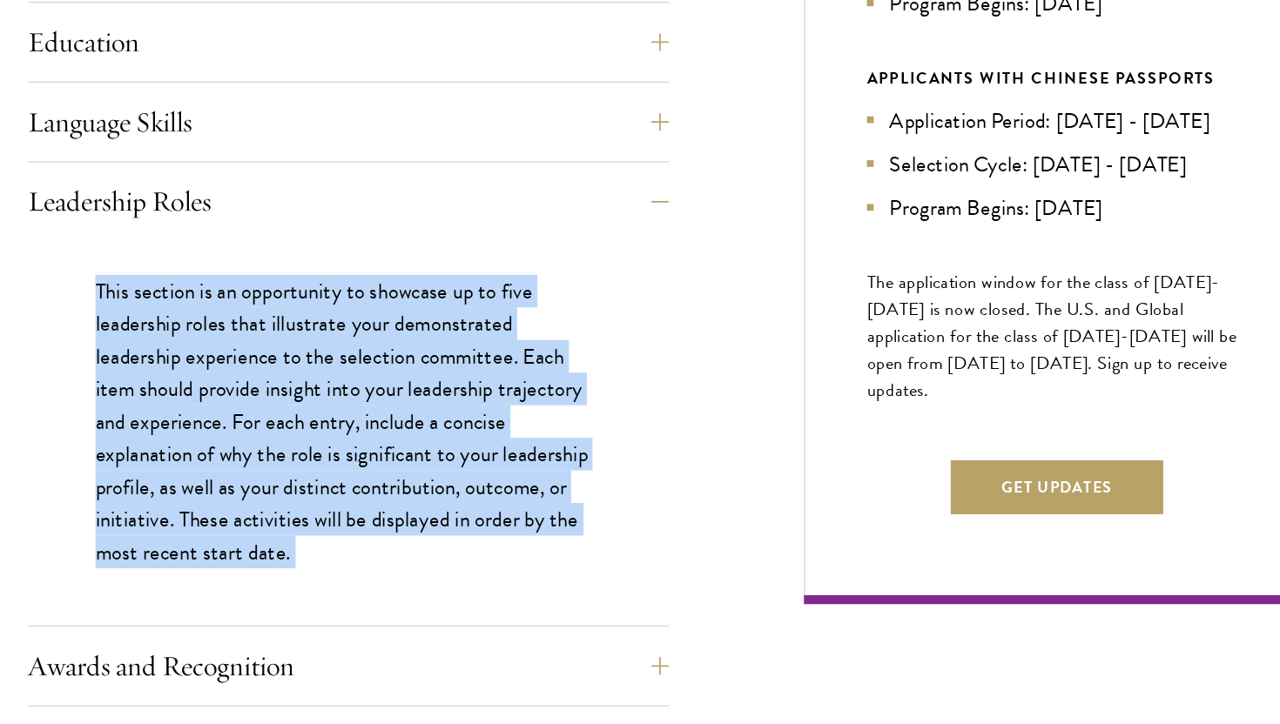
drag, startPoint x: 266, startPoint y: 329, endPoint x: 332, endPoint y: 485, distance: 169.0
click at [332, 485] on p "This section is an opportunity to showcase up to five leadership roles that ill…" at bounding box center [392, 420] width 392 height 228
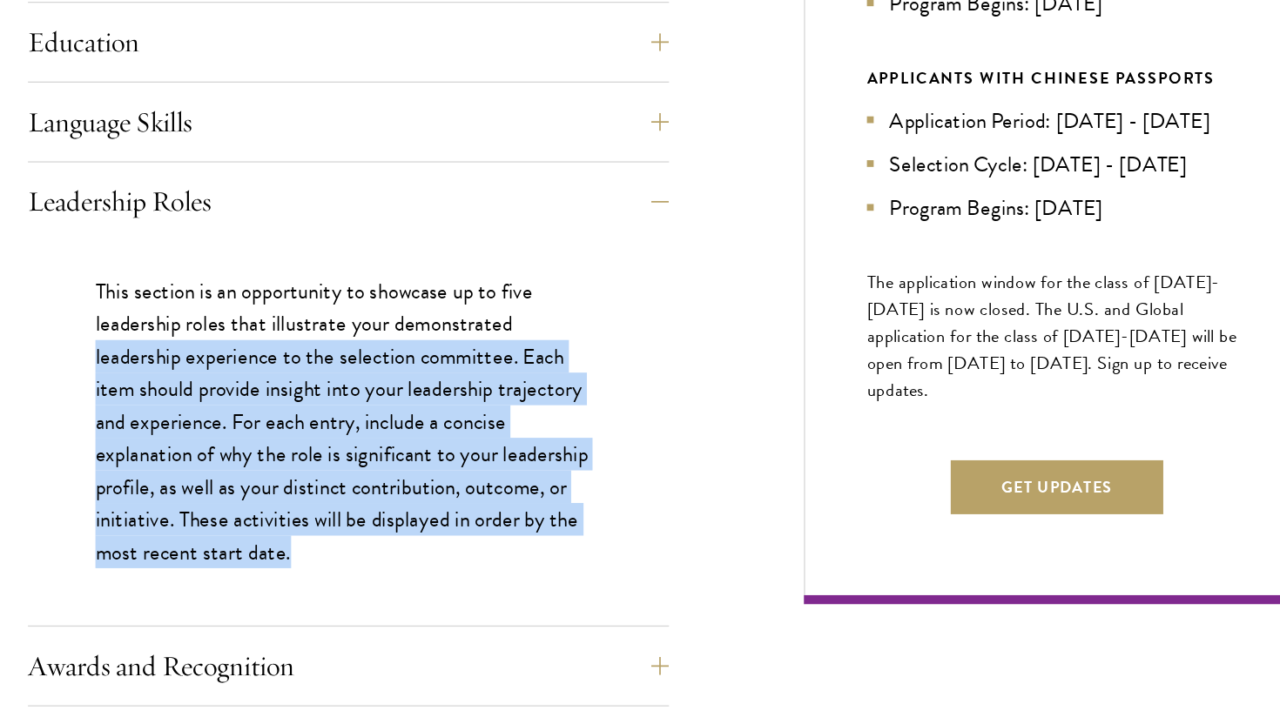
drag, startPoint x: 383, startPoint y: 529, endPoint x: 163, endPoint y: 362, distance: 276.5
click at [162, 363] on div "This section is an opportunity to showcase up to five leadership roles that ill…" at bounding box center [392, 428] width 496 height 298
click at [163, 362] on div "This section is an opportunity to showcase up to five leadership roles that ill…" at bounding box center [392, 428] width 496 height 298
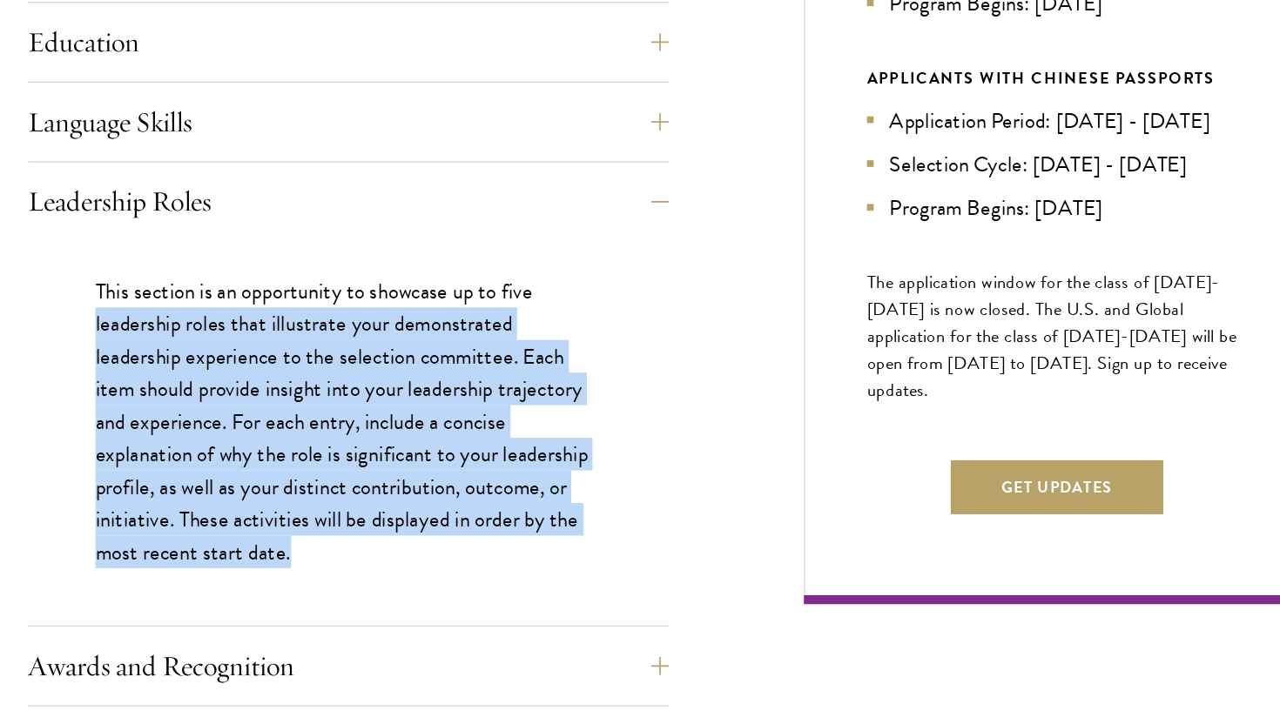
drag, startPoint x: 163, startPoint y: 337, endPoint x: 381, endPoint y: 553, distance: 307.2
click at [381, 553] on div "This section is an opportunity to showcase up to five leadership roles that ill…" at bounding box center [392, 428] width 496 height 298
click at [381, 552] on div "This section is an opportunity to showcase up to five leadership roles that ill…" at bounding box center [392, 428] width 496 height 298
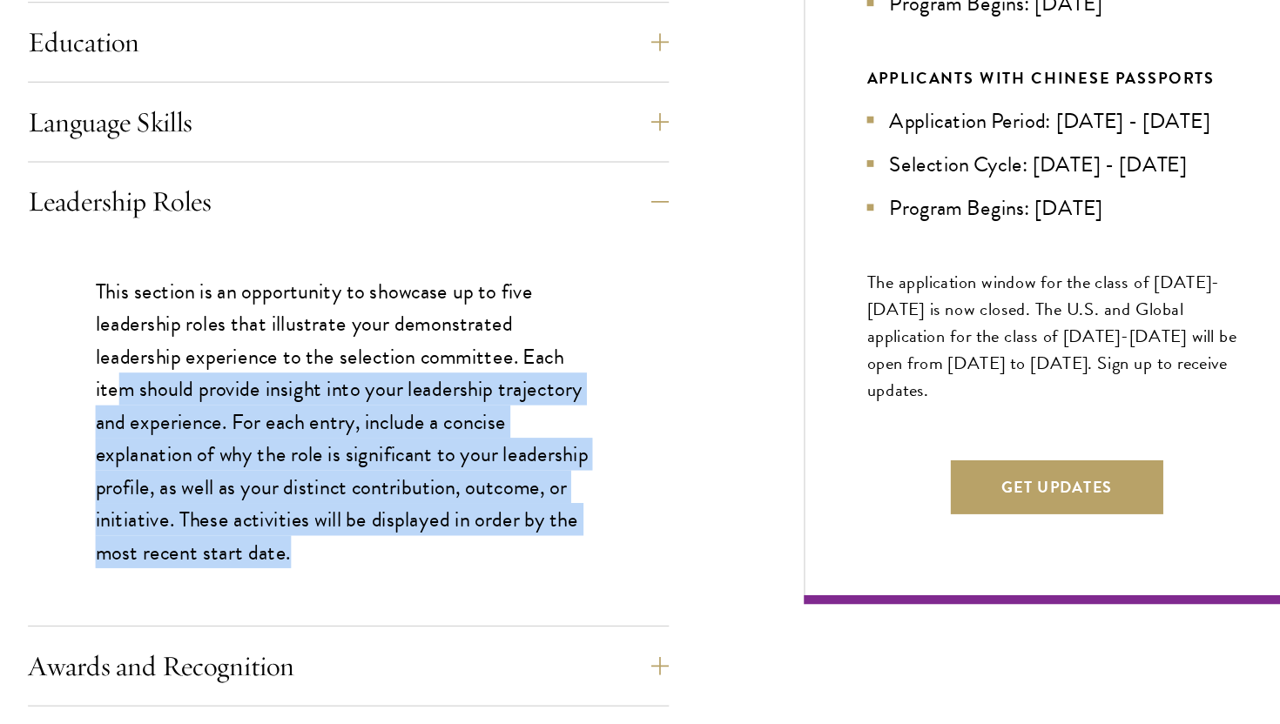
drag, startPoint x: 381, startPoint y: 542, endPoint x: 197, endPoint y: 390, distance: 239.3
click at [198, 391] on div "This section is an opportunity to showcase up to five leadership roles that ill…" at bounding box center [392, 428] width 496 height 298
click at [197, 390] on p "This section is an opportunity to showcase up to five leadership roles that ill…" at bounding box center [392, 420] width 392 height 228
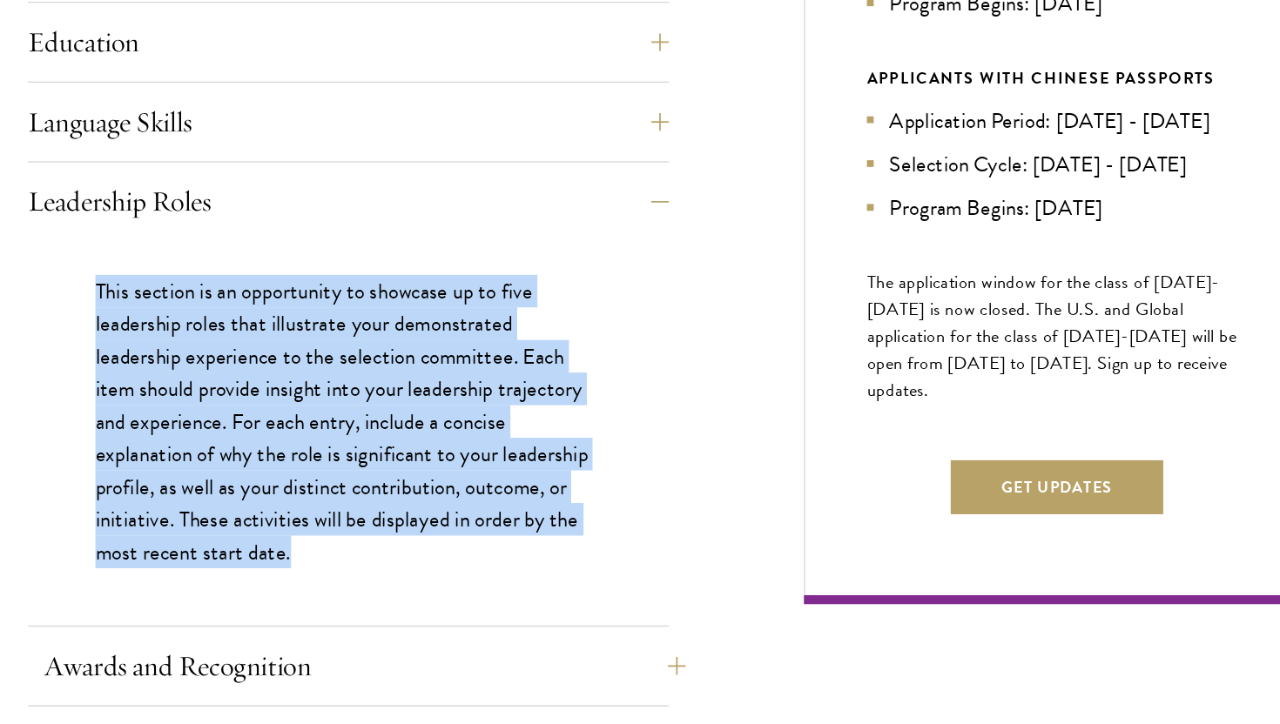
drag, startPoint x: 187, startPoint y: 313, endPoint x: 432, endPoint y: 599, distance: 376.0
click at [428, 592] on div "Application Home Page The online application form must be completed in English.…" at bounding box center [392, 557] width 496 height 1277
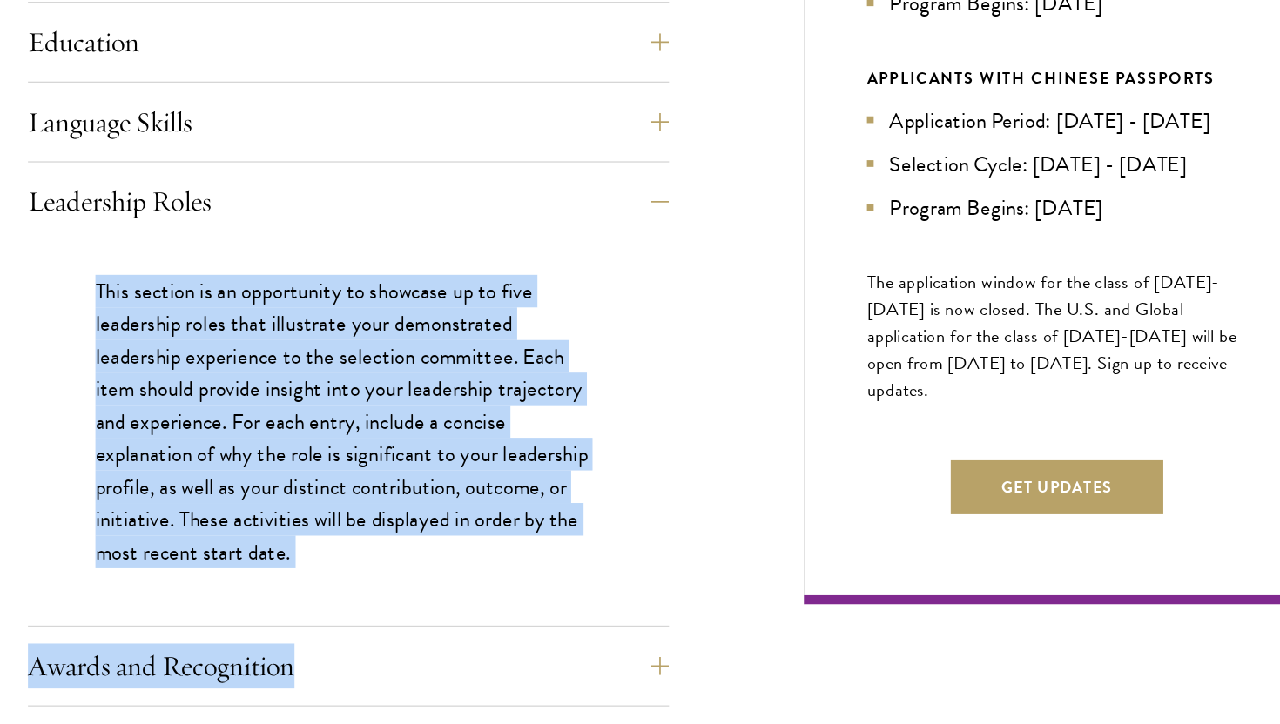
click at [393, 470] on p "This section is an opportunity to showcase up to five leadership roles that ill…" at bounding box center [392, 420] width 392 height 228
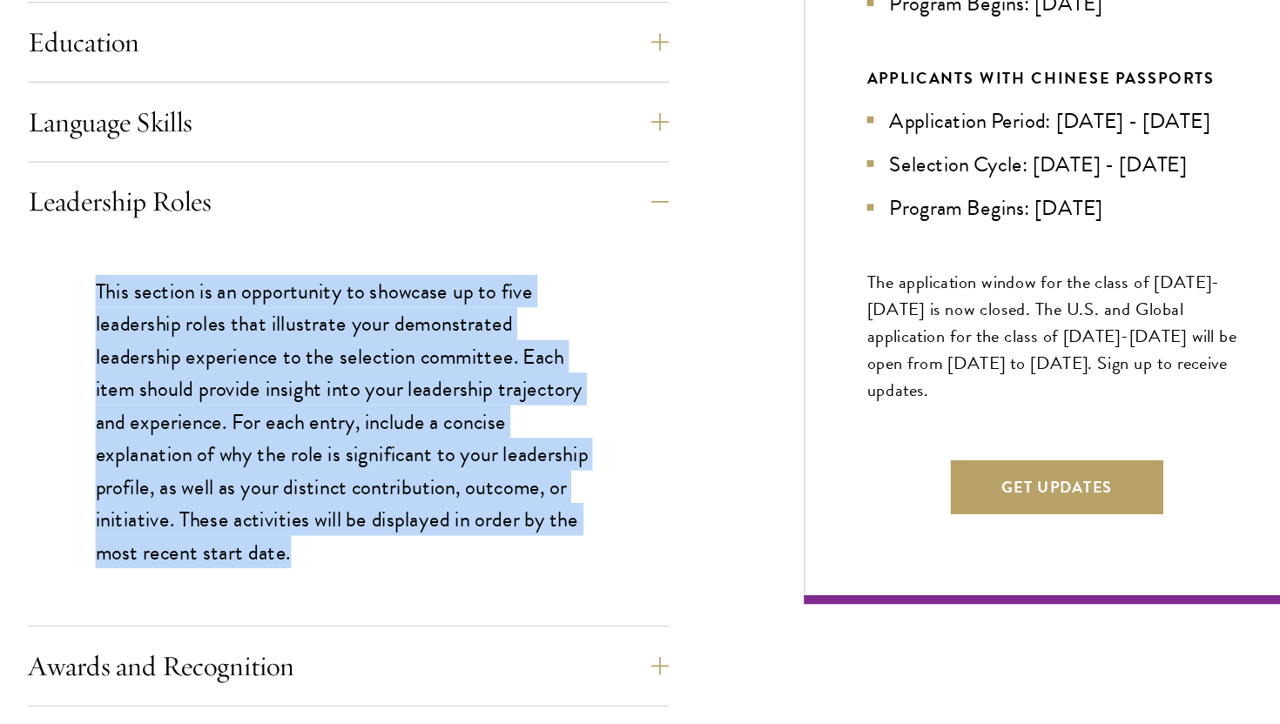
drag, startPoint x: 407, startPoint y: 527, endPoint x: 185, endPoint y: 319, distance: 303.7
click at [184, 320] on div "This section is an opportunity to showcase up to five leadership roles that ill…" at bounding box center [392, 428] width 496 height 298
click at [185, 319] on div "This section is an opportunity to showcase up to five leadership roles that ill…" at bounding box center [392, 428] width 496 height 298
drag, startPoint x: 185, startPoint y: 319, endPoint x: 427, endPoint y: 539, distance: 327.3
click at [427, 540] on div "This section is an opportunity to showcase up to five leadership roles that ill…" at bounding box center [392, 428] width 496 height 298
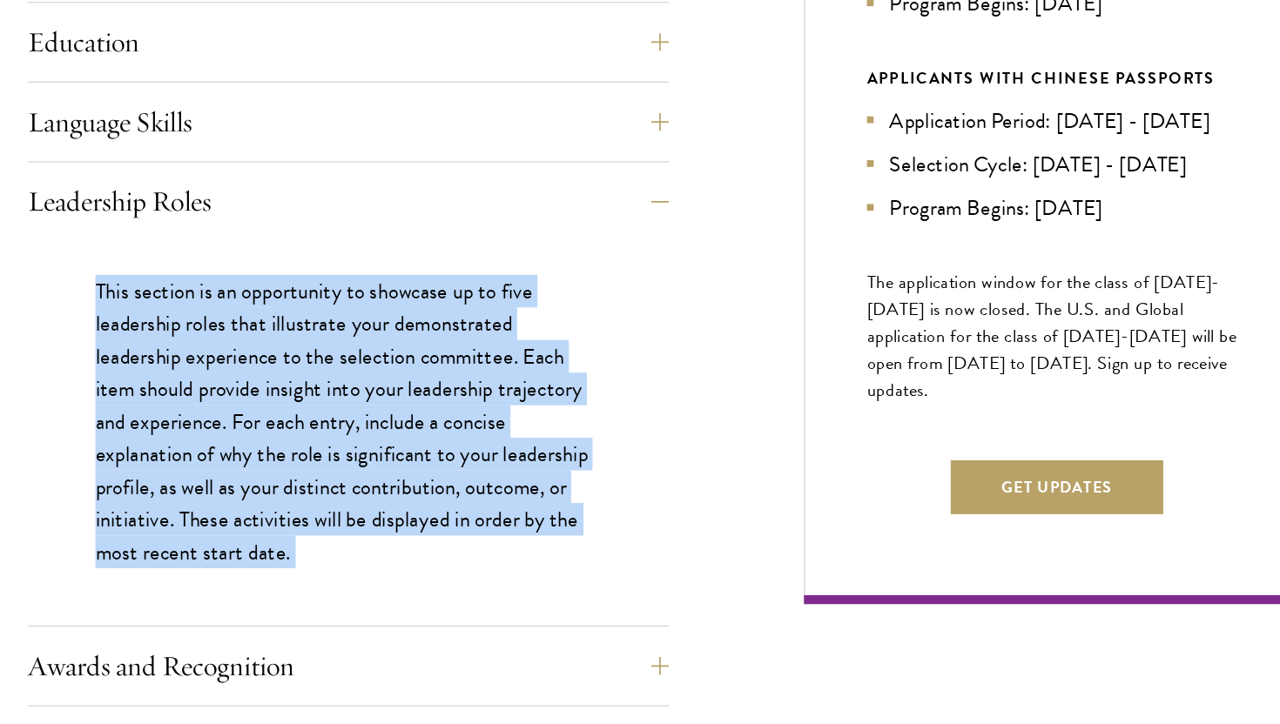
click at [427, 539] on div "This section is an opportunity to showcase up to five leadership roles that ill…" at bounding box center [392, 428] width 496 height 298
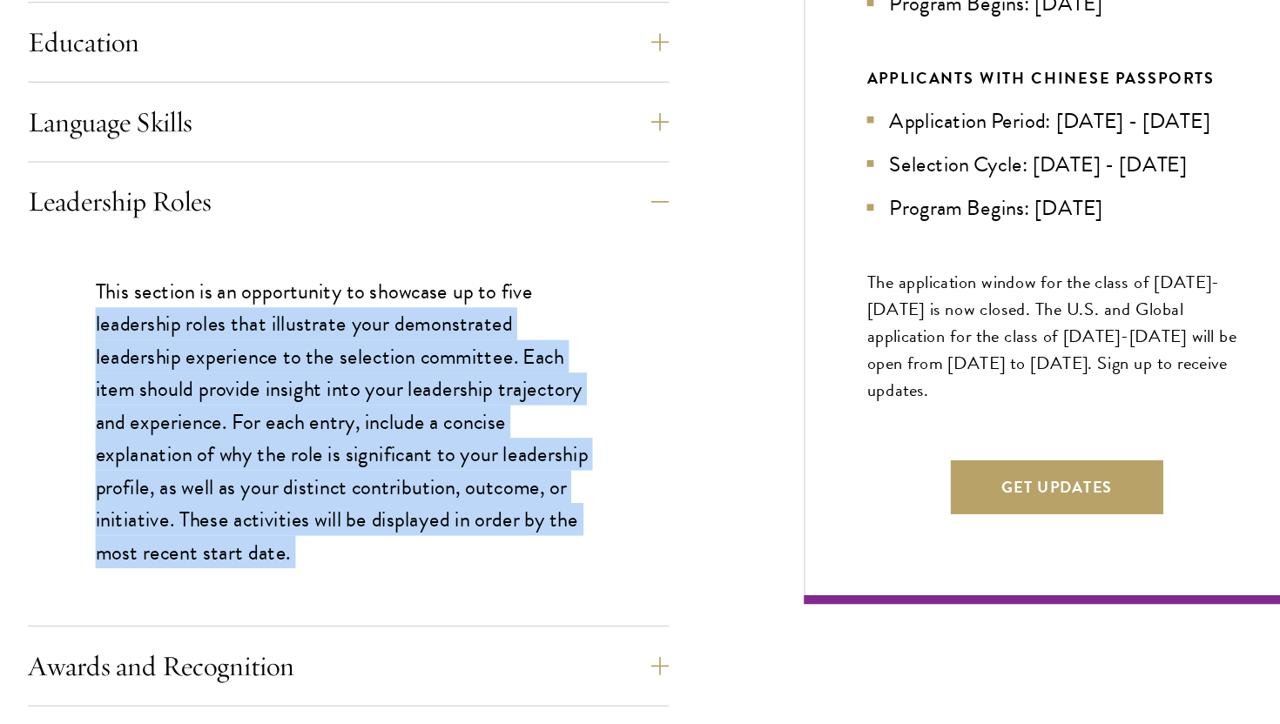
drag, startPoint x: 427, startPoint y: 539, endPoint x: 184, endPoint y: 333, distance: 319.4
click at [185, 333] on div "This section is an opportunity to showcase up to five leadership roles that ill…" at bounding box center [392, 428] width 496 height 298
click at [184, 333] on div "This section is an opportunity to showcase up to five leadership roles that ill…" at bounding box center [392, 428] width 496 height 298
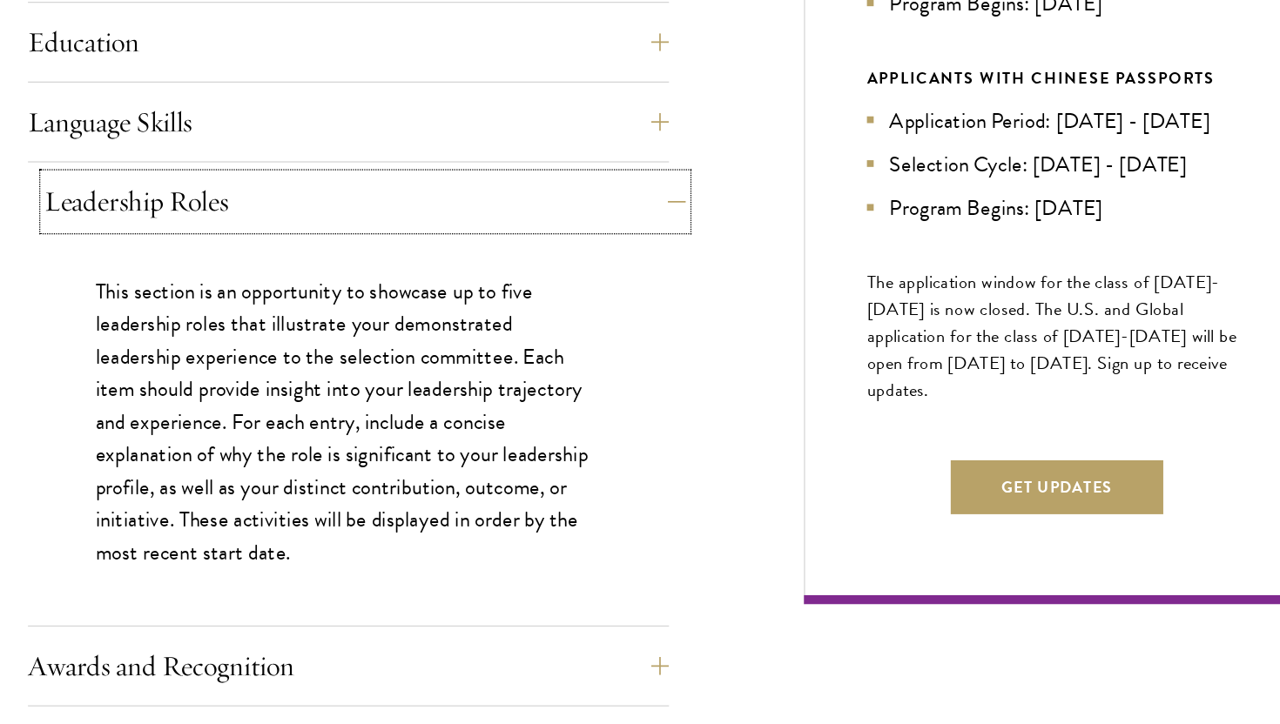
click at [203, 252] on button "Leadership Roles" at bounding box center [405, 249] width 496 height 42
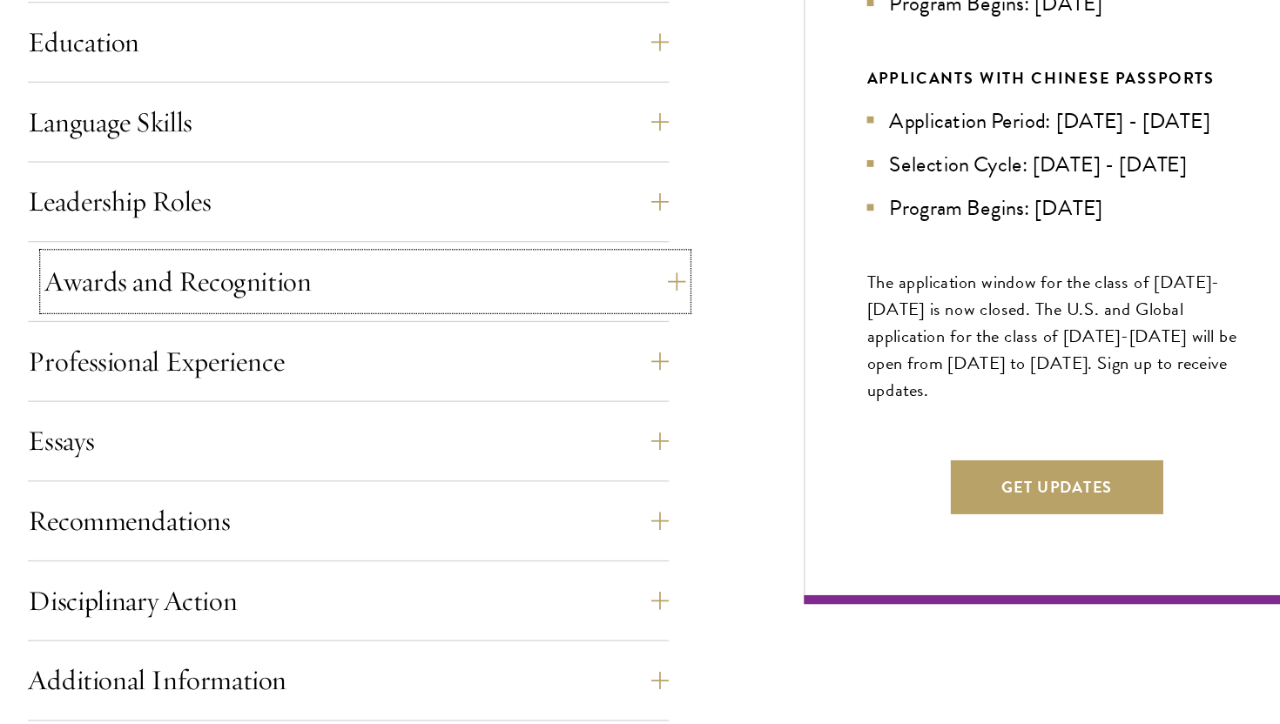
click at [250, 326] on button "Awards and Recognition" at bounding box center [405, 311] width 496 height 42
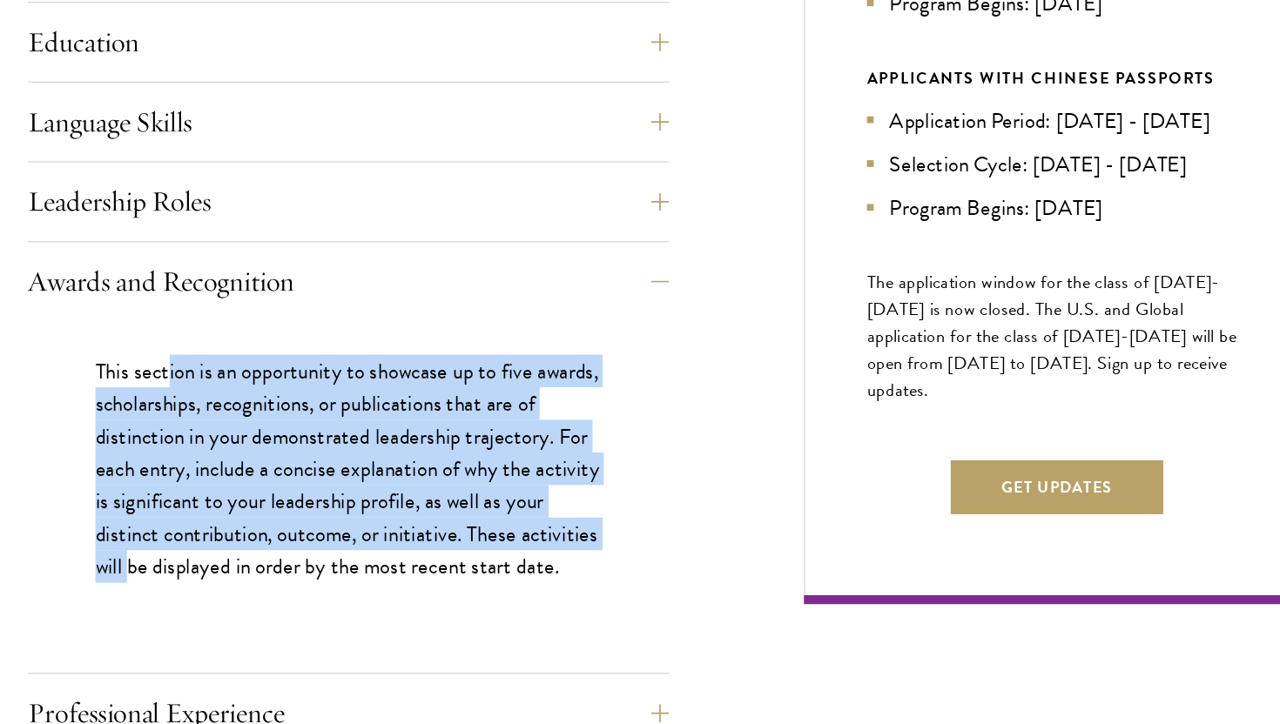
drag, startPoint x: 253, startPoint y: 380, endPoint x: 282, endPoint y: 537, distance: 159.3
click at [282, 537] on p "This section is an opportunity to showcase up to five awards, scholarships, rec…" at bounding box center [392, 455] width 392 height 177
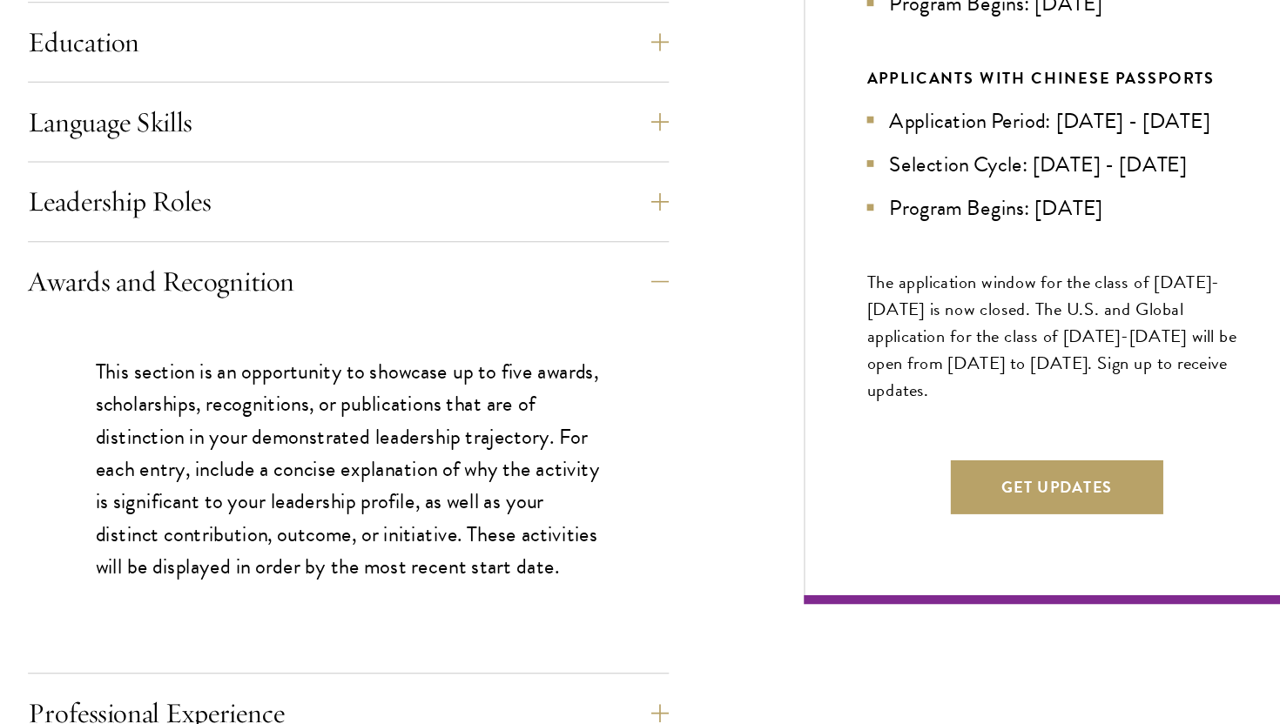
click at [284, 544] on p "This section is an opportunity to showcase up to five awards, scholarships, rec…" at bounding box center [392, 455] width 392 height 177
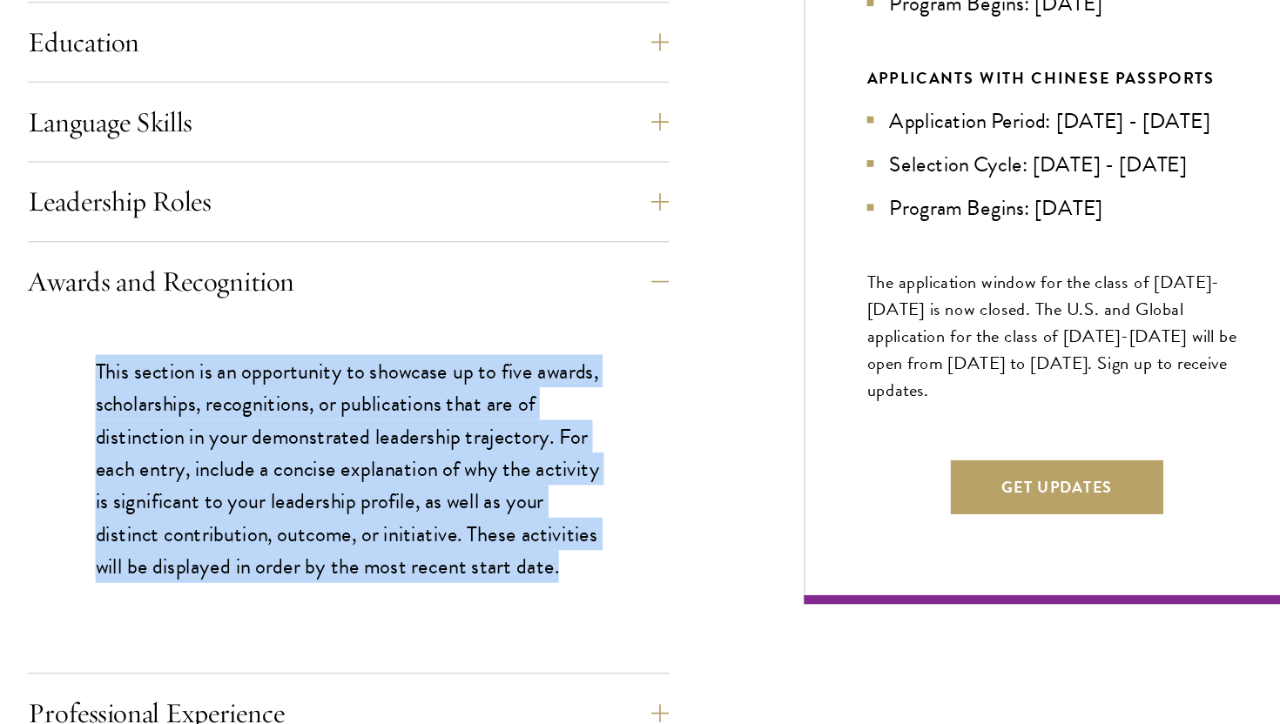
drag, startPoint x: 284, startPoint y: 552, endPoint x: 154, endPoint y: 367, distance: 226.3
click at [154, 367] on div "This section is an opportunity to showcase up to five awards, scholarships, rec…" at bounding box center [392, 464] width 496 height 246
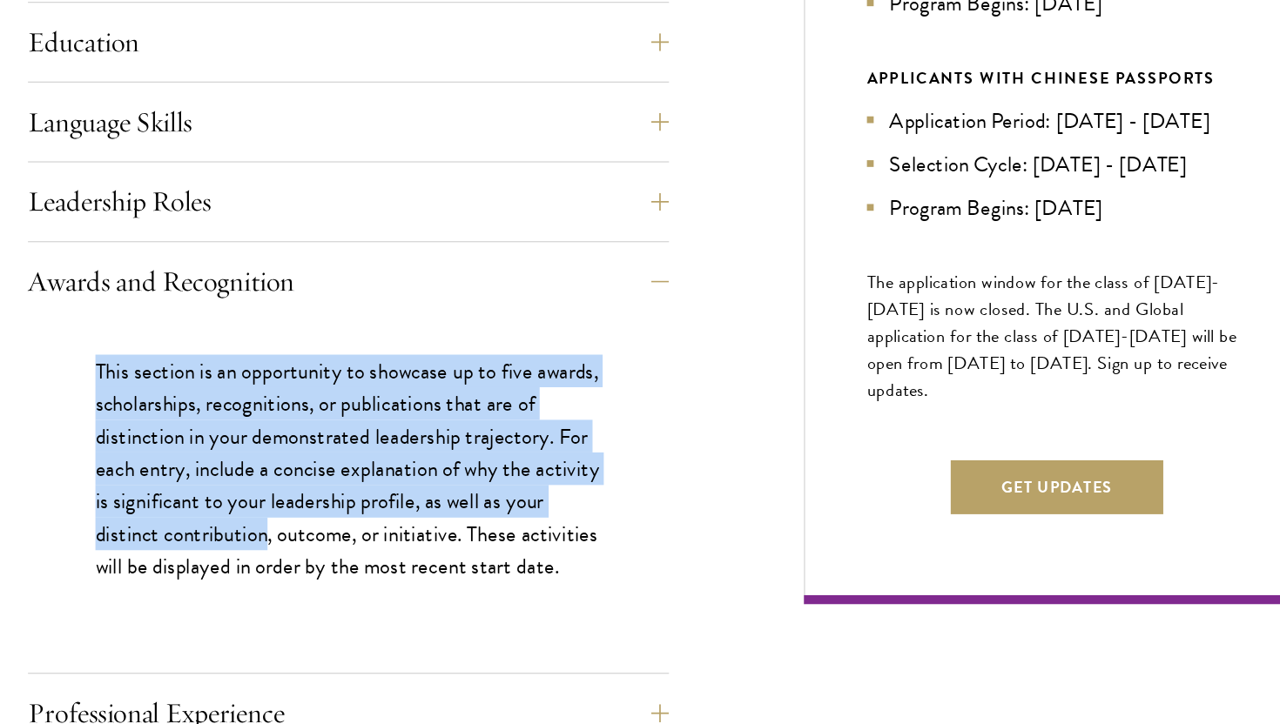
drag, startPoint x: 154, startPoint y: 367, endPoint x: 333, endPoint y: 543, distance: 251.2
click at [331, 533] on div "This section is an opportunity to showcase up to five awards, scholarships, rec…" at bounding box center [392, 464] width 496 height 246
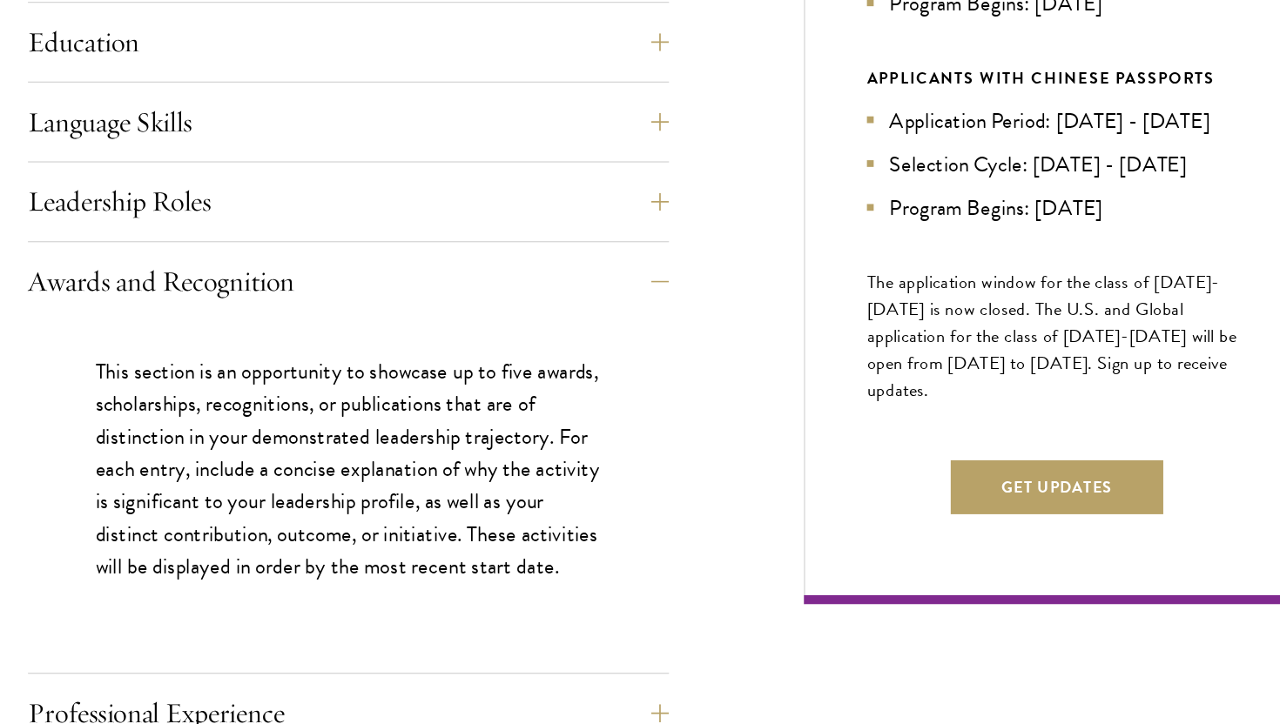
click at [344, 569] on div "This section is an opportunity to showcase up to five awards, scholarships, rec…" at bounding box center [392, 464] width 496 height 246
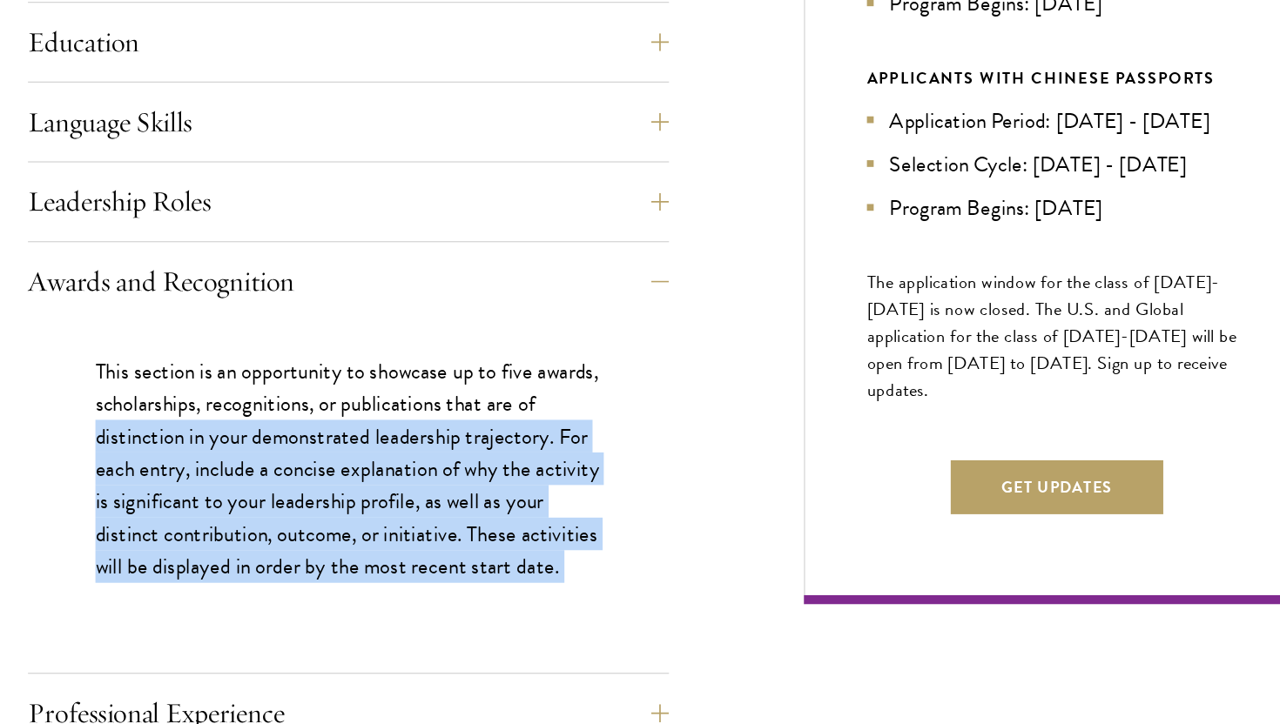
drag, startPoint x: 344, startPoint y: 569, endPoint x: 208, endPoint y: 440, distance: 187.8
click at [225, 441] on div "This section is an opportunity to showcase up to five awards, scholarships, rec…" at bounding box center [392, 464] width 496 height 246
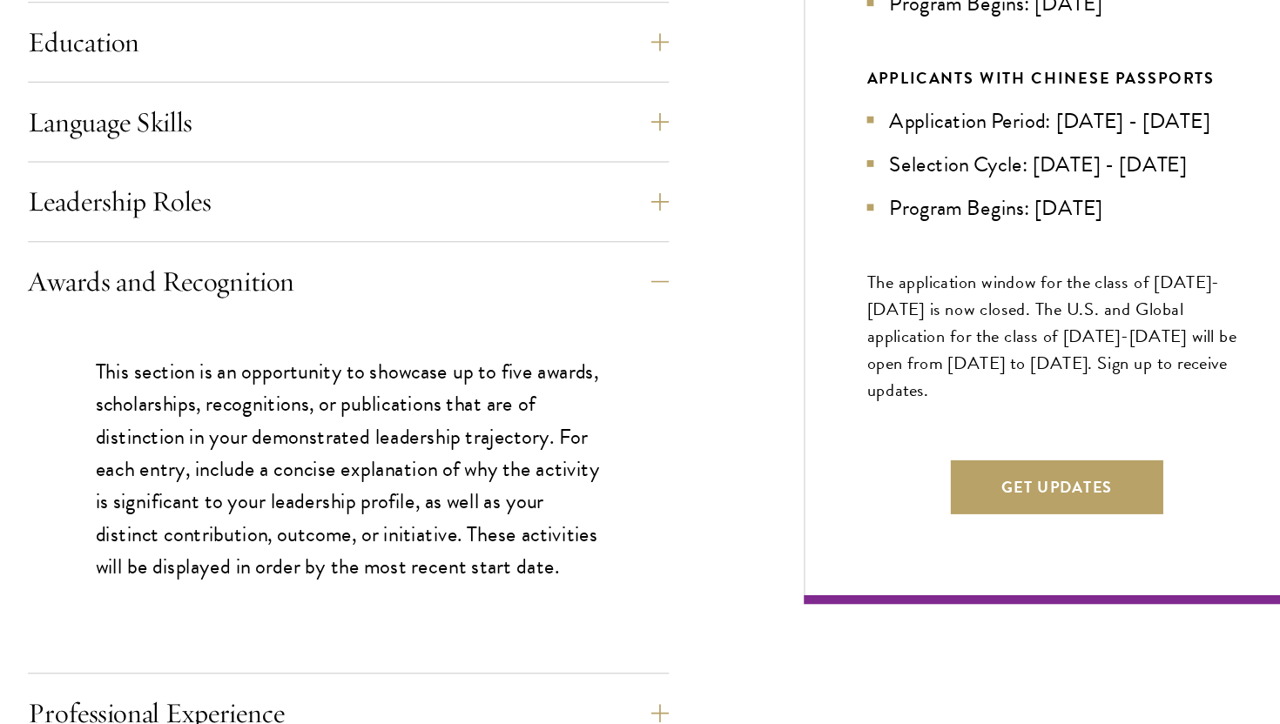
click at [208, 440] on p "This section is an opportunity to showcase up to five awards, scholarships, rec…" at bounding box center [392, 455] width 392 height 177
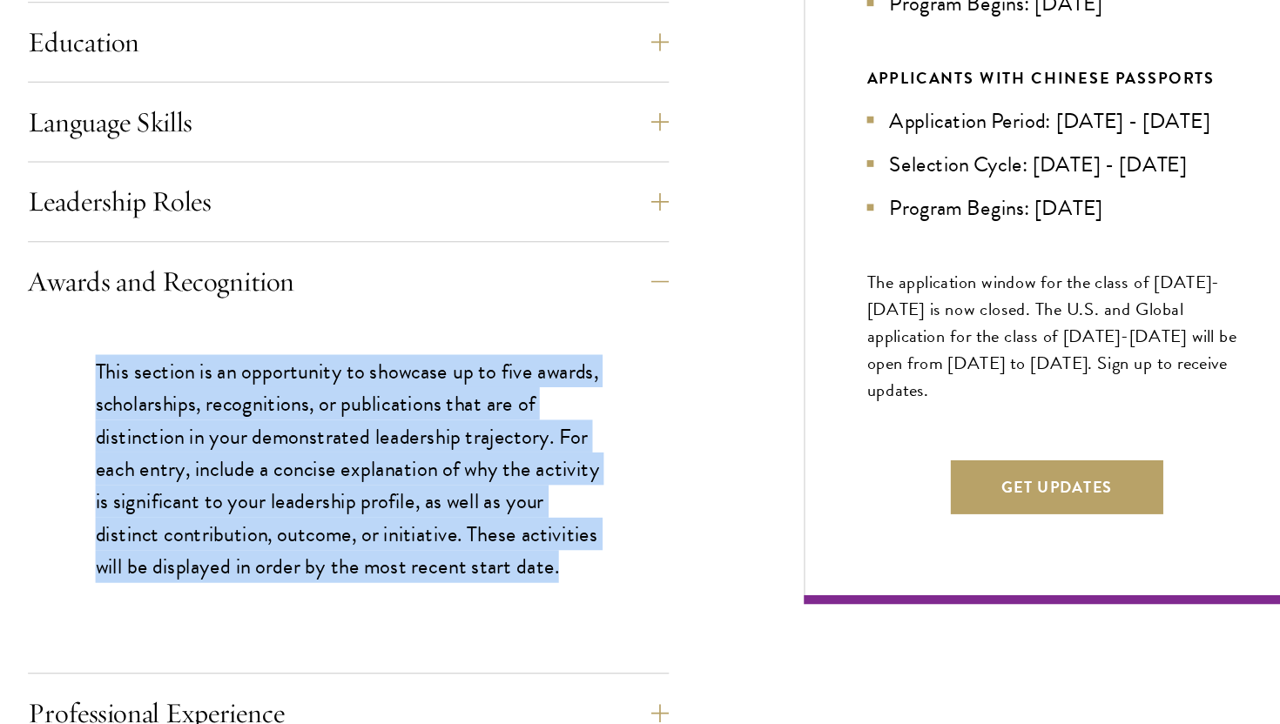
drag, startPoint x: 177, startPoint y: 388, endPoint x: 323, endPoint y: 569, distance: 232.8
click at [323, 566] on div "This section is an opportunity to showcase up to five awards, scholarships, rec…" at bounding box center [392, 464] width 496 height 246
click at [323, 569] on div "This section is an opportunity to showcase up to five awards, scholarships, rec…" at bounding box center [392, 464] width 496 height 246
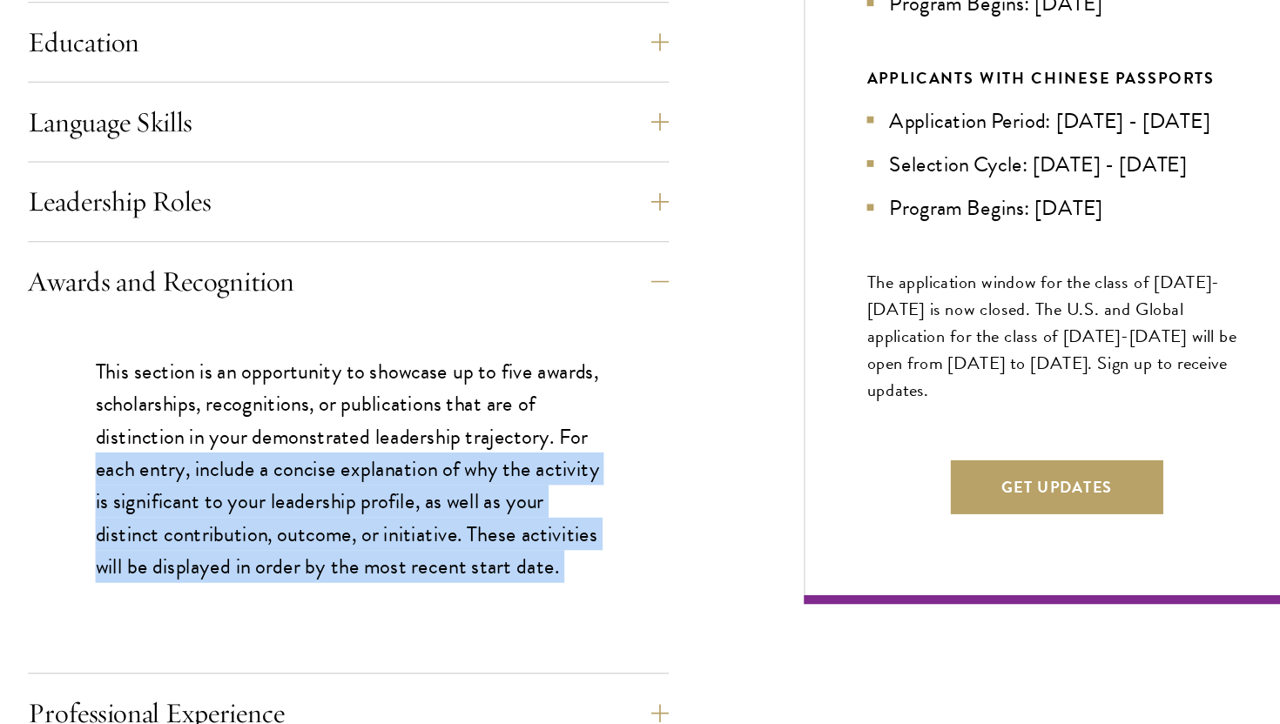
drag, startPoint x: 323, startPoint y: 569, endPoint x: 222, endPoint y: 451, distance: 155.6
click at [222, 451] on div "This section is an opportunity to showcase up to five awards, scholarships, rec…" at bounding box center [392, 464] width 496 height 246
click at [222, 451] on p "This section is an opportunity to showcase up to five awards, scholarships, rec…" at bounding box center [392, 455] width 392 height 177
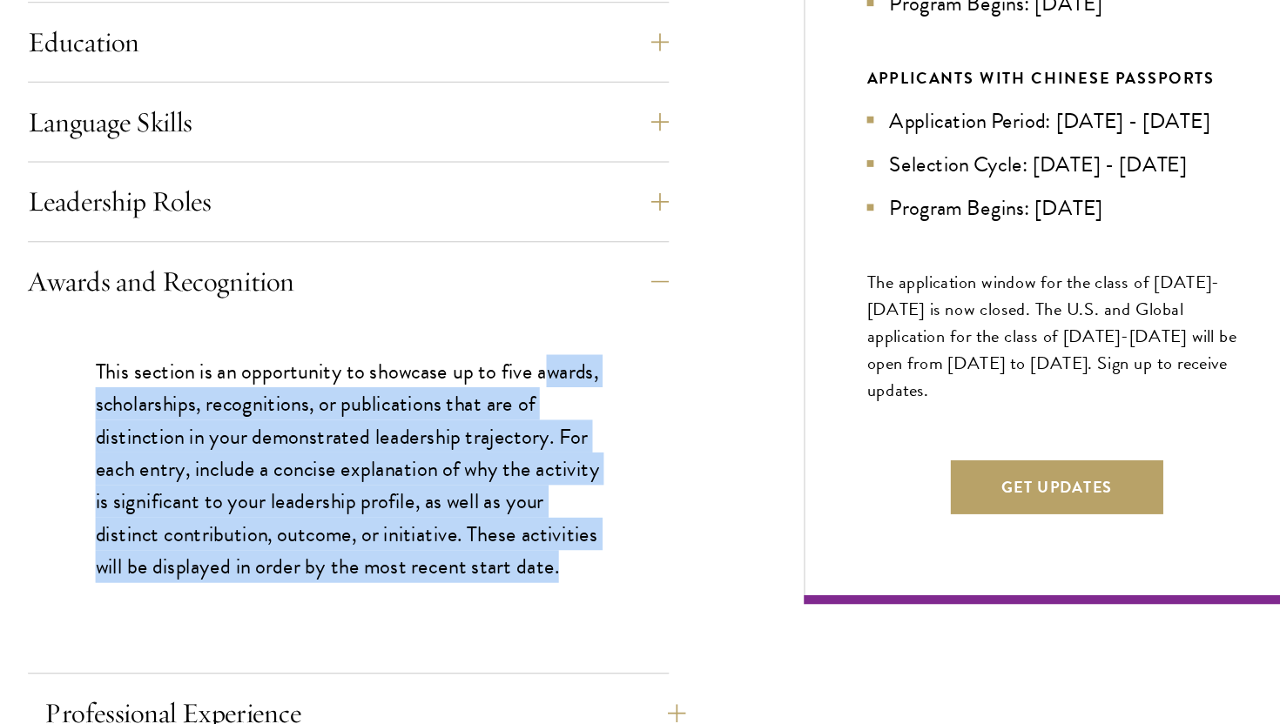
click at [361, 627] on div "Application Home Page The online application form must be completed in English.…" at bounding box center [392, 545] width 496 height 1252
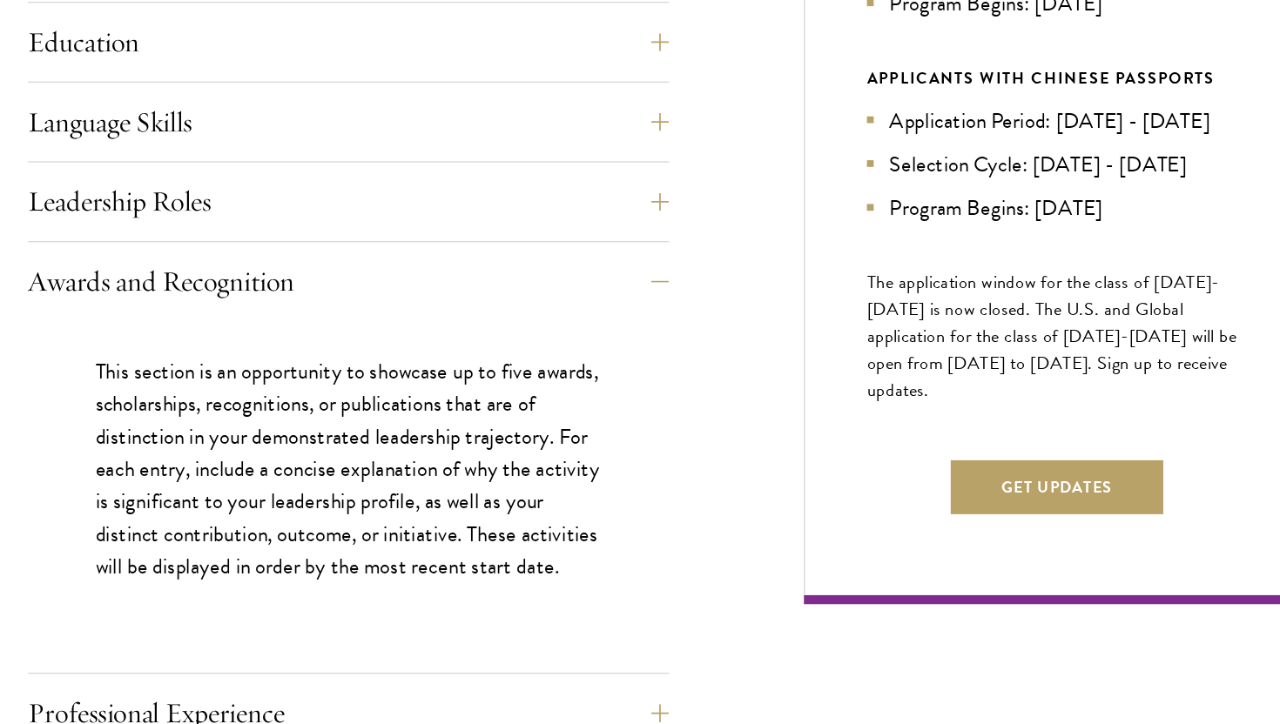
click at [360, 622] on div "Application Home Page The online application form must be completed in English.…" at bounding box center [392, 545] width 496 height 1252
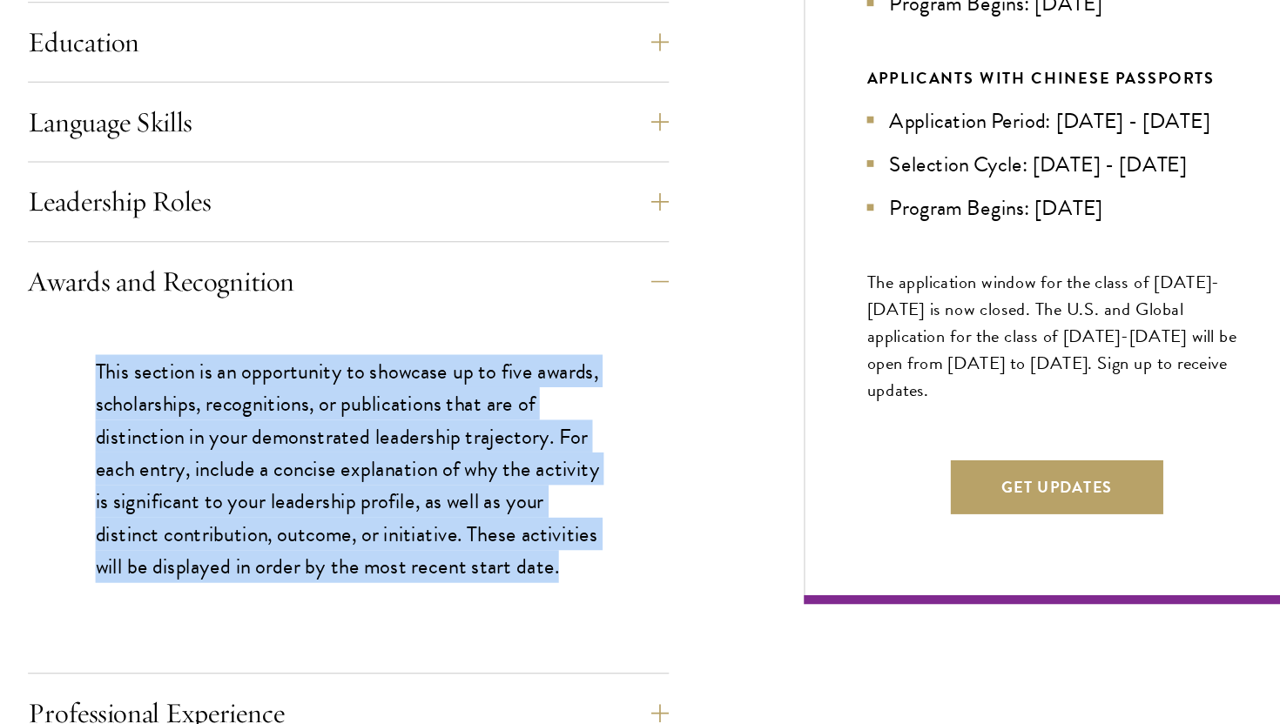
click at [204, 356] on div "This section is an opportunity to showcase up to five awards, scholarships, rec…" at bounding box center [392, 464] width 496 height 246
click at [467, 584] on div "This section is an opportunity to showcase up to five awards, scholarships, rec…" at bounding box center [392, 464] width 496 height 246
click at [468, 585] on div "This section is an opportunity to showcase up to five awards, scholarships, rec…" at bounding box center [392, 464] width 496 height 246
click at [191, 384] on div "This section is an opportunity to showcase up to five awards, scholarships, rec…" at bounding box center [392, 464] width 496 height 246
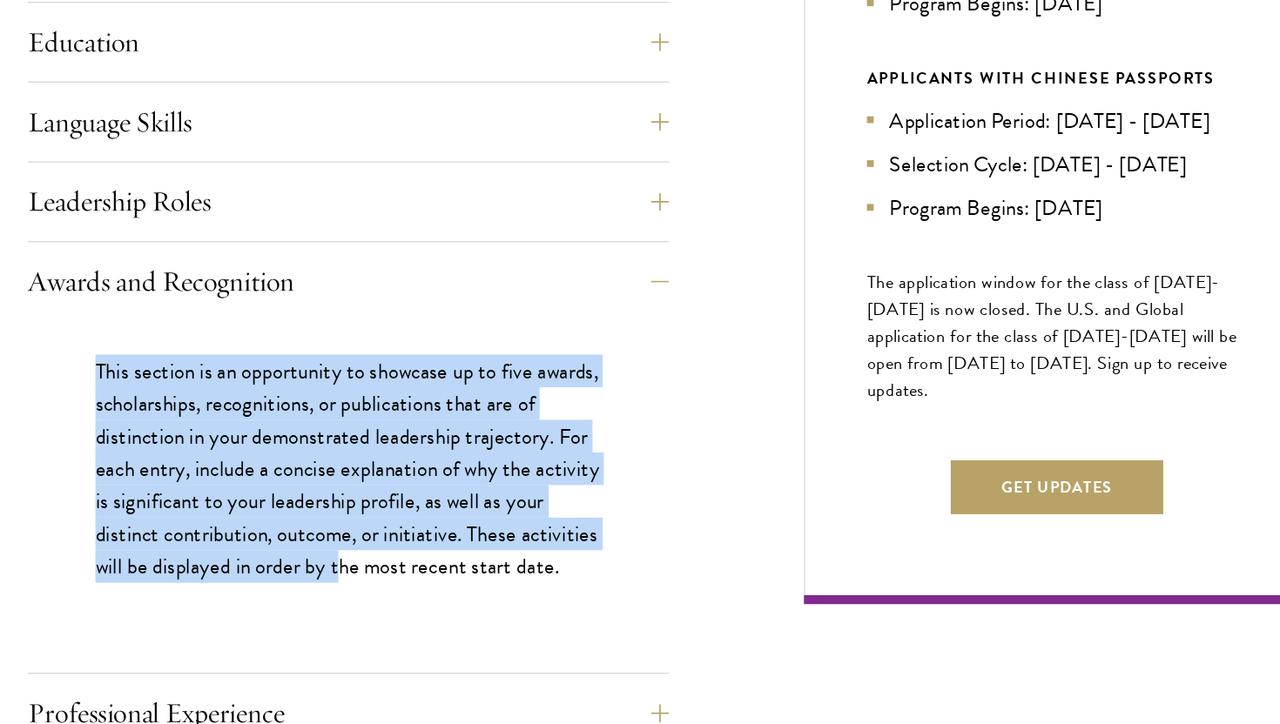
click at [191, 382] on div "This section is an opportunity to showcase up to five awards, scholarships, rec…" at bounding box center [392, 464] width 496 height 246
click at [281, 575] on div "This section is an opportunity to showcase up to five awards, scholarships, rec…" at bounding box center [392, 464] width 496 height 246
click at [282, 575] on div "This section is an opportunity to showcase up to five awards, scholarships, rec…" at bounding box center [392, 464] width 496 height 246
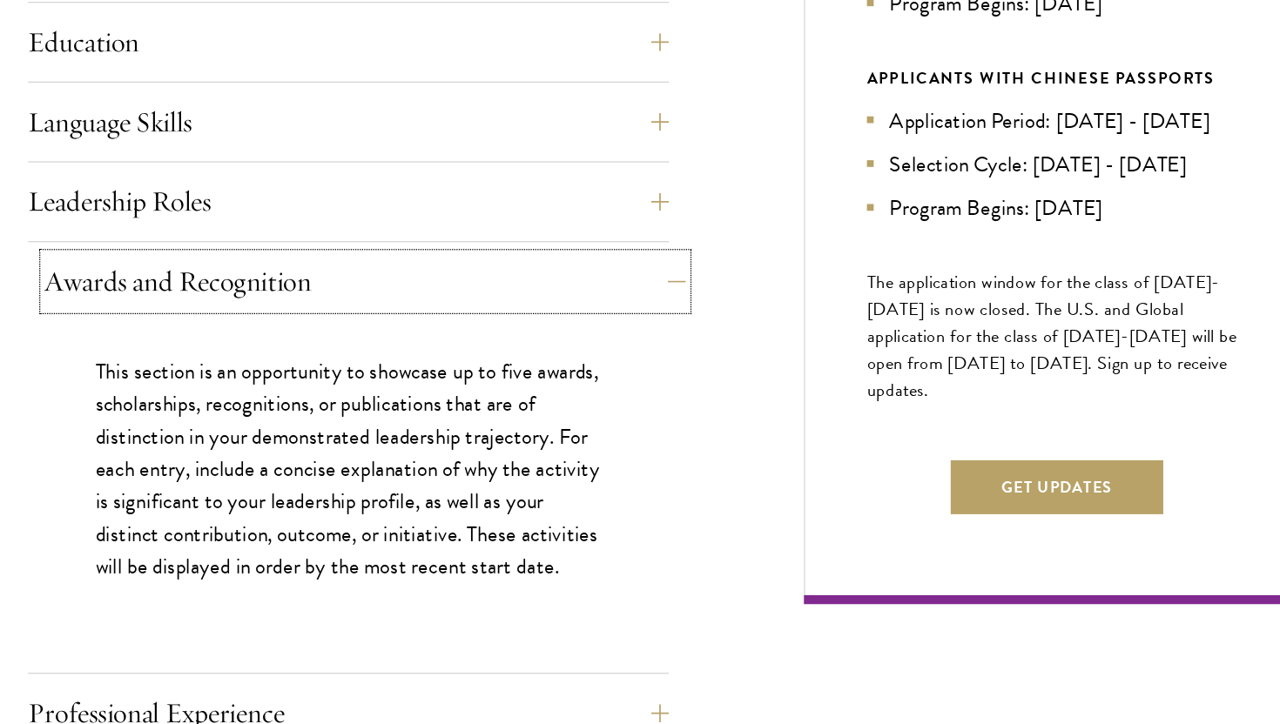
click at [190, 293] on button "Awards and Recognition" at bounding box center [405, 311] width 496 height 42
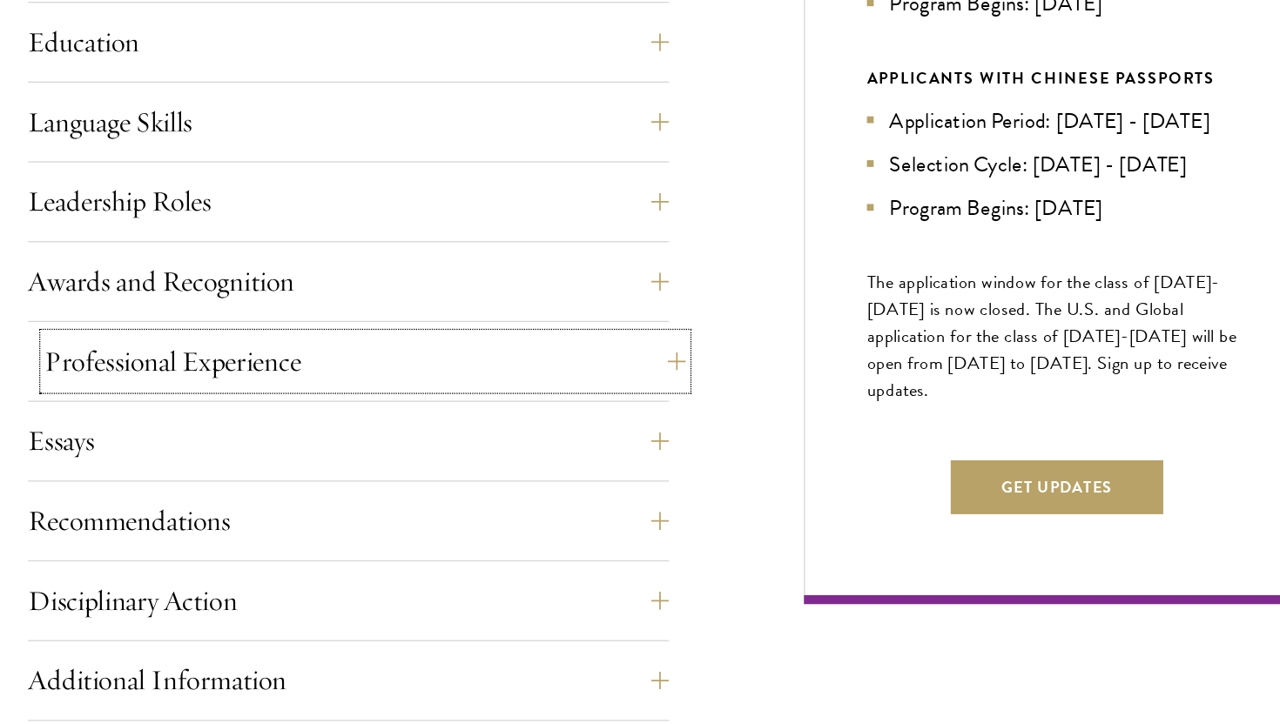
click at [262, 391] on button "Professional Experience" at bounding box center [405, 373] width 496 height 42
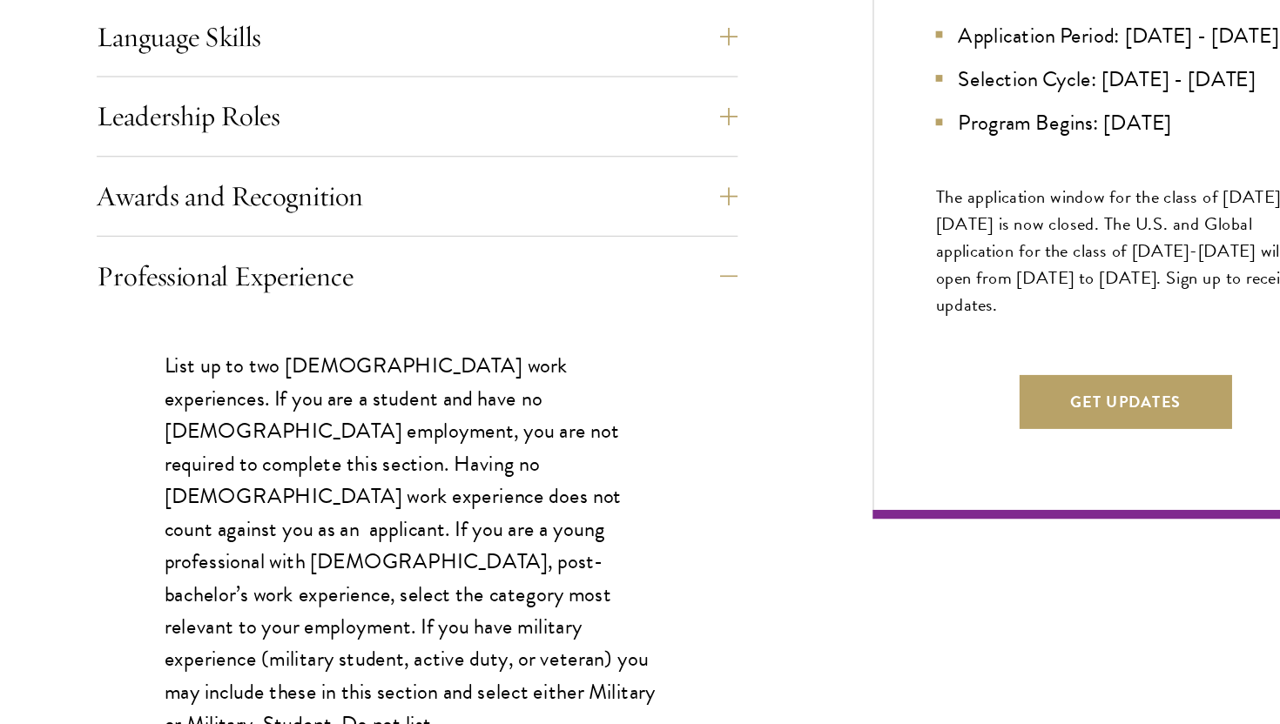
click at [88, 436] on div "Start the Process Take the first step toward joining a global community that wi…" at bounding box center [640, 546] width 1280 height 1754
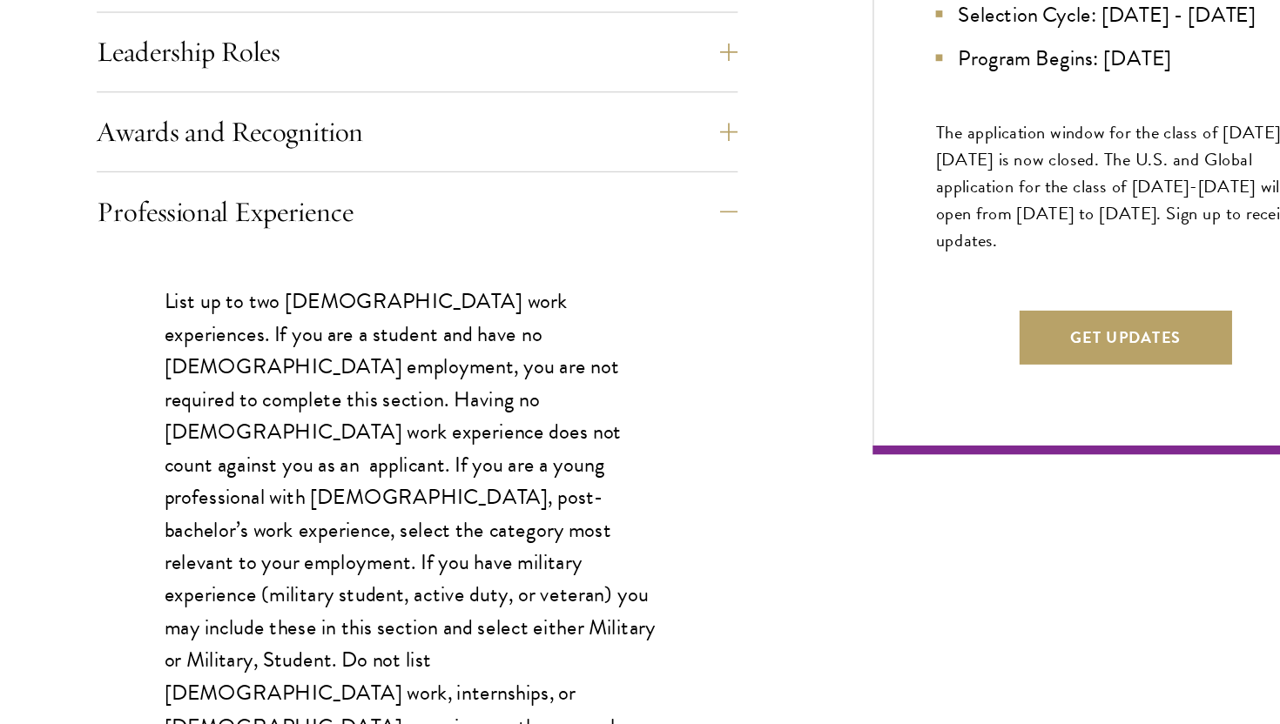
scroll to position [917, 0]
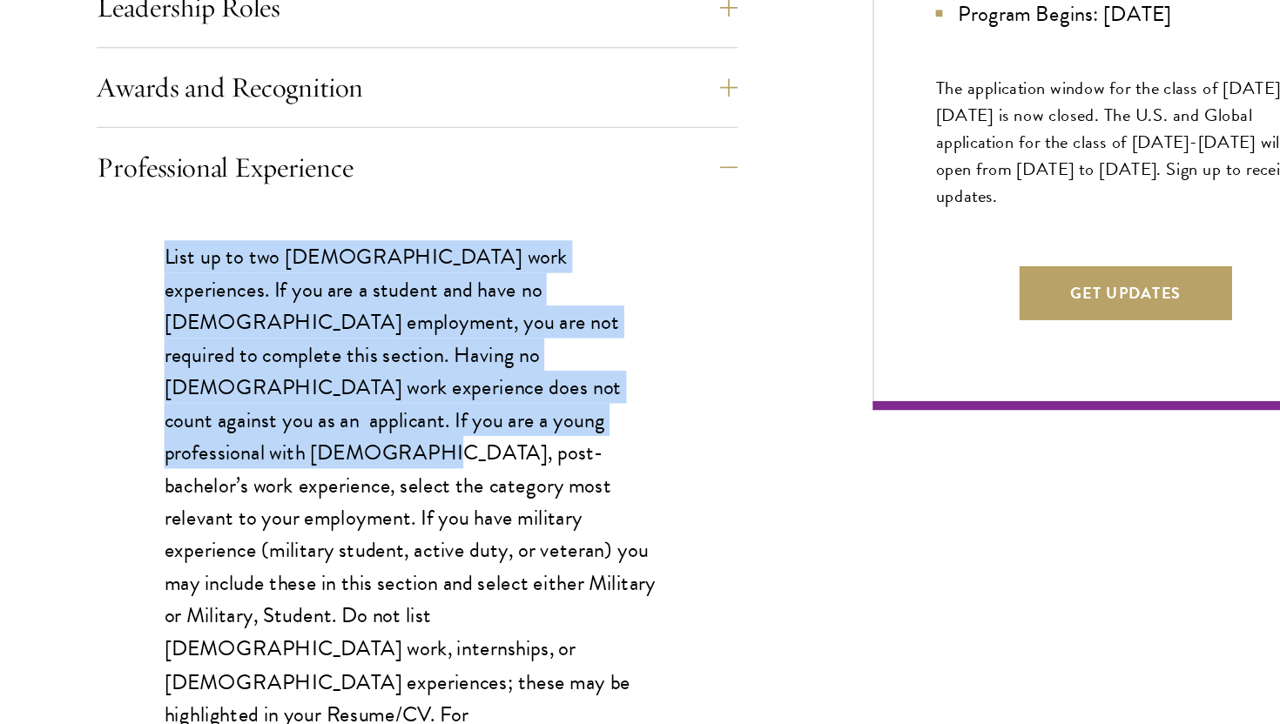
click at [279, 512] on div "List up to two [DEMOGRAPHIC_DATA] work experiences. If you are a student and ha…" at bounding box center [392, 637] width 496 height 626
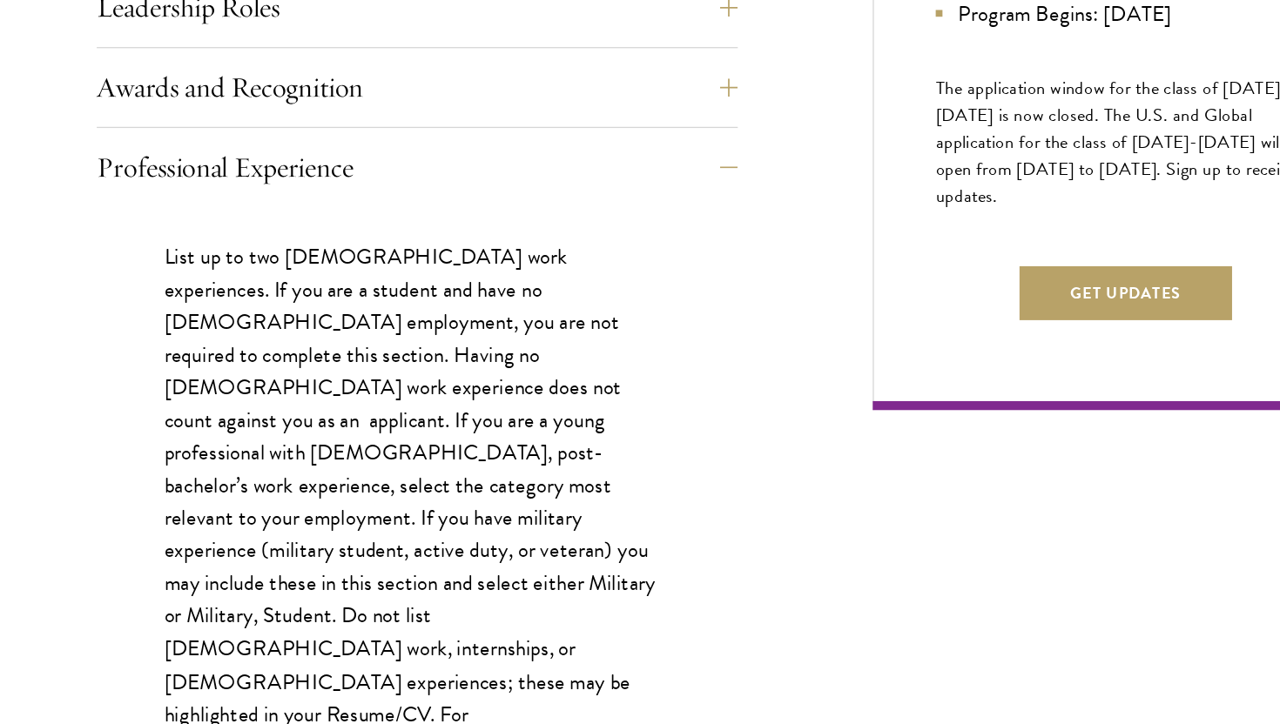
click at [281, 519] on p "List up to two [DEMOGRAPHIC_DATA] work experiences. If you are a student and ha…" at bounding box center [392, 628] width 392 height 556
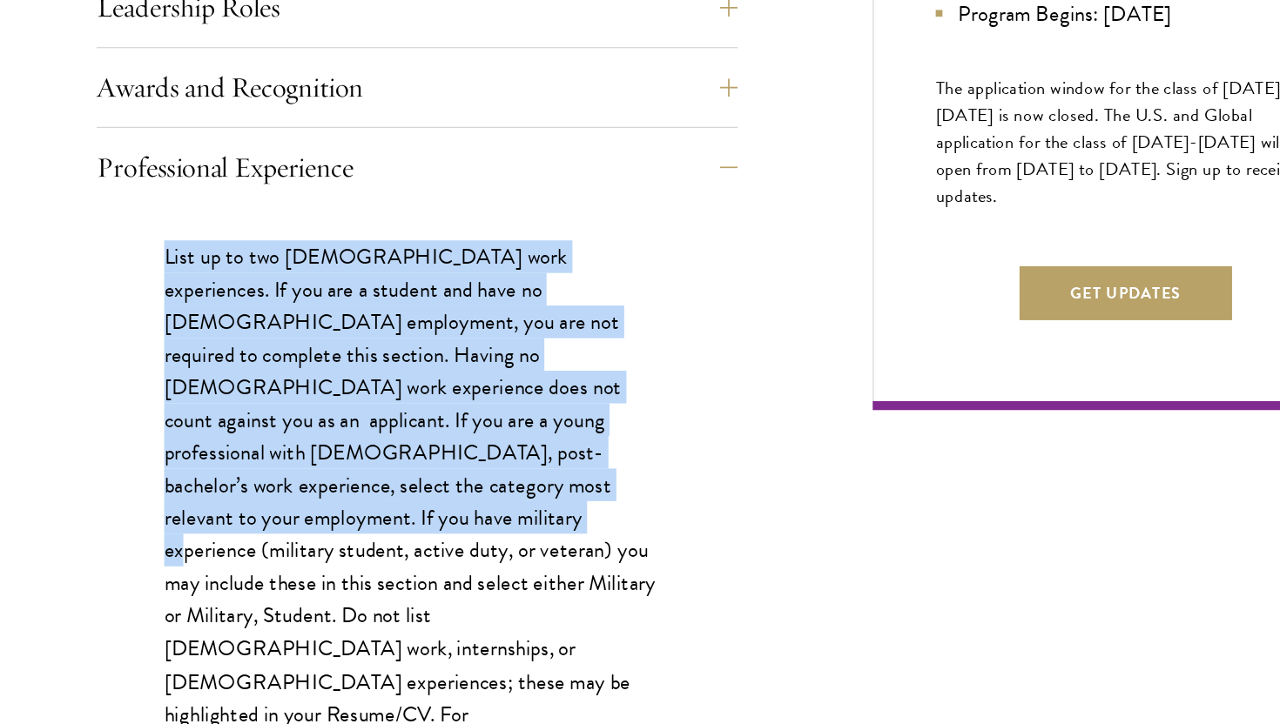
click at [205, 328] on div "List up to two [DEMOGRAPHIC_DATA] work experiences. If you are a student and ha…" at bounding box center [392, 637] width 496 height 626
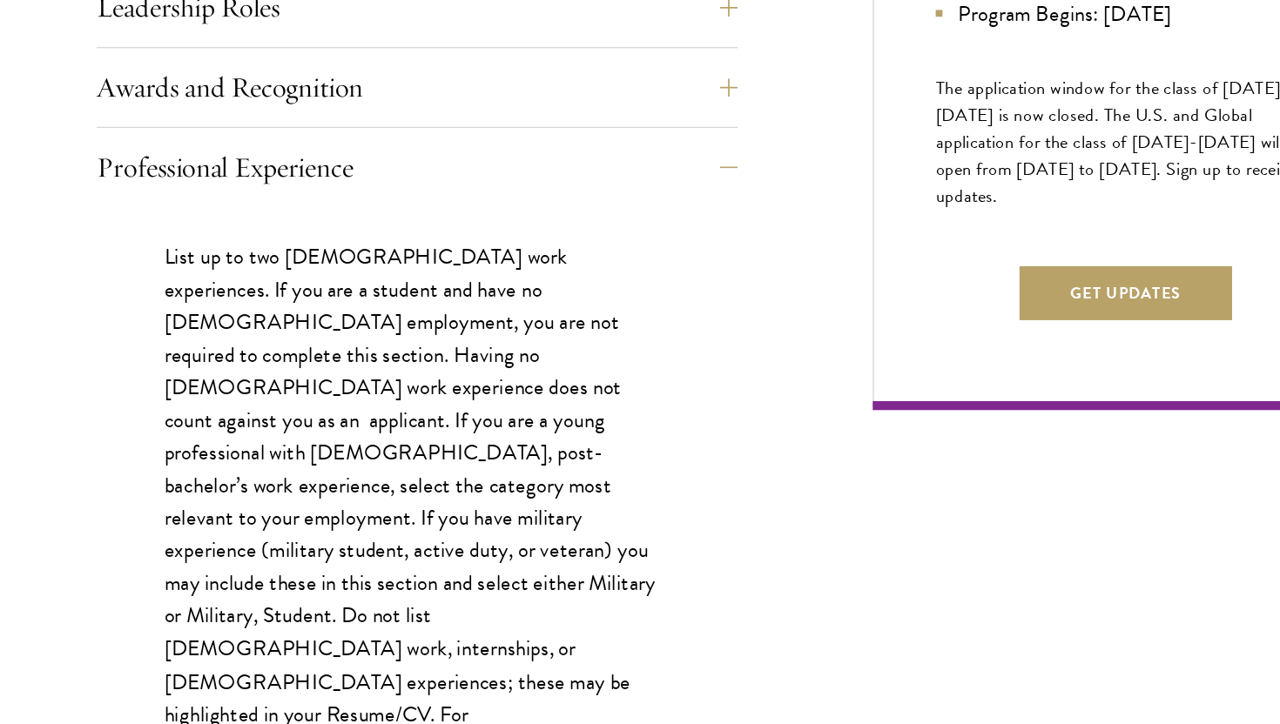
click at [206, 337] on div "List up to two [DEMOGRAPHIC_DATA] work experiences. If you are a student and ha…" at bounding box center [392, 637] width 496 height 626
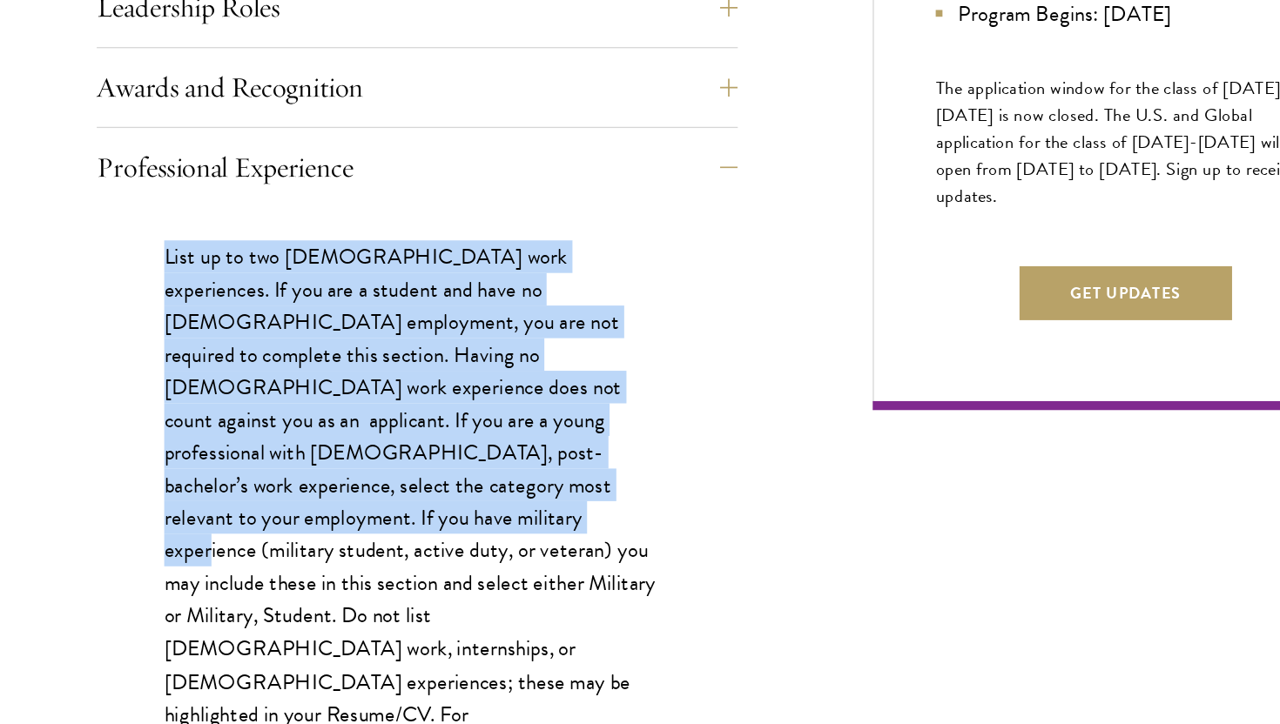
click at [322, 542] on div "List up to two [DEMOGRAPHIC_DATA] work experiences. If you are a student and ha…" at bounding box center [392, 637] width 496 height 626
click at [323, 543] on p "List up to two [DEMOGRAPHIC_DATA] work experiences. If you are a student and ha…" at bounding box center [392, 628] width 392 height 556
click at [244, 354] on p "List up to two [DEMOGRAPHIC_DATA] work experiences. If you are a student and ha…" at bounding box center [392, 628] width 392 height 556
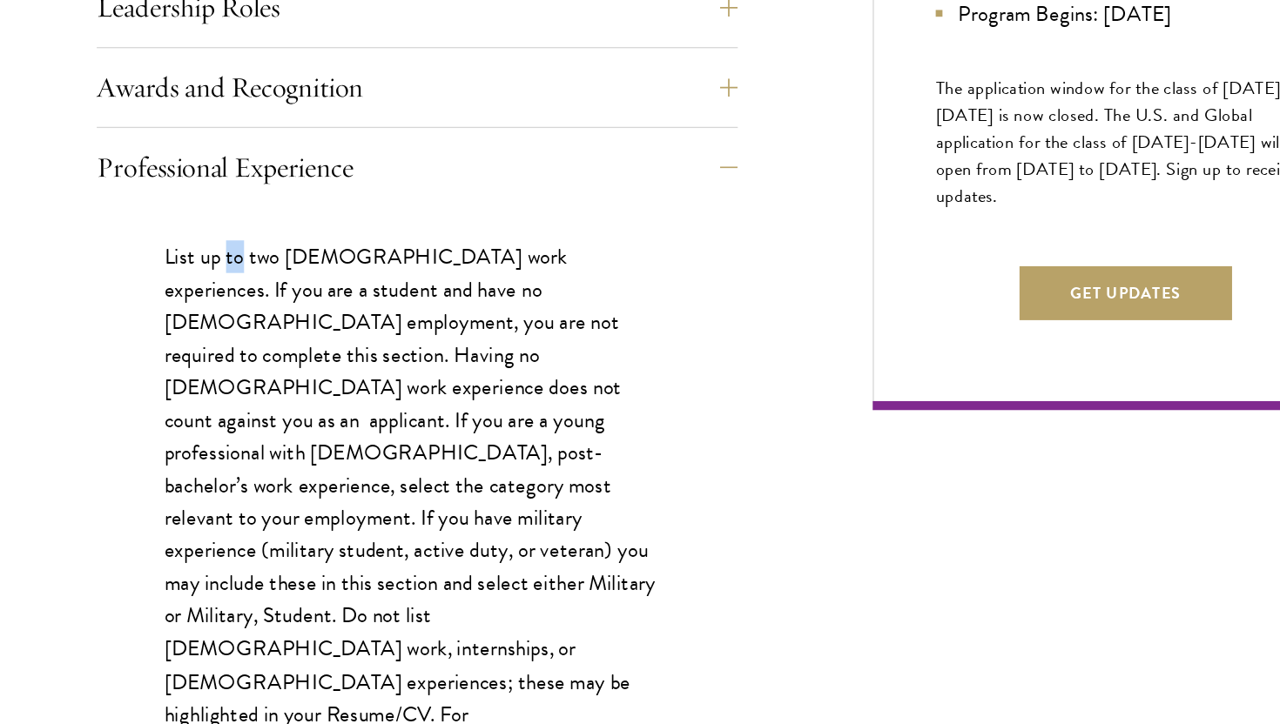
click at [244, 354] on p "List up to two [DEMOGRAPHIC_DATA] work experiences. If you are a student and ha…" at bounding box center [392, 628] width 392 height 556
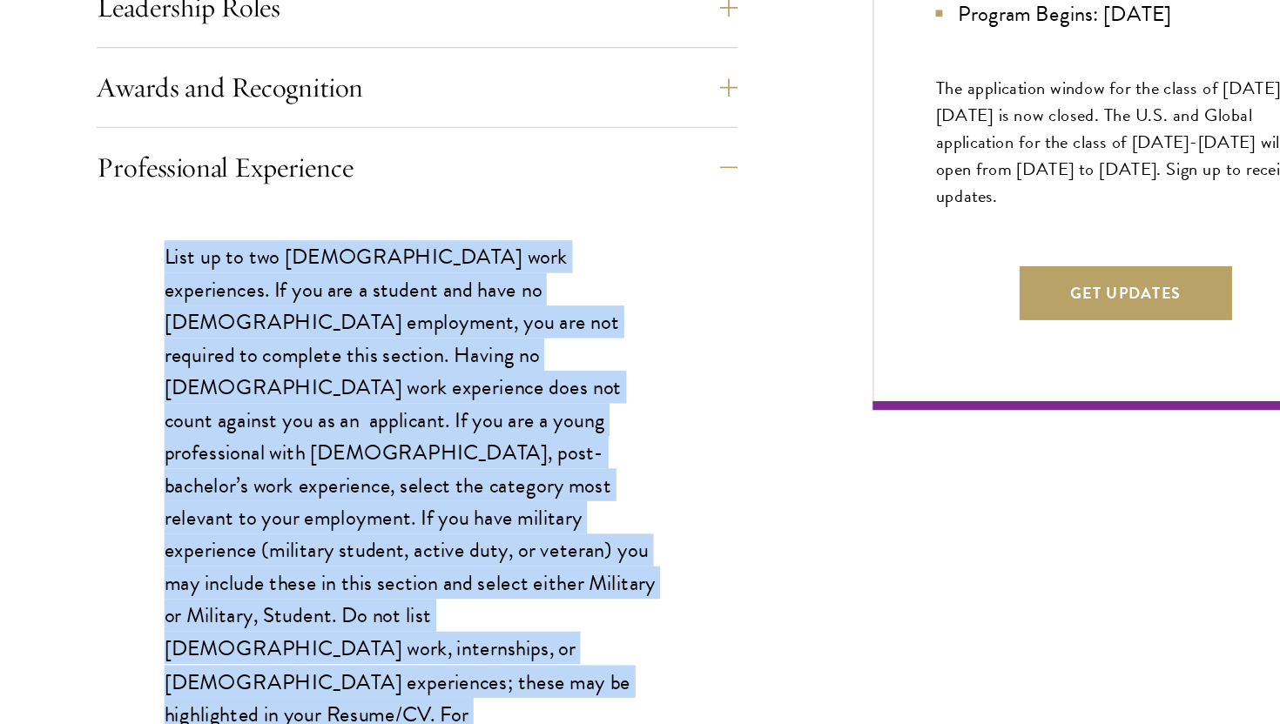
click at [260, 398] on p "List up to two [DEMOGRAPHIC_DATA] work experiences. If you are a student and ha…" at bounding box center [392, 628] width 392 height 556
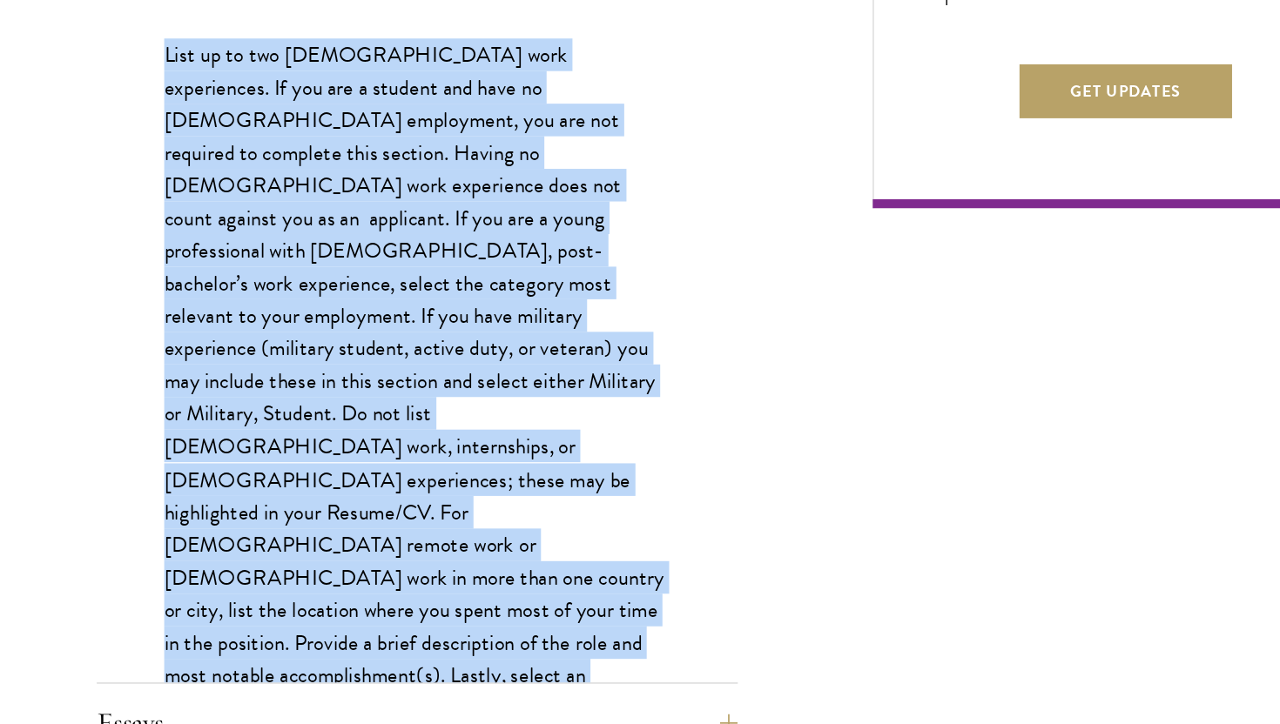
scroll to position [1073, 0]
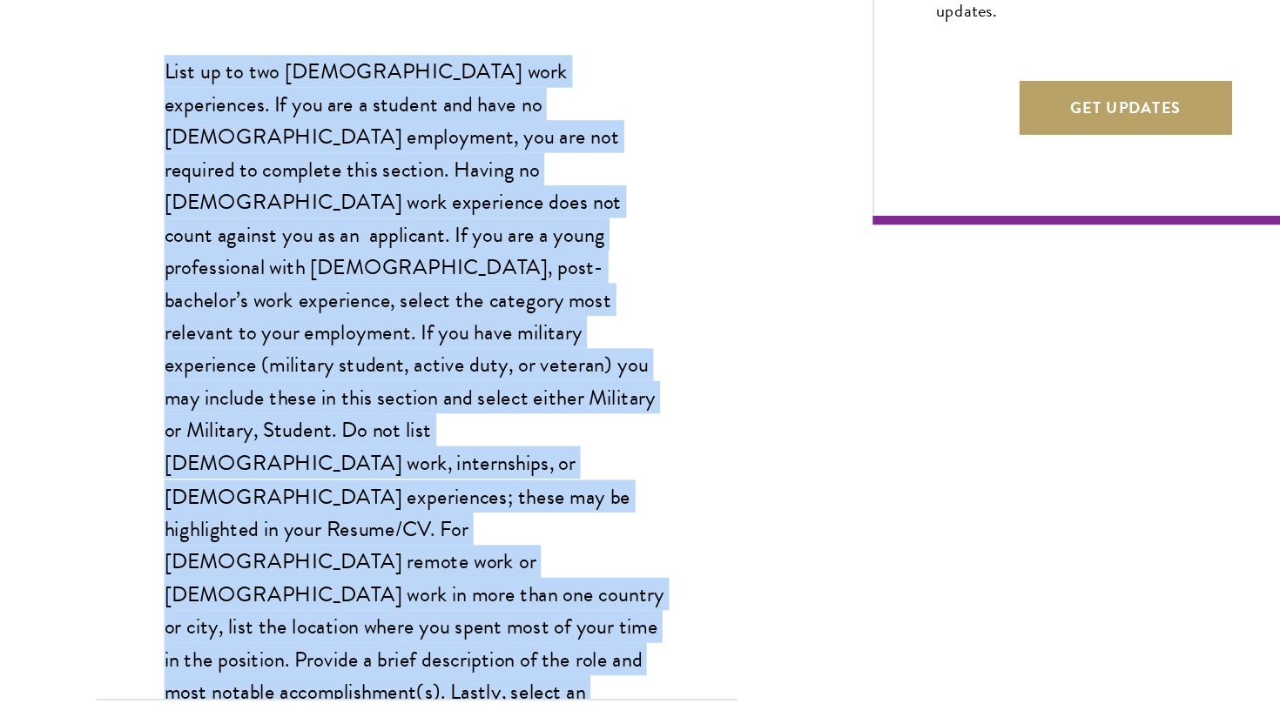
click at [279, 435] on p "List up to two [DEMOGRAPHIC_DATA] work experiences. If you are a student and ha…" at bounding box center [392, 472] width 392 height 556
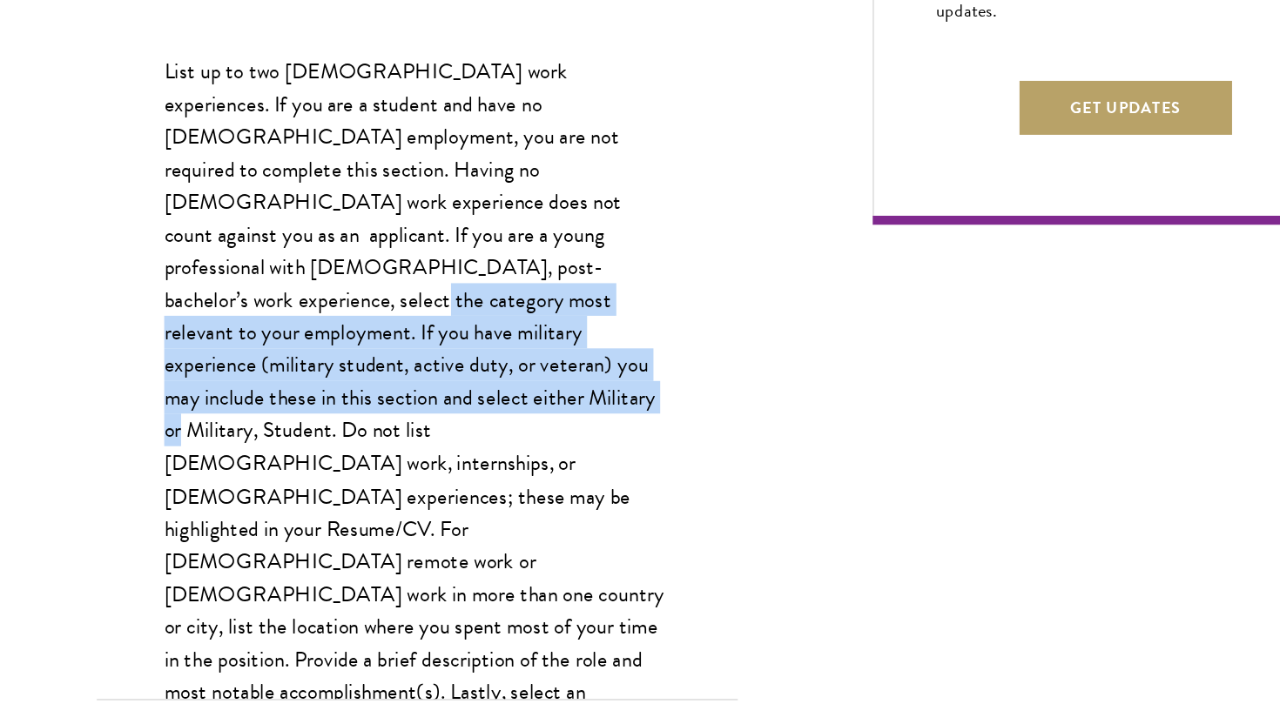
click at [243, 337] on p "List up to two [DEMOGRAPHIC_DATA] work experiences. If you are a student and ha…" at bounding box center [392, 472] width 392 height 556
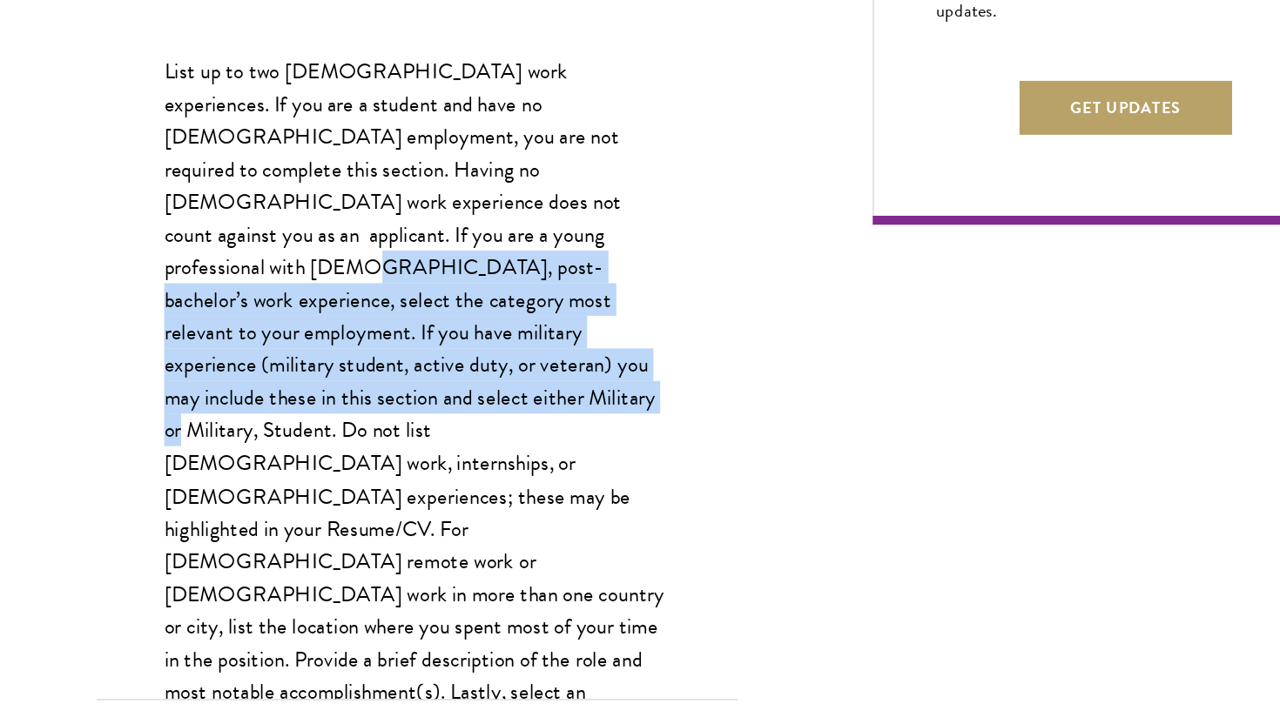
click at [242, 336] on p "List up to two [DEMOGRAPHIC_DATA] work experiences. If you are a student and ha…" at bounding box center [392, 472] width 392 height 556
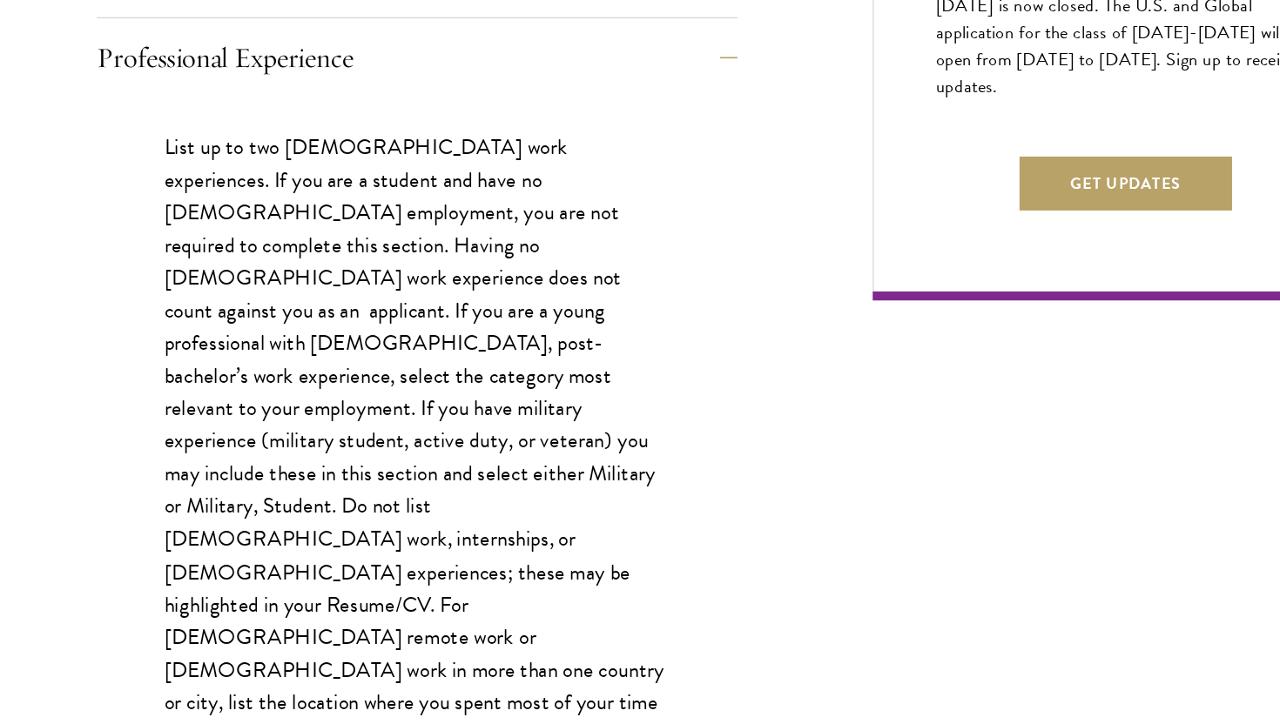
click at [225, 158] on div "Professional Experience" at bounding box center [392, 405] width 496 height 577
click at [222, 142] on button "Professional Experience" at bounding box center [405, 138] width 496 height 42
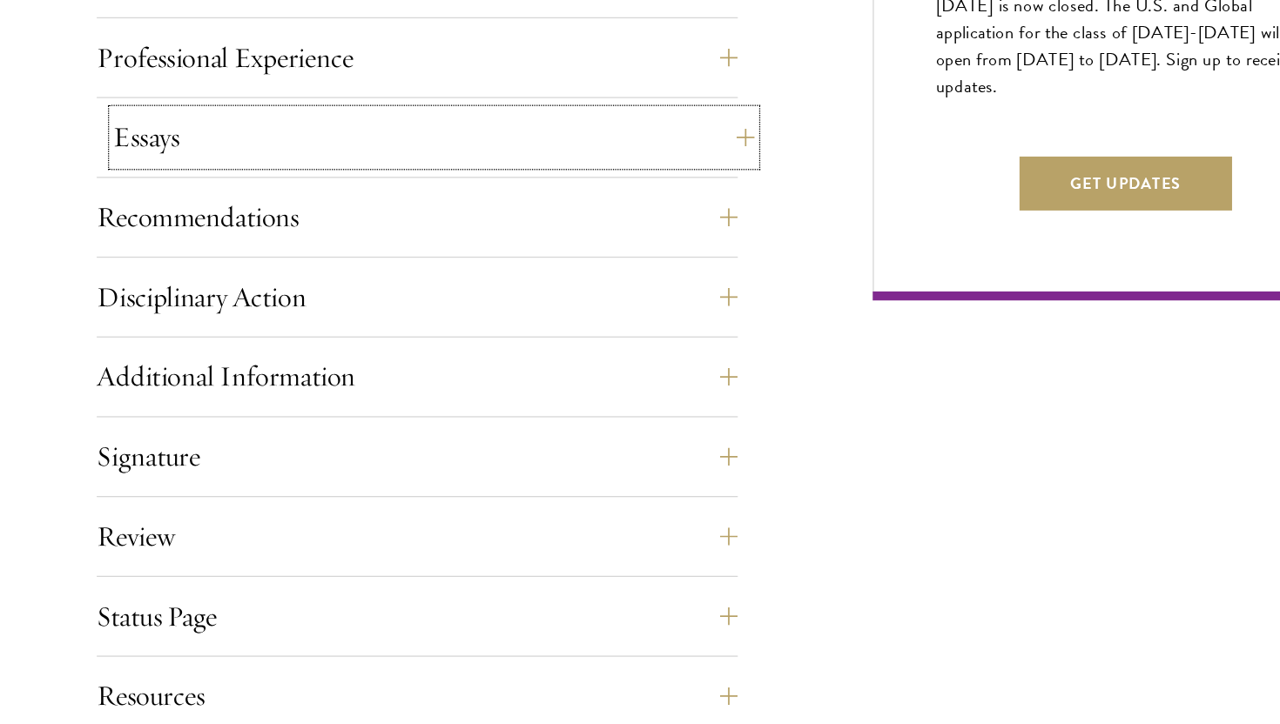
click at [227, 205] on button "Essays" at bounding box center [405, 199] width 496 height 42
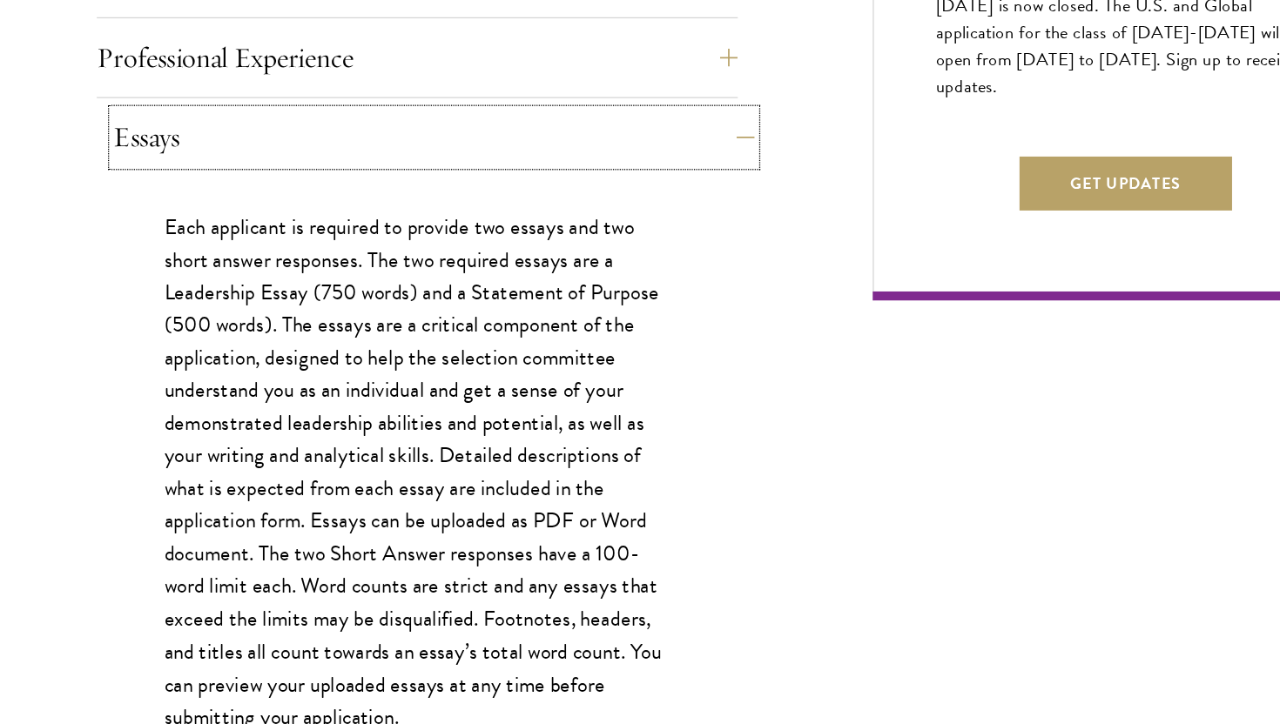
click at [227, 205] on button "Essays" at bounding box center [405, 199] width 496 height 42
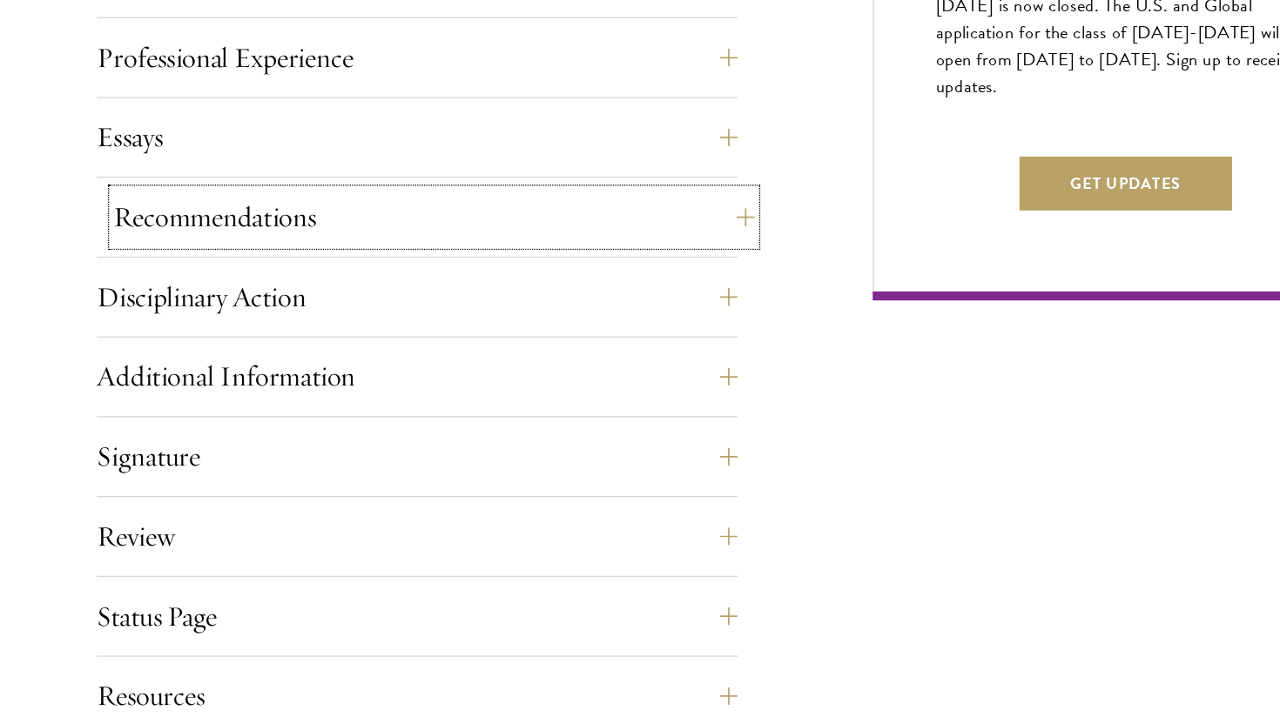
click at [241, 266] on button "Recommendations" at bounding box center [405, 261] width 496 height 42
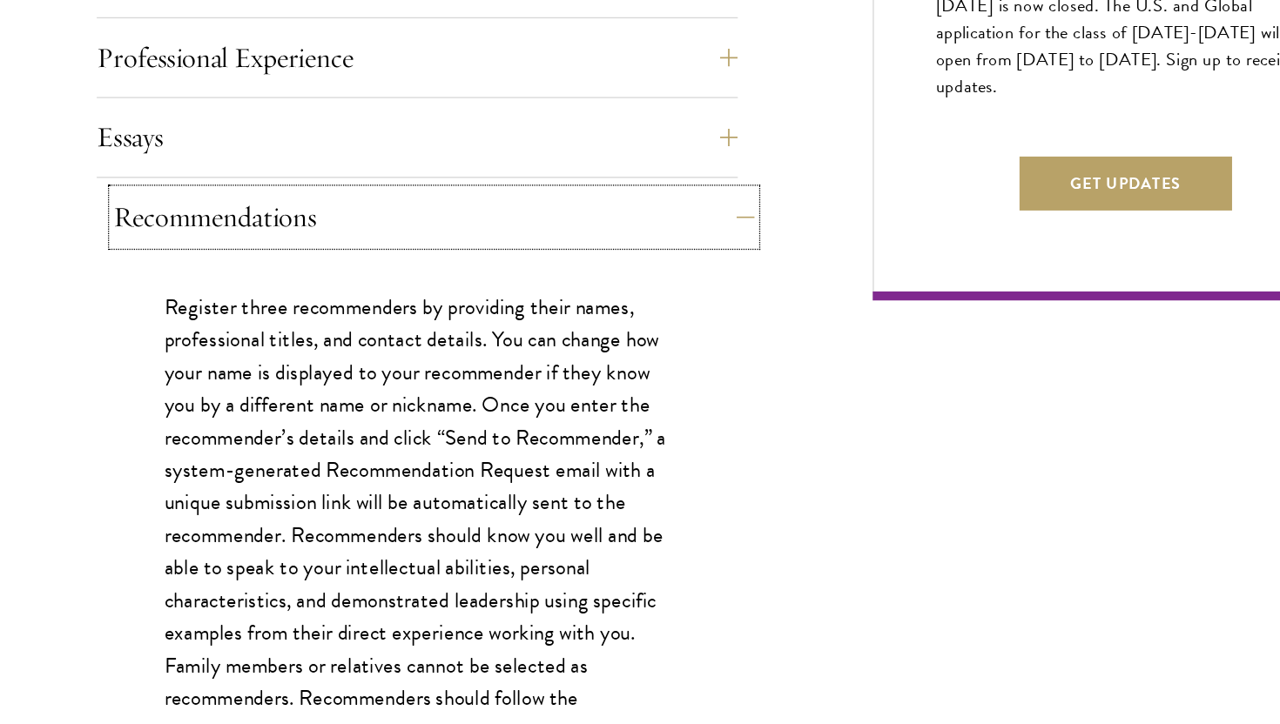
click at [241, 266] on button "Recommendations" at bounding box center [405, 261] width 496 height 42
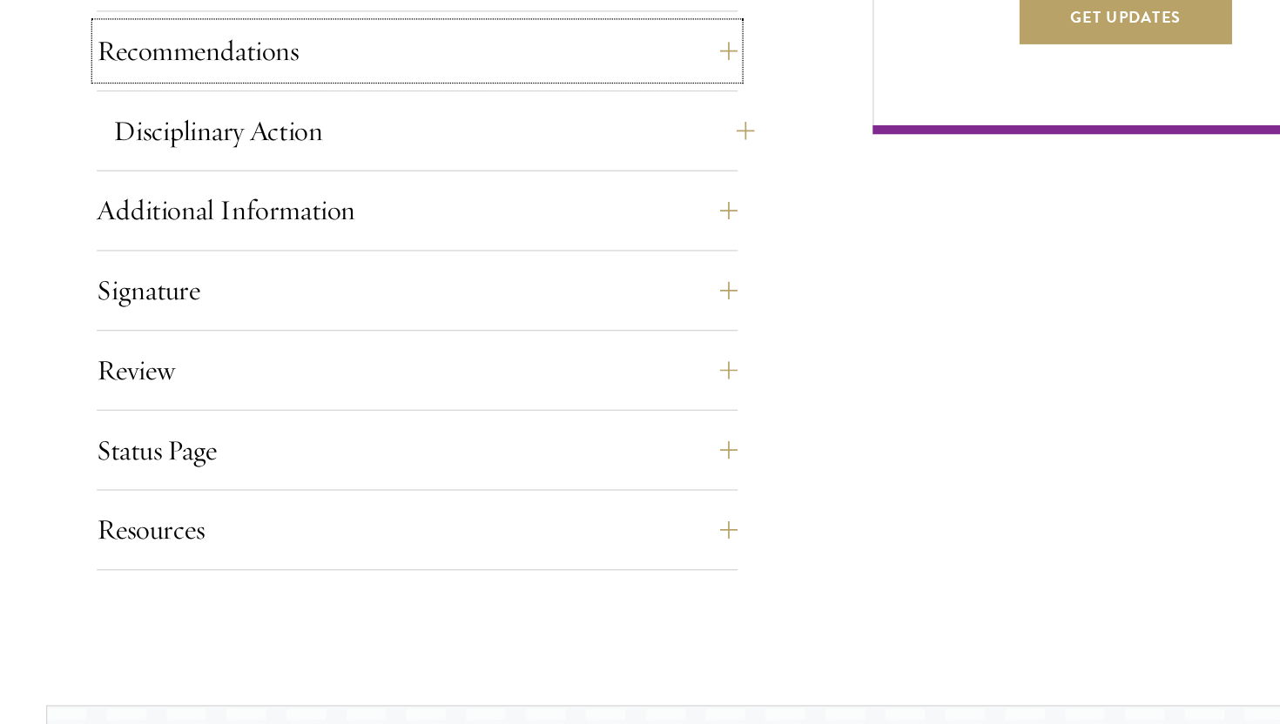
scroll to position [1167, 0]
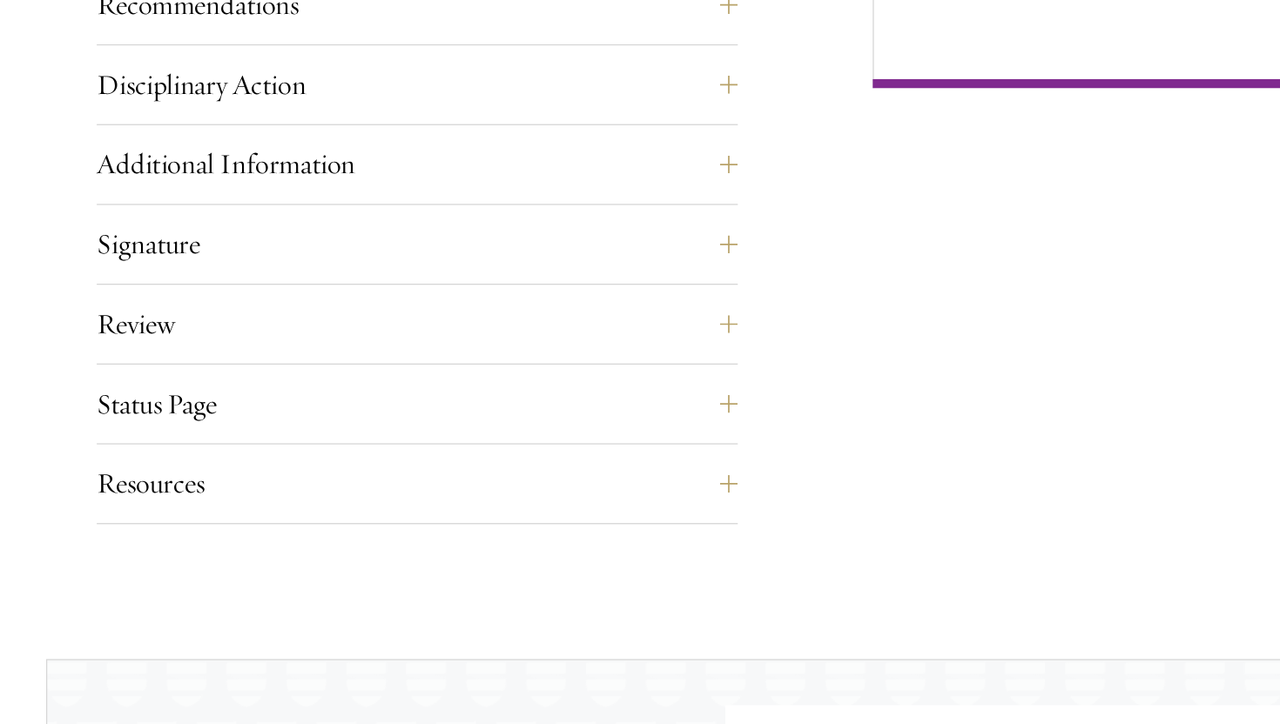
click at [214, 250] on div "Disciplinary Action Answer all four questions. Indicate any academic or crimina…" at bounding box center [392, 234] width 496 height 52
click at [213, 236] on button "Disciplinary Action" at bounding box center [405, 229] width 496 height 42
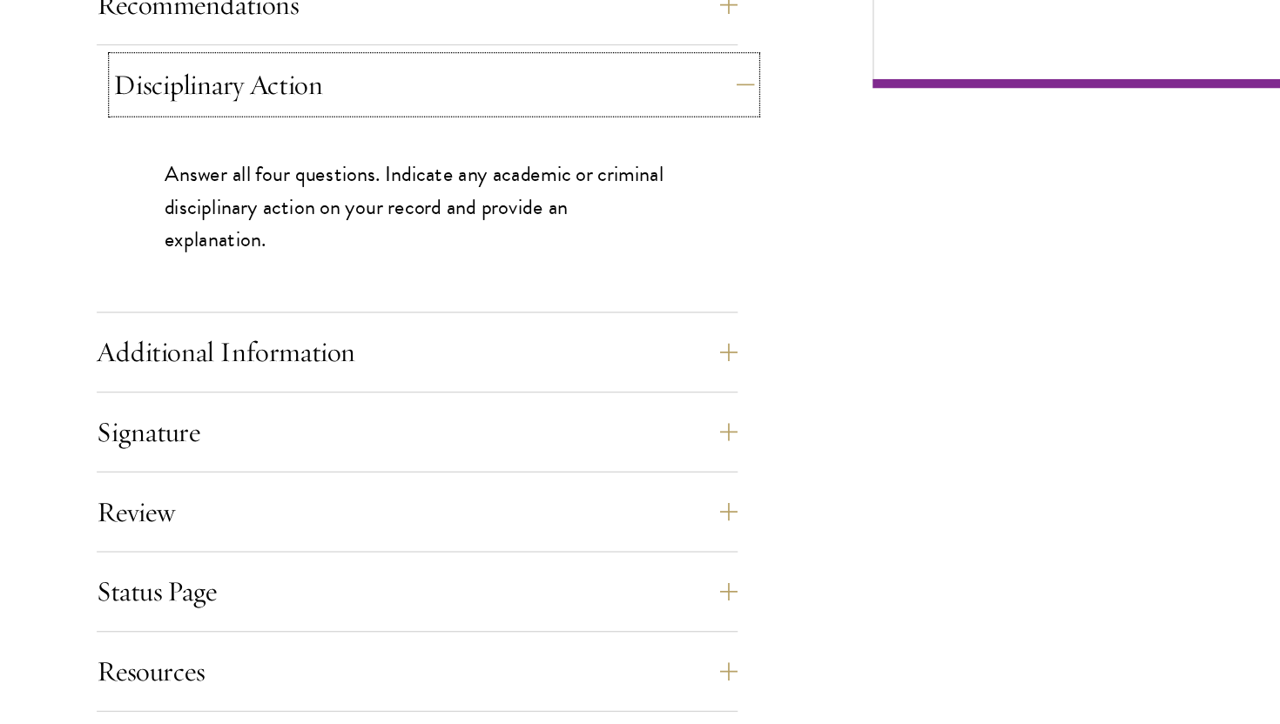
click at [216, 223] on button "Disciplinary Action" at bounding box center [405, 229] width 496 height 42
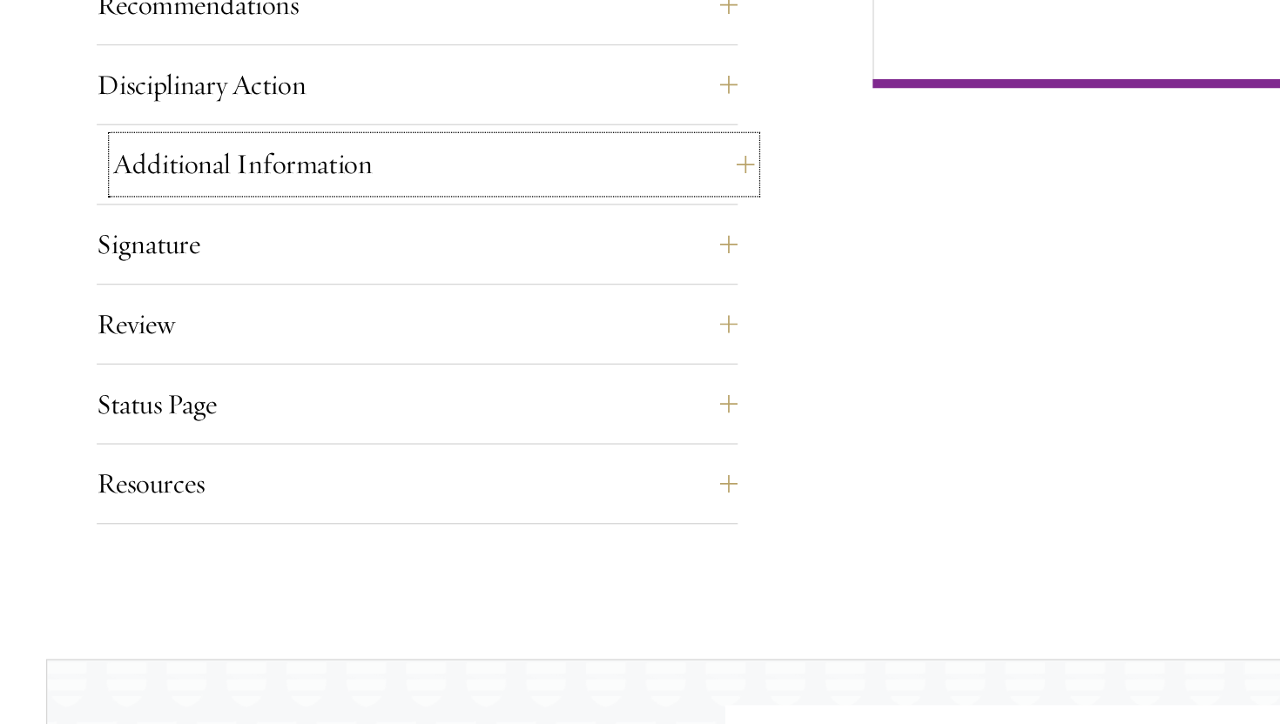
click at [207, 300] on button "Additional Information" at bounding box center [405, 291] width 496 height 42
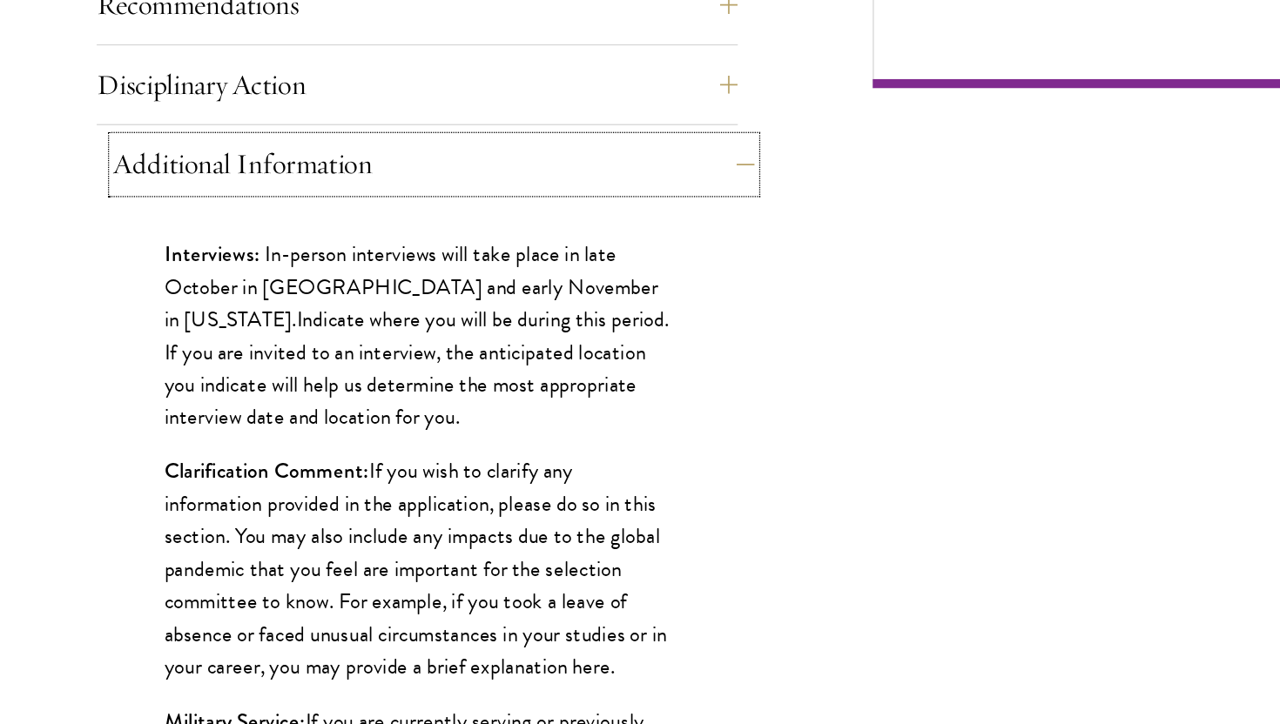
click at [207, 300] on button "Additional Information" at bounding box center [405, 291] width 496 height 42
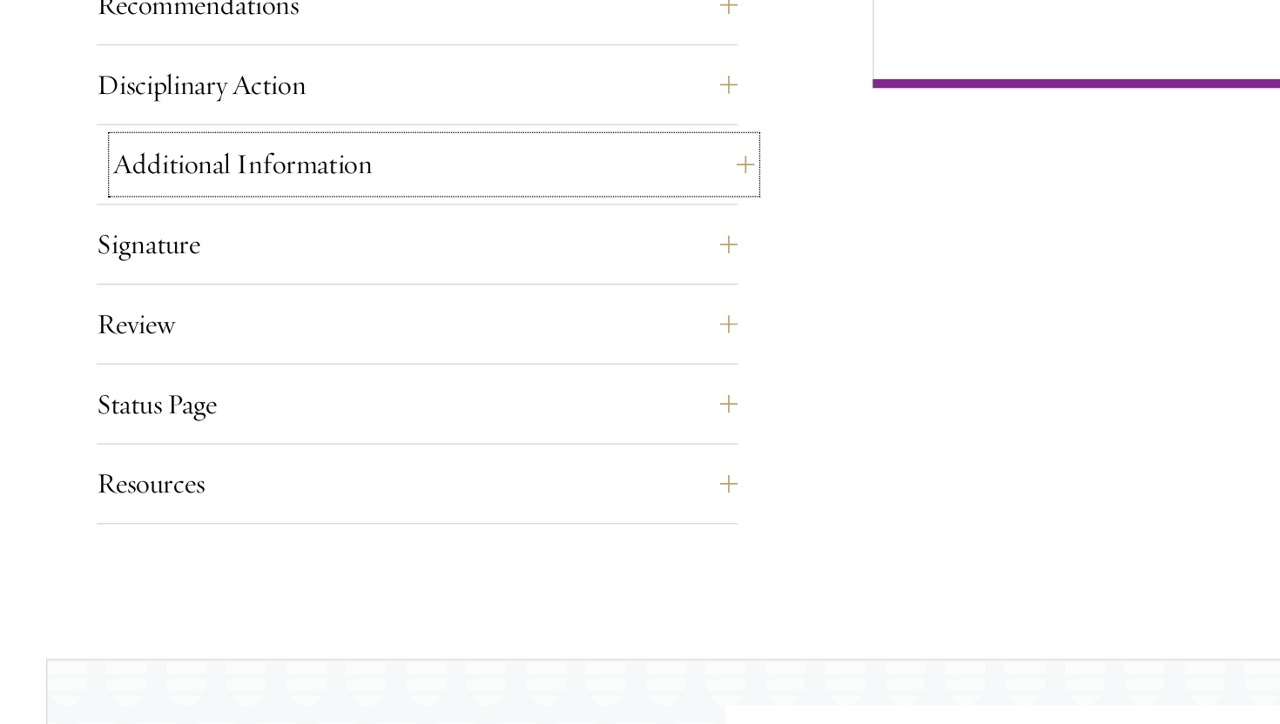
click at [207, 300] on button "Additional Information" at bounding box center [405, 291] width 496 height 42
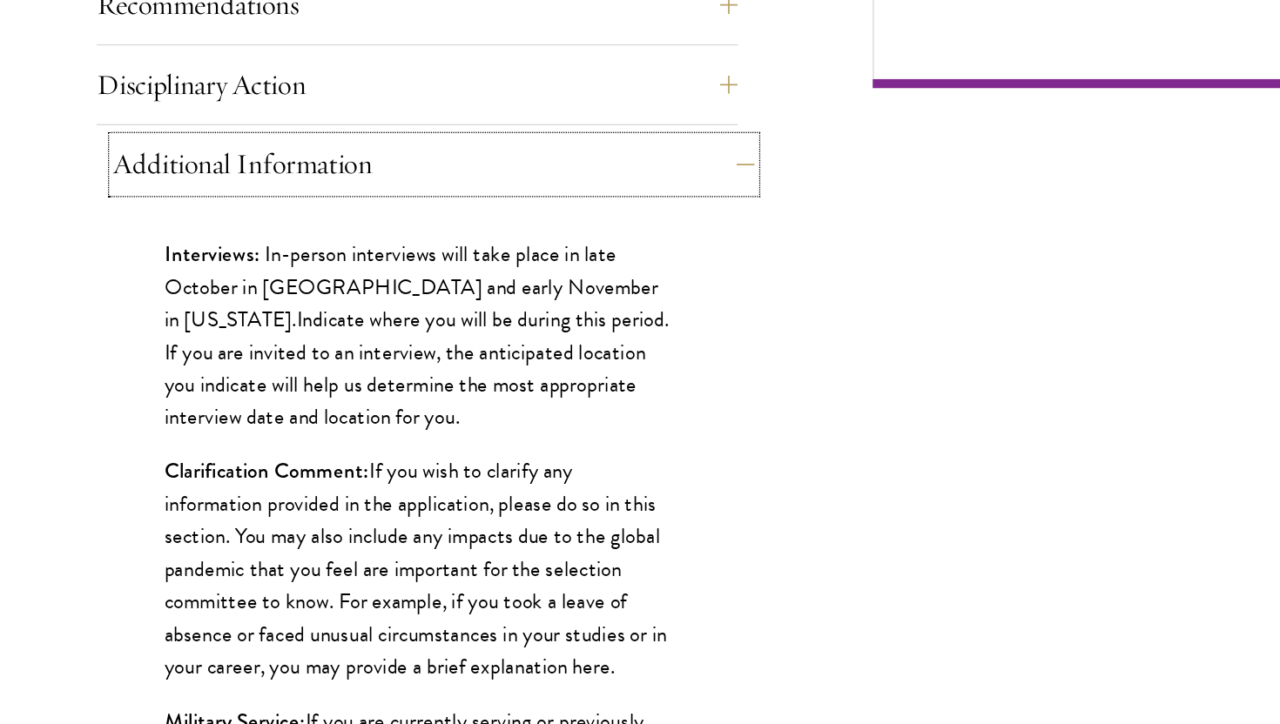
click at [207, 300] on button "Additional Information" at bounding box center [405, 291] width 496 height 42
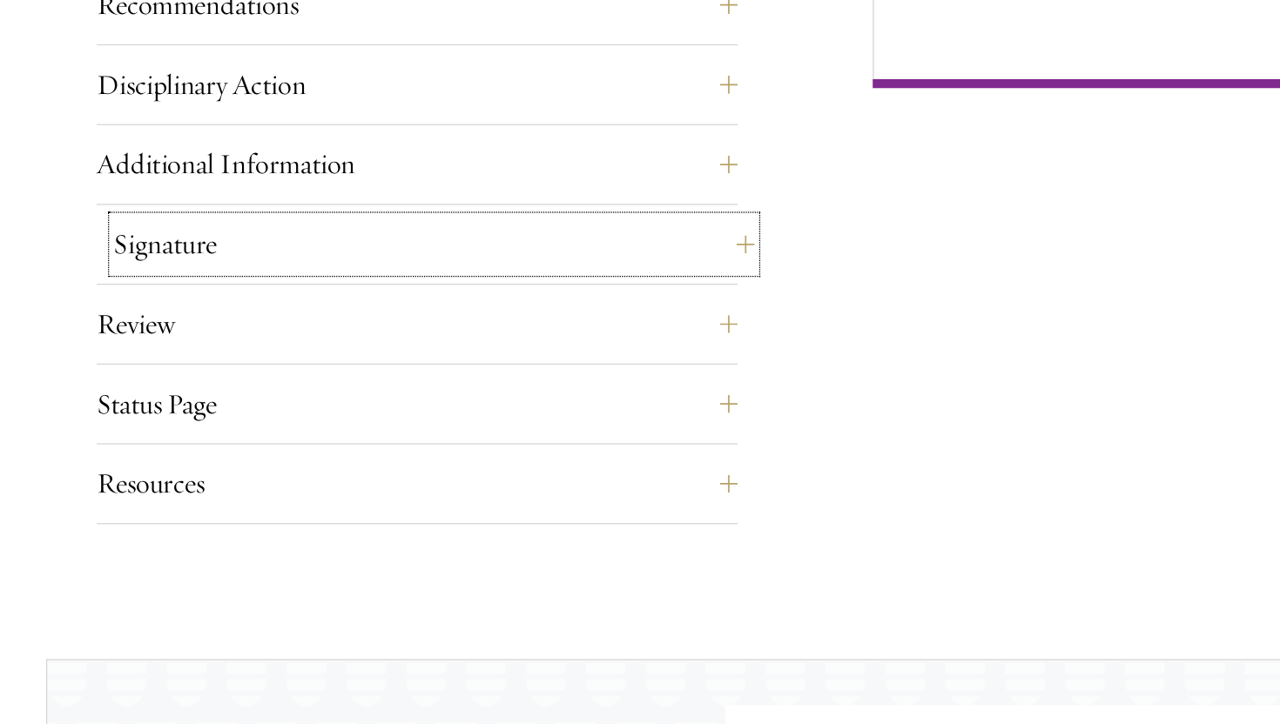
click at [218, 370] on button "Signature" at bounding box center [405, 353] width 496 height 42
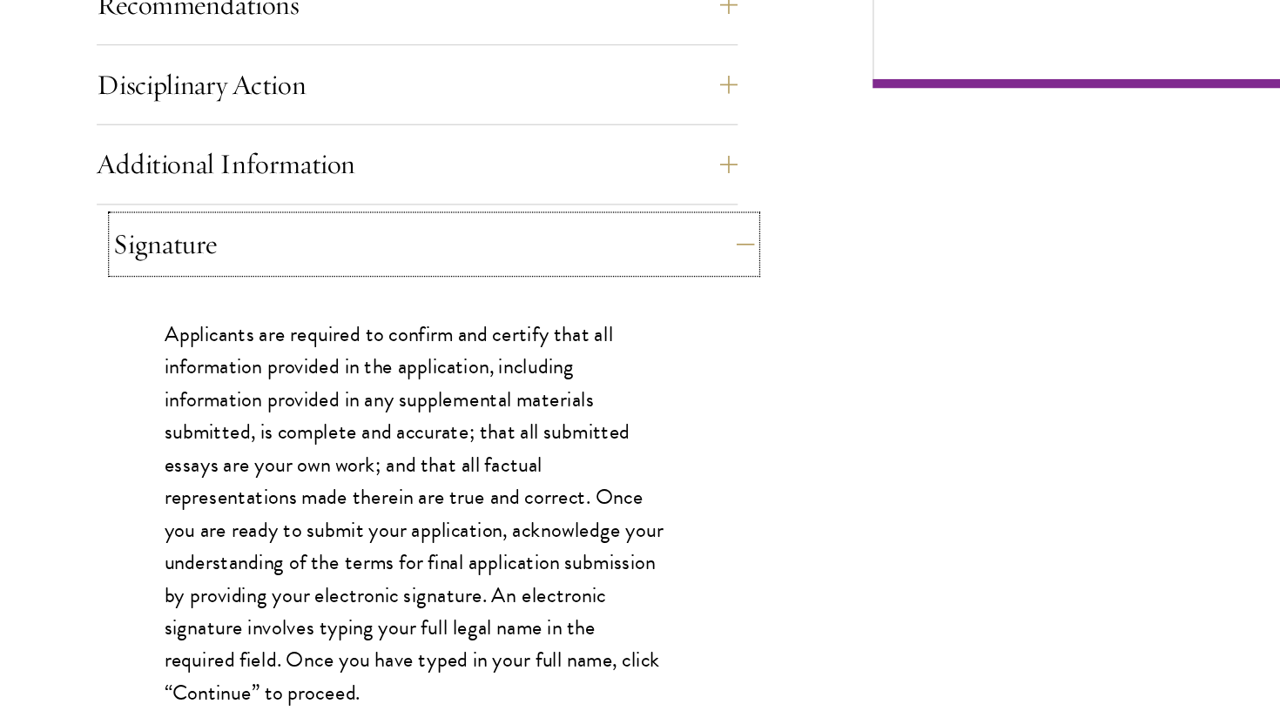
click at [218, 370] on button "Signature" at bounding box center [405, 353] width 496 height 42
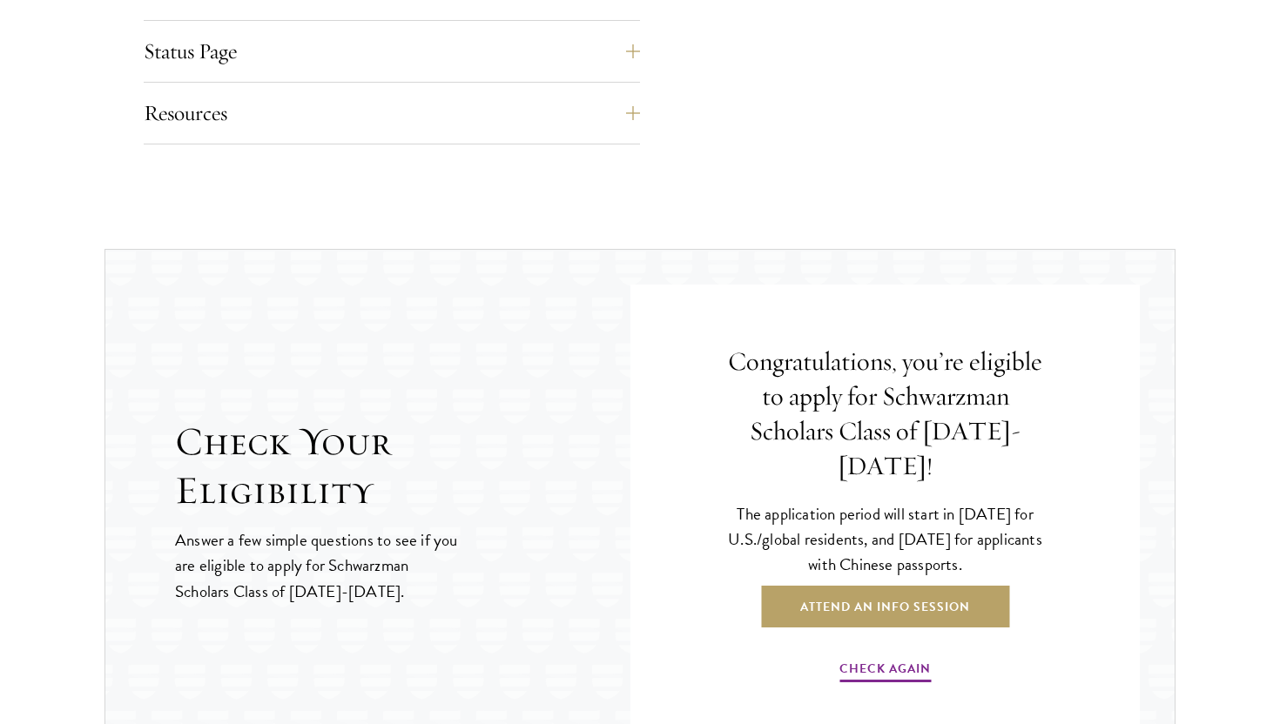
scroll to position [1778, 0]
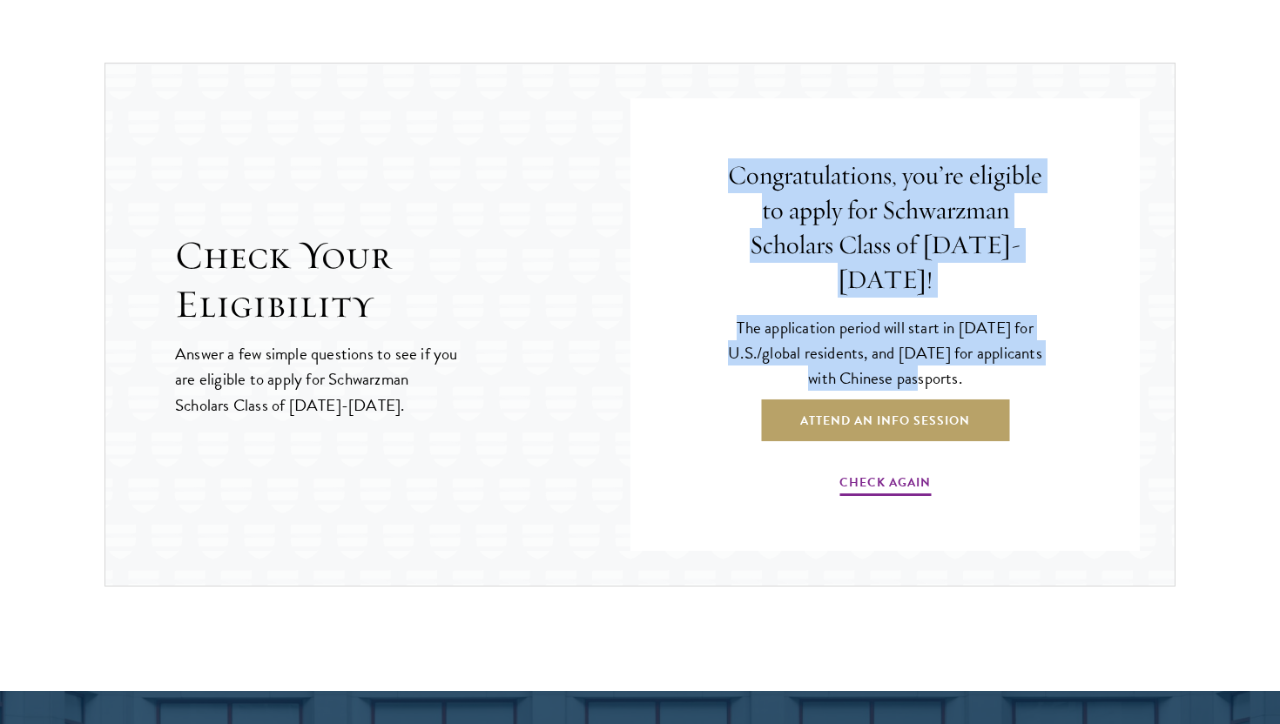
drag, startPoint x: 884, startPoint y: 361, endPoint x: 796, endPoint y: 153, distance: 226.2
click at [796, 153] on div "Congratulations, you’re eligible to apply for Schwarzman Scholars Class of [DAT…" at bounding box center [885, 329] width 405 height 392
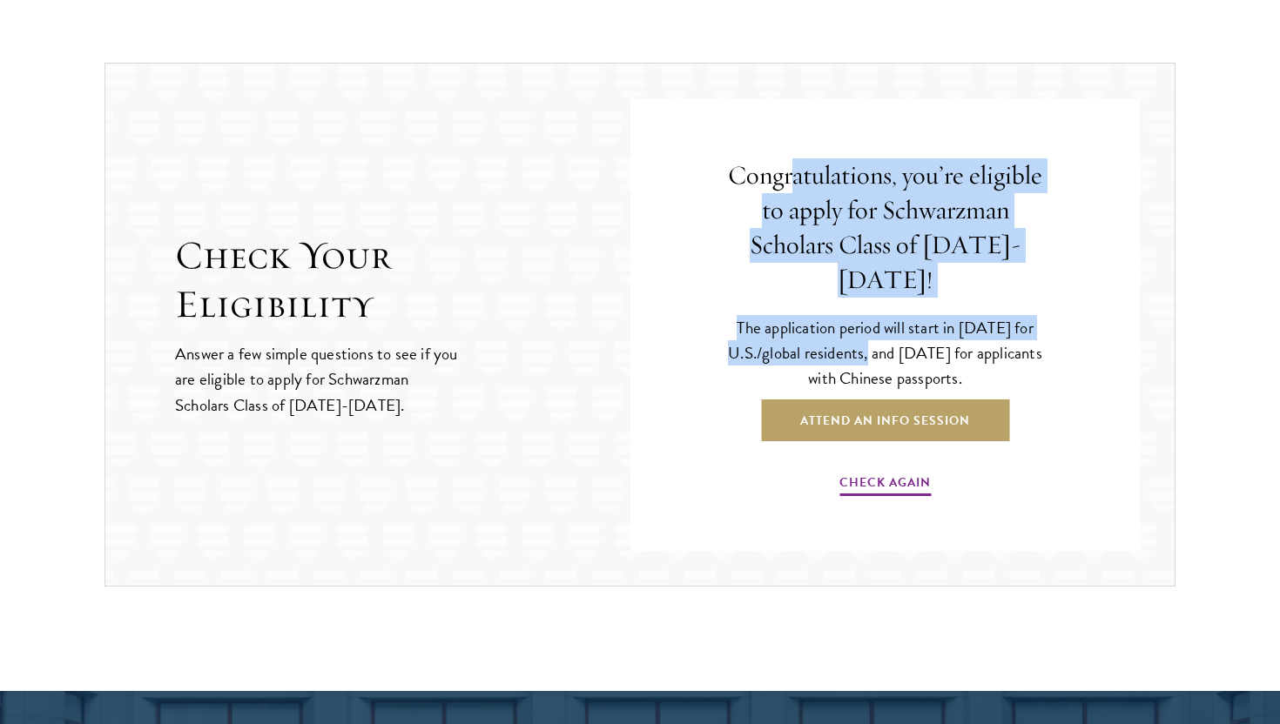
drag, startPoint x: 796, startPoint y: 189, endPoint x: 872, endPoint y: 347, distance: 176.0
click at [870, 342] on div "Congratulations, you’re eligible to apply for Schwarzman Scholars Class of [DAT…" at bounding box center [885, 329] width 405 height 392
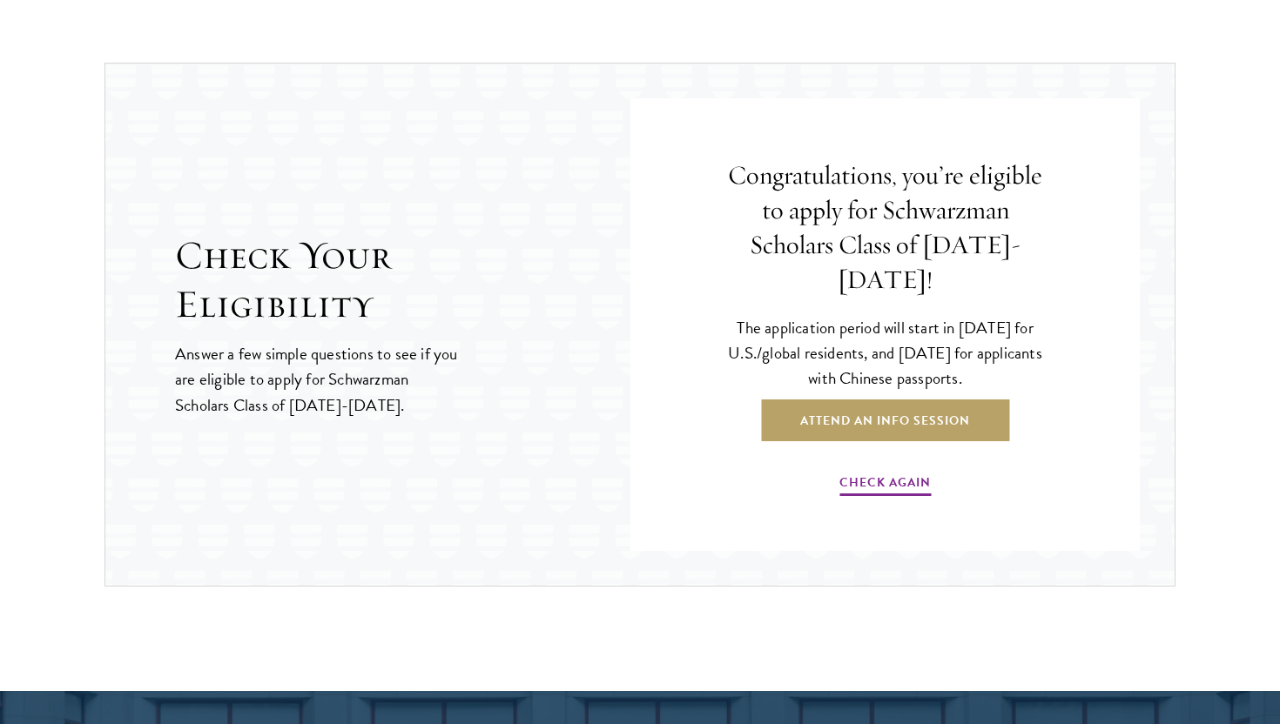
click at [872, 347] on p "The application period will start in [DATE] for U.S./global residents, and [DAT…" at bounding box center [885, 353] width 318 height 76
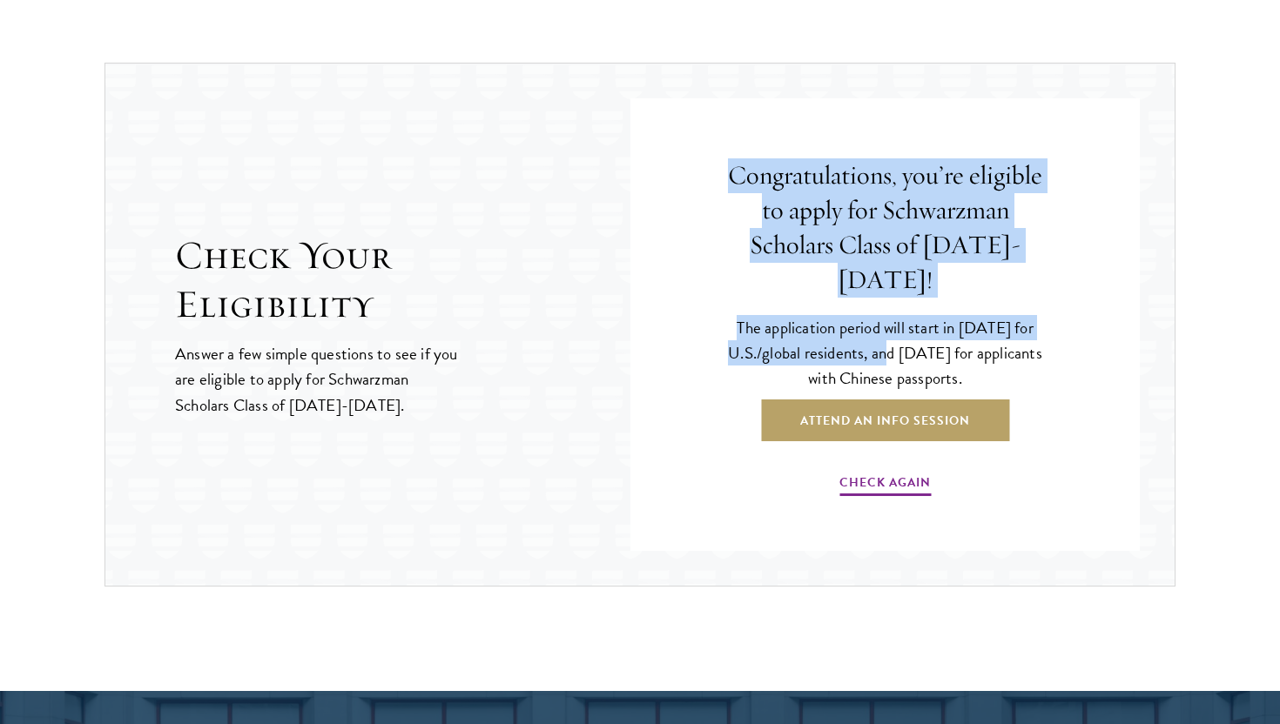
drag, startPoint x: 872, startPoint y: 347, endPoint x: 840, endPoint y: 162, distance: 188.2
click at [840, 162] on div "Congratulations, you’re eligible to apply for Schwarzman Scholars Class of [DAT…" at bounding box center [885, 329] width 405 height 392
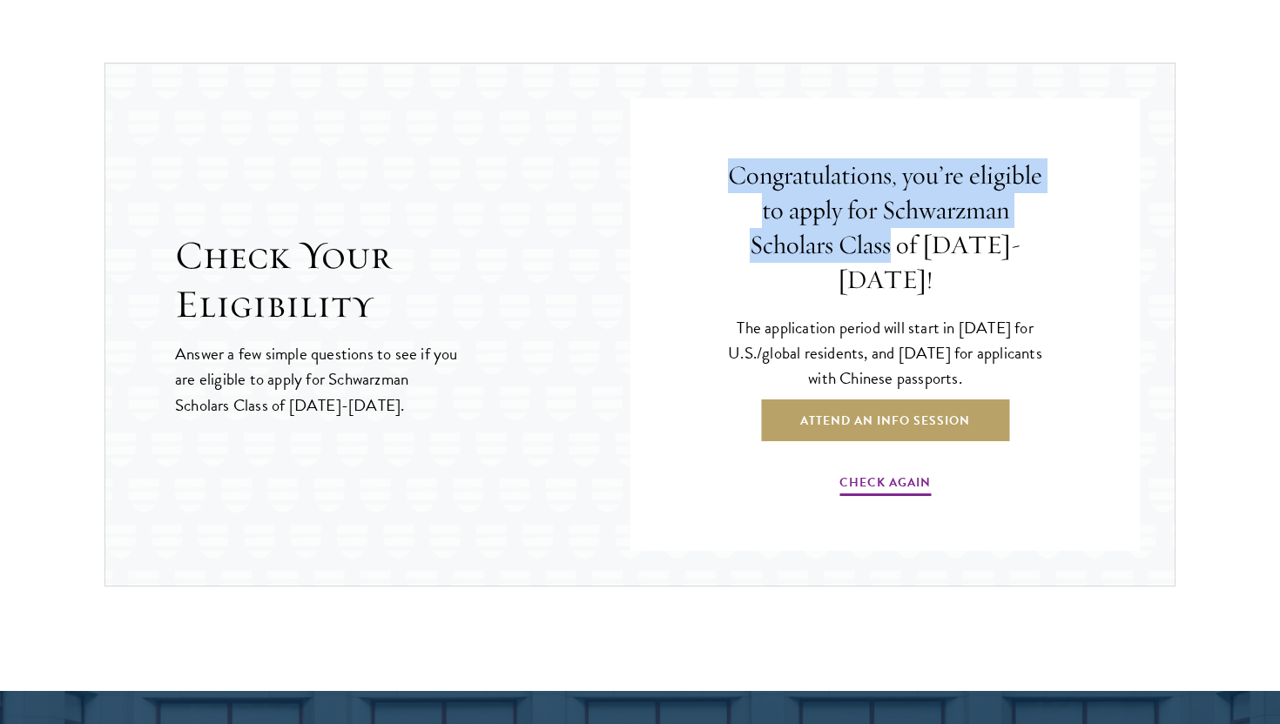
drag, startPoint x: 840, startPoint y: 162, endPoint x: 872, endPoint y: 313, distance: 154.0
click at [866, 291] on div "Congratulations, you’re eligible to apply for Schwarzman Scholars Class of [DAT…" at bounding box center [885, 329] width 405 height 392
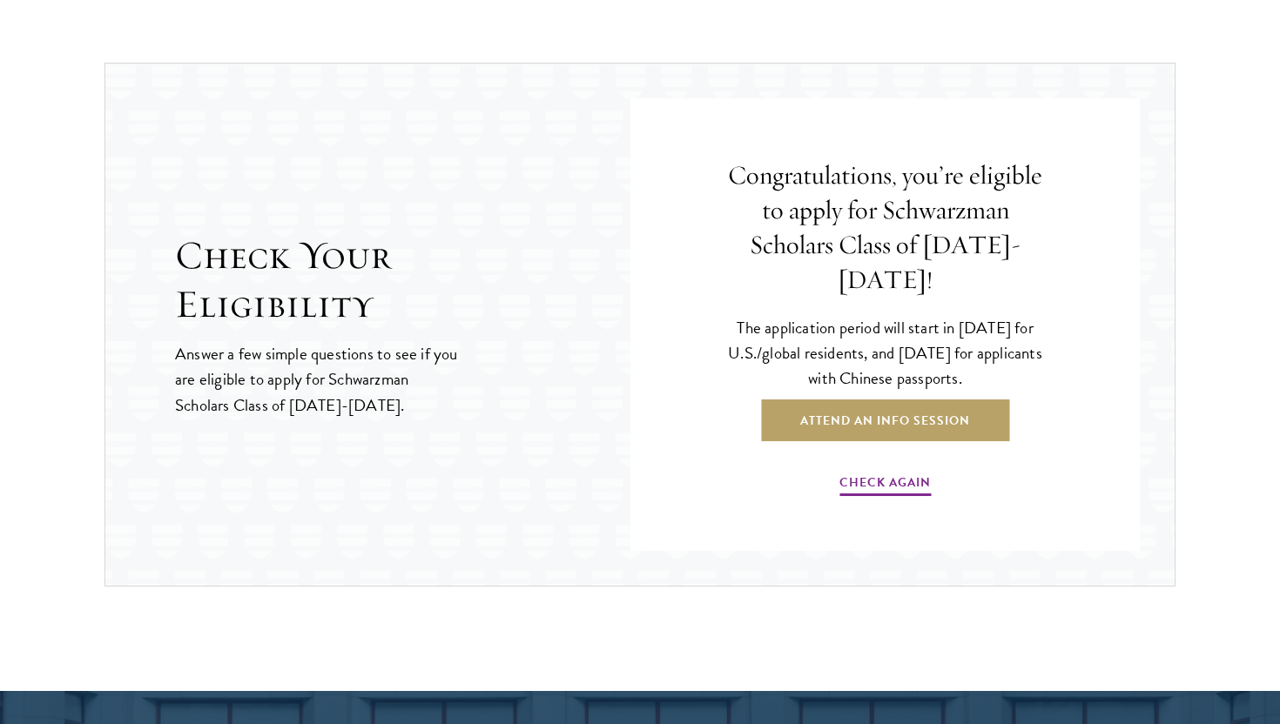
click at [872, 315] on p "The application period will start in [DATE] for U.S./global residents, and [DAT…" at bounding box center [885, 353] width 318 height 76
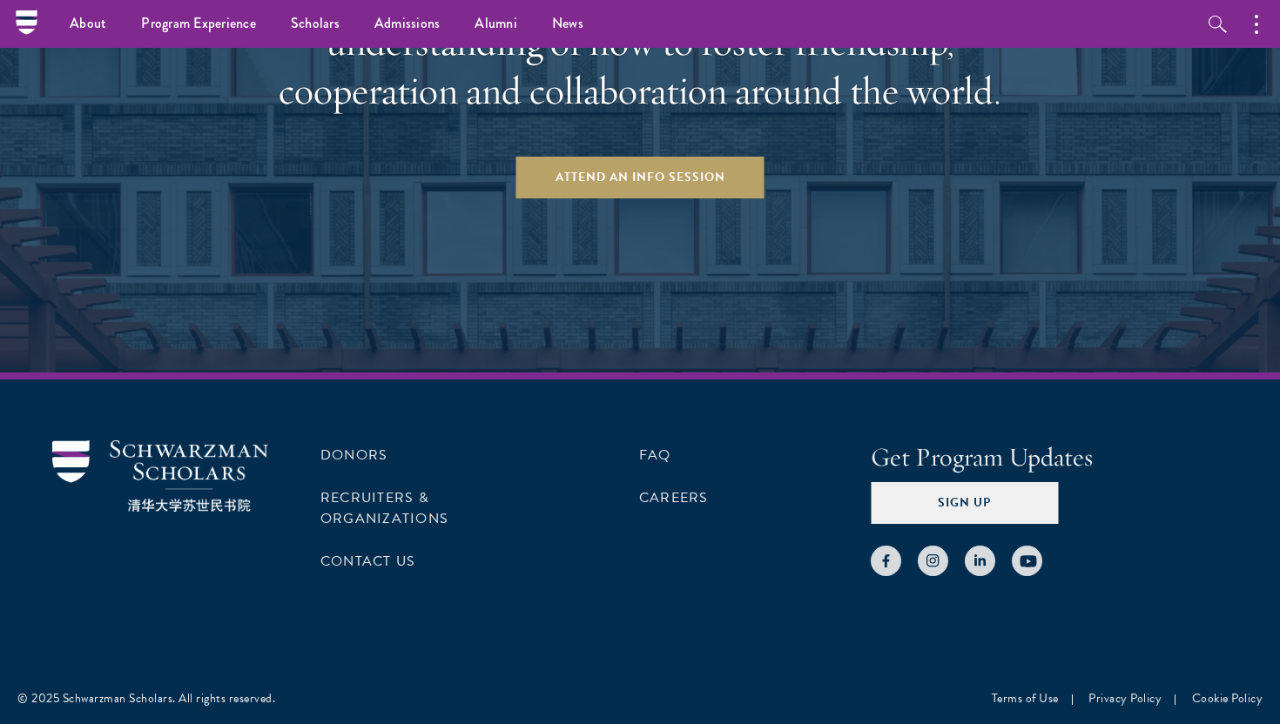
scroll to position [2472, 0]
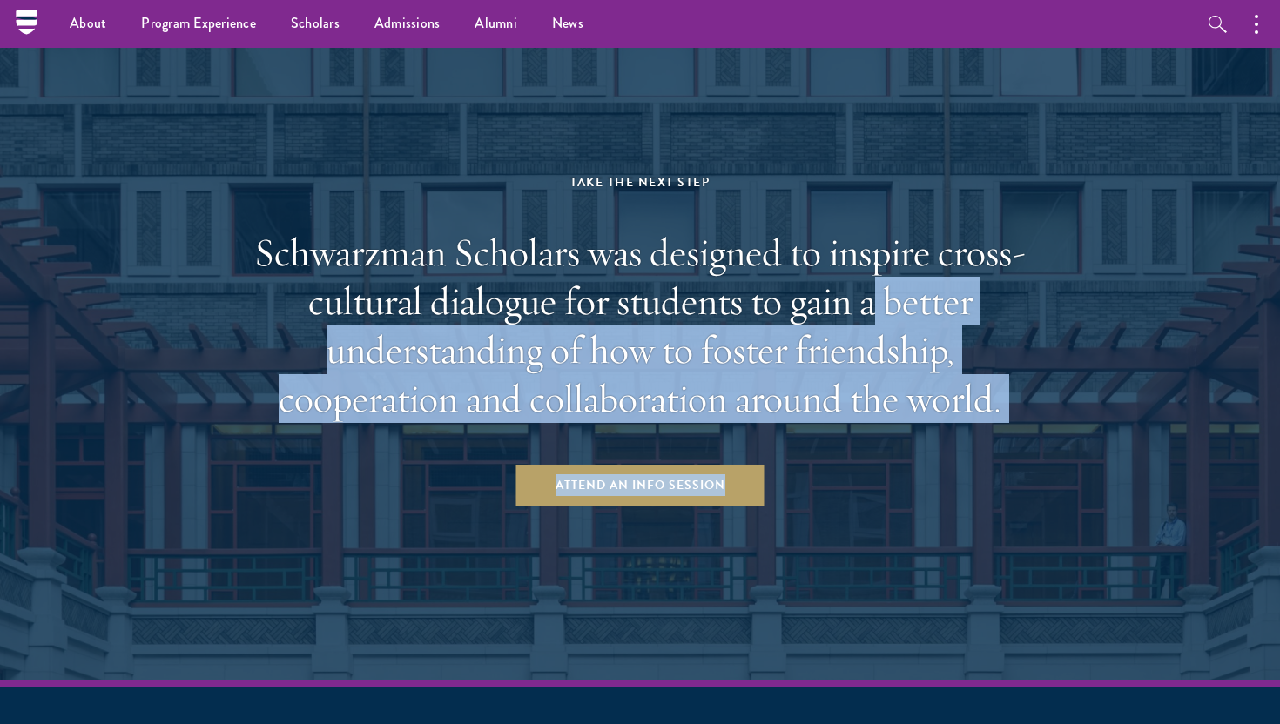
drag, startPoint x: 872, startPoint y: 313, endPoint x: 814, endPoint y: 124, distance: 197.7
click at [815, 127] on aside "Take the Next Step Schwarzman Scholars was designed to inspire cross-cultural d…" at bounding box center [640, 338] width 1280 height 683
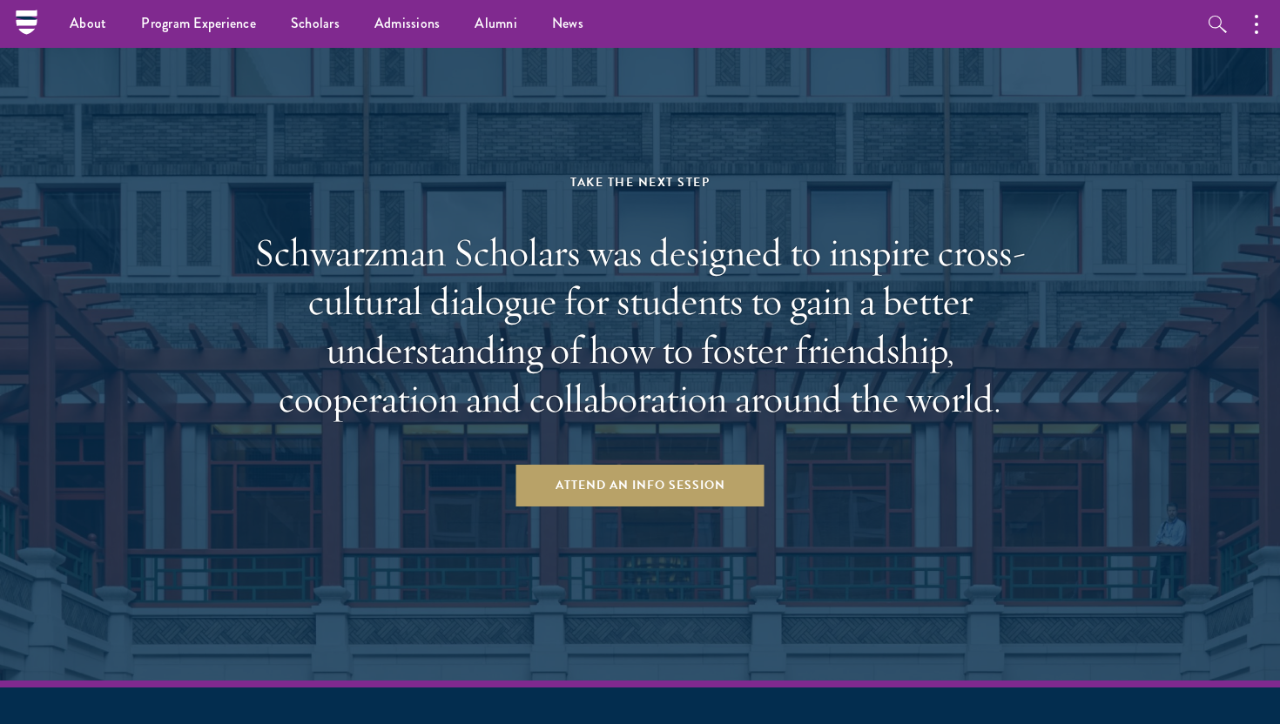
drag, startPoint x: 848, startPoint y: 249, endPoint x: 852, endPoint y: 283, distance: 34.2
click at [849, 252] on h2 "Schwarzman Scholars was designed to inspire cross-cultural dialogue for student…" at bounding box center [640, 325] width 810 height 195
click at [905, 347] on h2 "Schwarzman Scholars was designed to inspire cross-cultural dialogue for student…" at bounding box center [640, 325] width 810 height 195
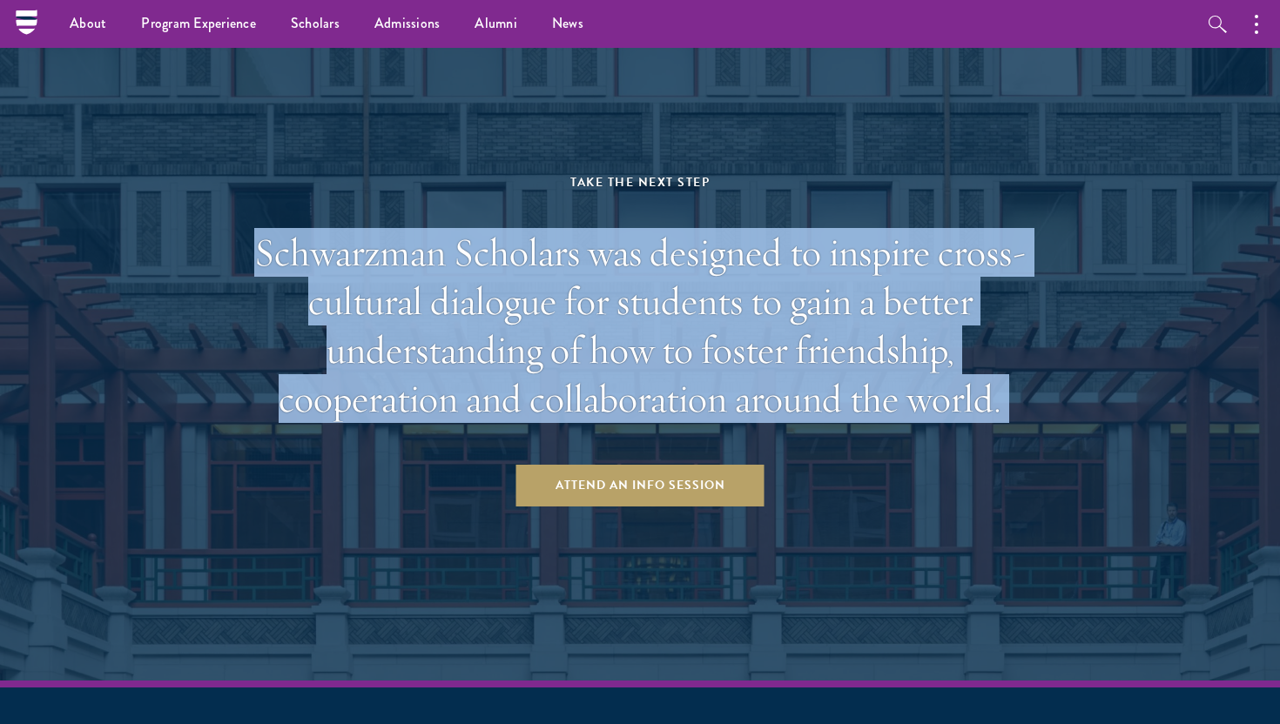
click at [905, 347] on h2 "Schwarzman Scholars was designed to inspire cross-cultural dialogue for student…" at bounding box center [640, 325] width 810 height 195
drag, startPoint x: 905, startPoint y: 347, endPoint x: 934, endPoint y: 384, distance: 47.0
click at [905, 347] on h2 "Schwarzman Scholars was designed to inspire cross-cultural dialogue for student…" at bounding box center [640, 325] width 810 height 195
click at [934, 384] on h2 "Schwarzman Scholars was designed to inspire cross-cultural dialogue for student…" at bounding box center [640, 325] width 810 height 195
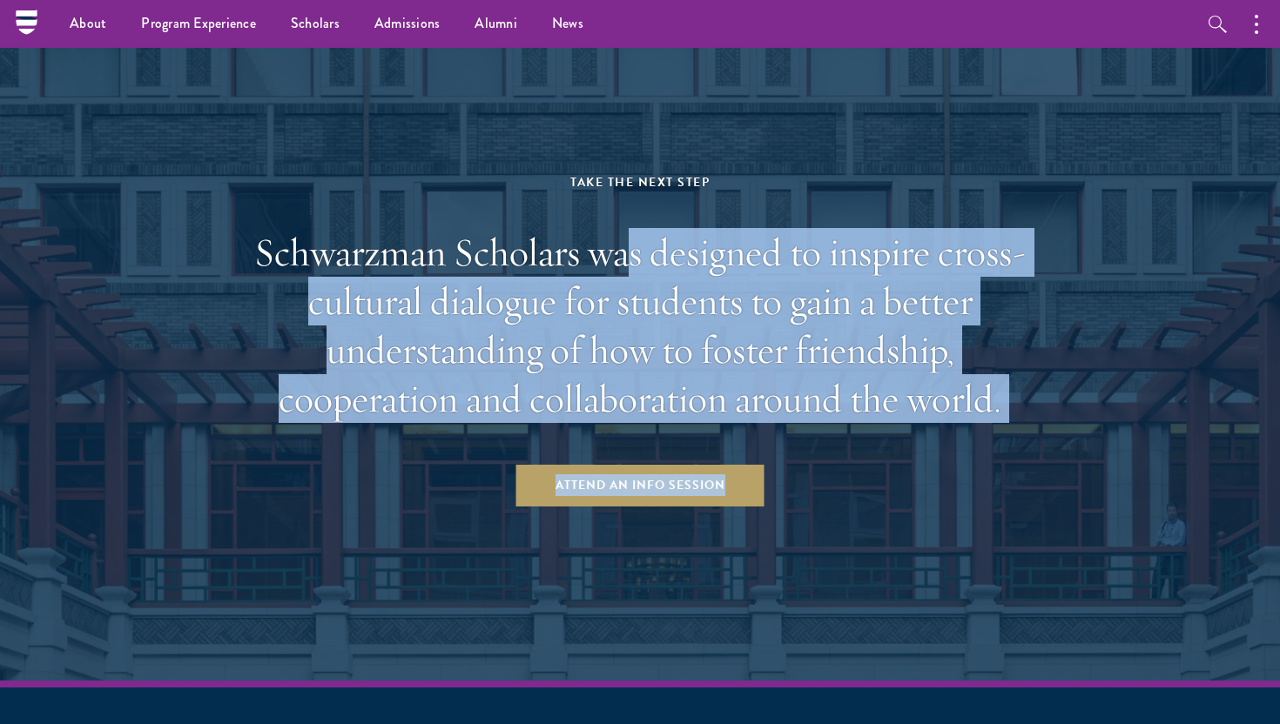
drag, startPoint x: 1036, startPoint y: 428, endPoint x: 618, endPoint y: 256, distance: 452.0
click at [618, 258] on div "Take the Next Step Schwarzman Scholars was designed to inspire cross-cultural d…" at bounding box center [640, 338] width 810 height 335
click at [618, 256] on h2 "Schwarzman Scholars was designed to inspire cross-cultural dialogue for student…" at bounding box center [640, 325] width 810 height 195
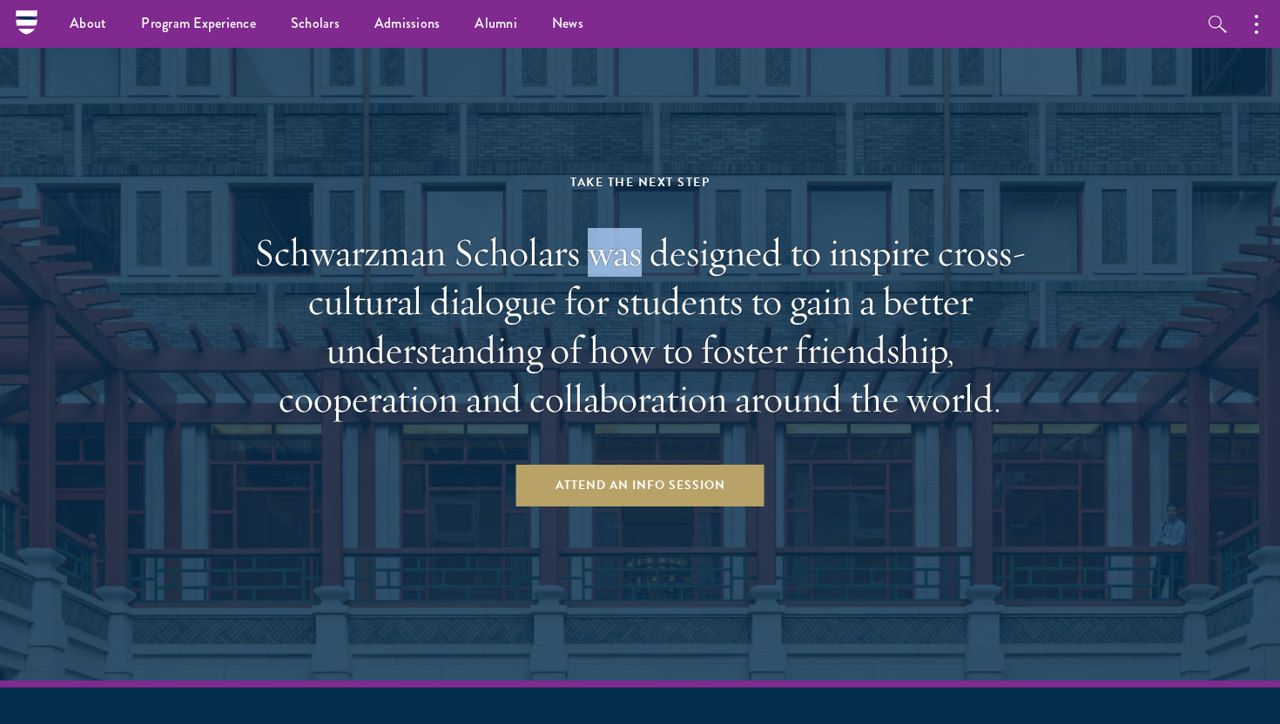
click at [618, 256] on h2 "Schwarzman Scholars was designed to inspire cross-cultural dialogue for student…" at bounding box center [640, 325] width 810 height 195
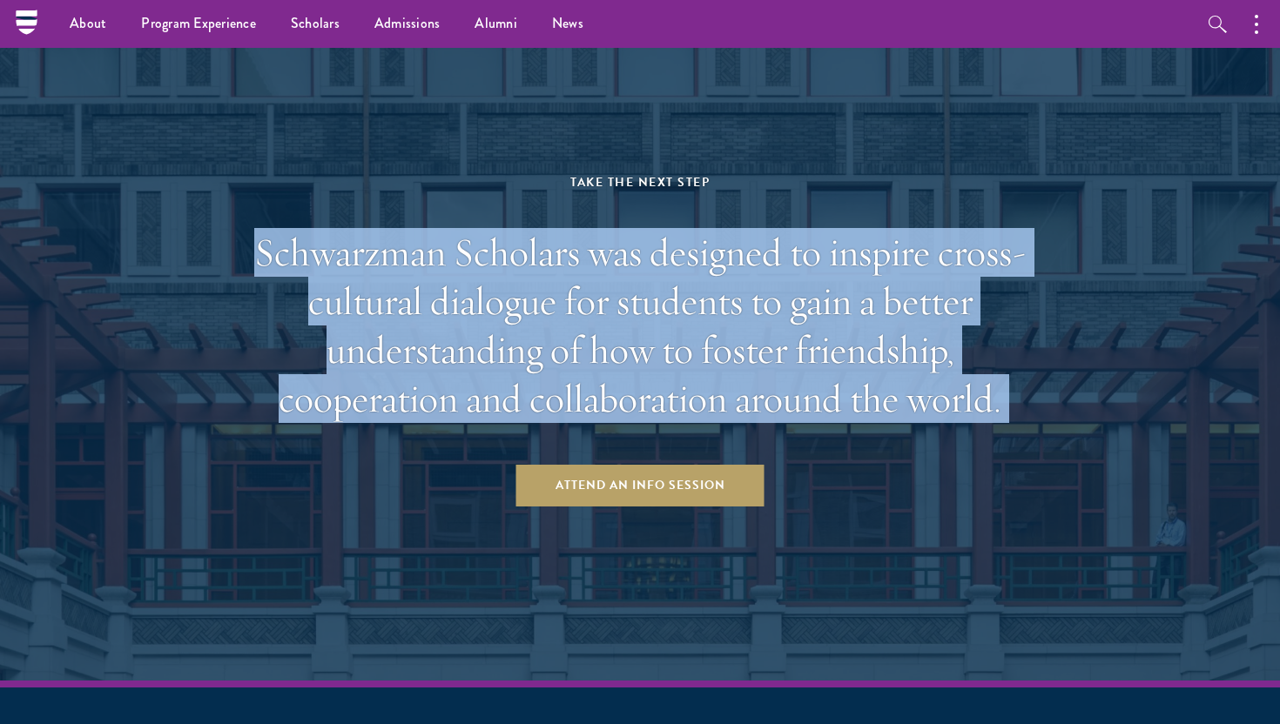
drag, startPoint x: 618, startPoint y: 256, endPoint x: 728, endPoint y: 394, distance: 176.6
click at [728, 394] on h2 "Schwarzman Scholars was designed to inspire cross-cultural dialogue for student…" at bounding box center [640, 325] width 810 height 195
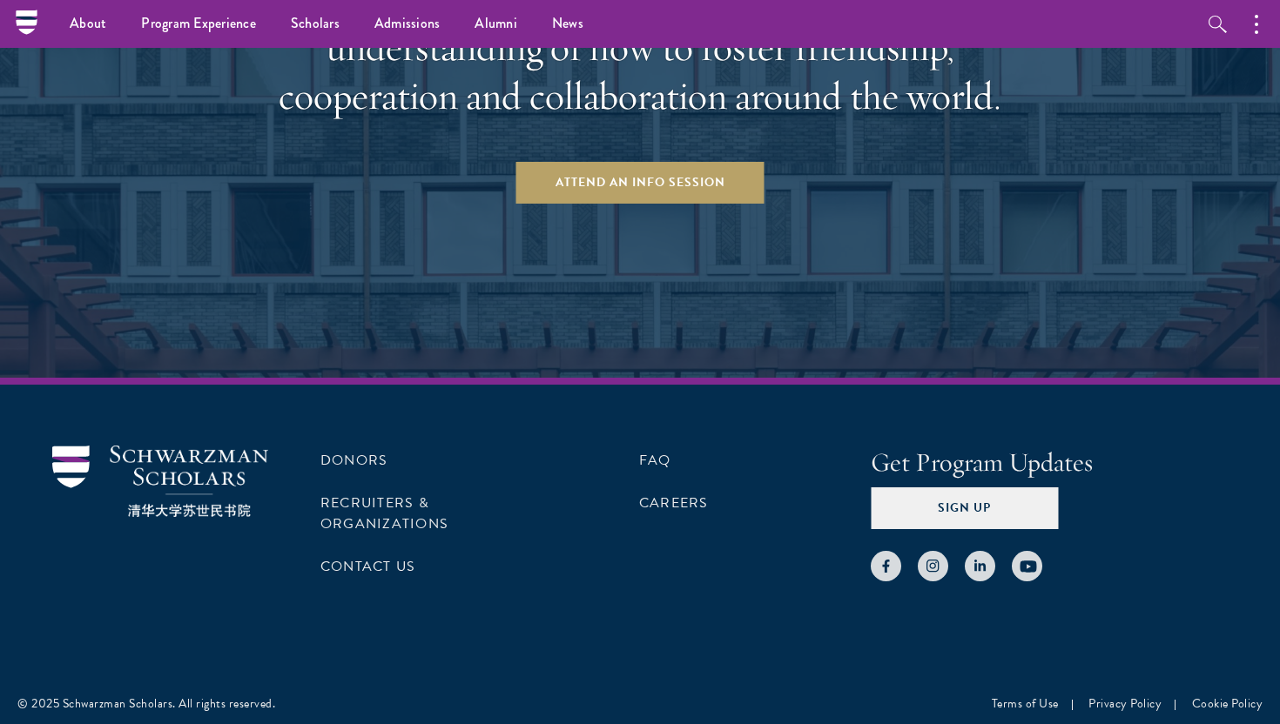
scroll to position [2780, 0]
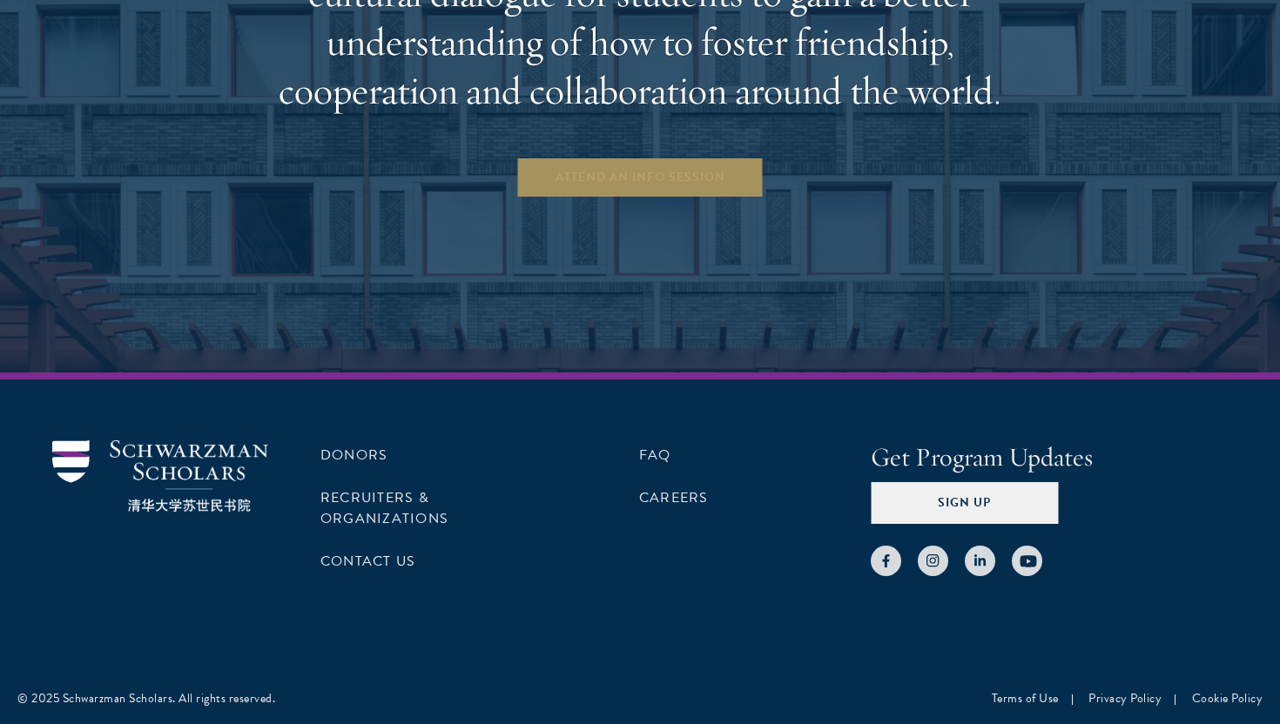
click at [646, 198] on aside "Take the Next Step Schwarzman Scholars was designed to inspire cross-cultural d…" at bounding box center [640, 30] width 1280 height 683
click at [641, 178] on link "Attend an Info Session" at bounding box center [640, 178] width 248 height 42
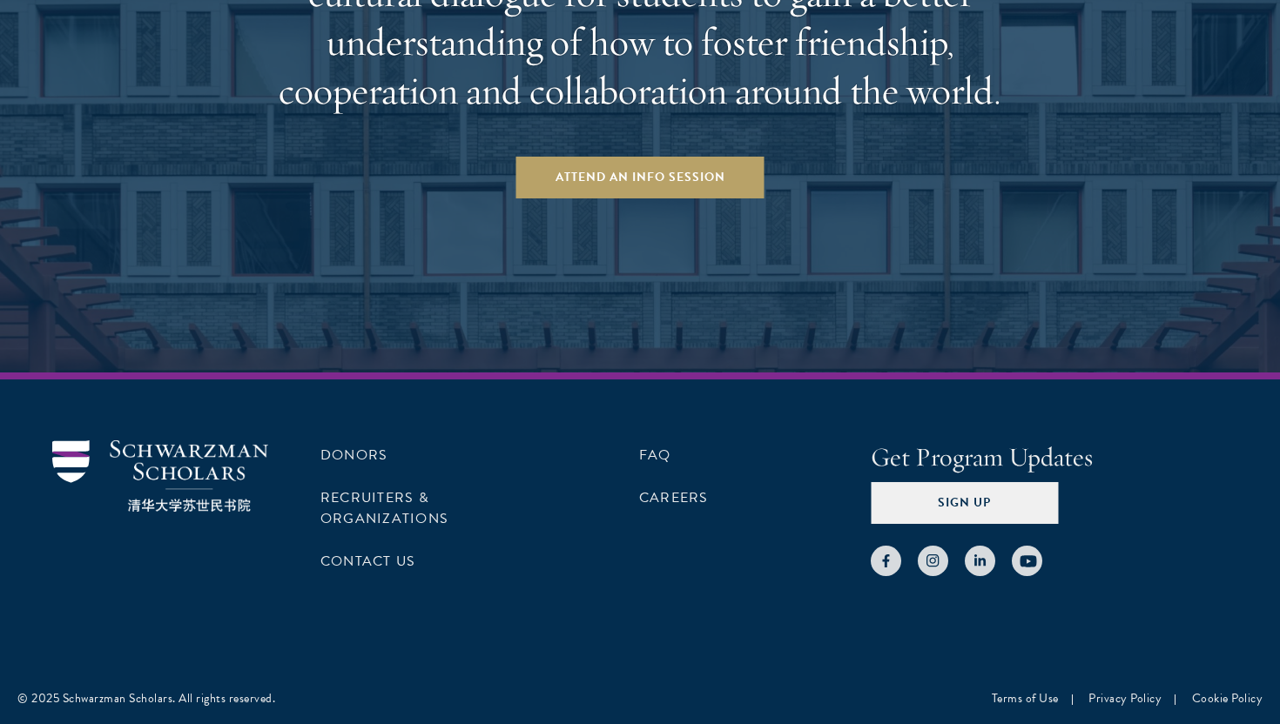
click at [690, 309] on aside "Take the Next Step Schwarzman Scholars was designed to inspire cross-cultural d…" at bounding box center [640, 30] width 1280 height 683
